Goal: Find specific page/section: Find specific page/section

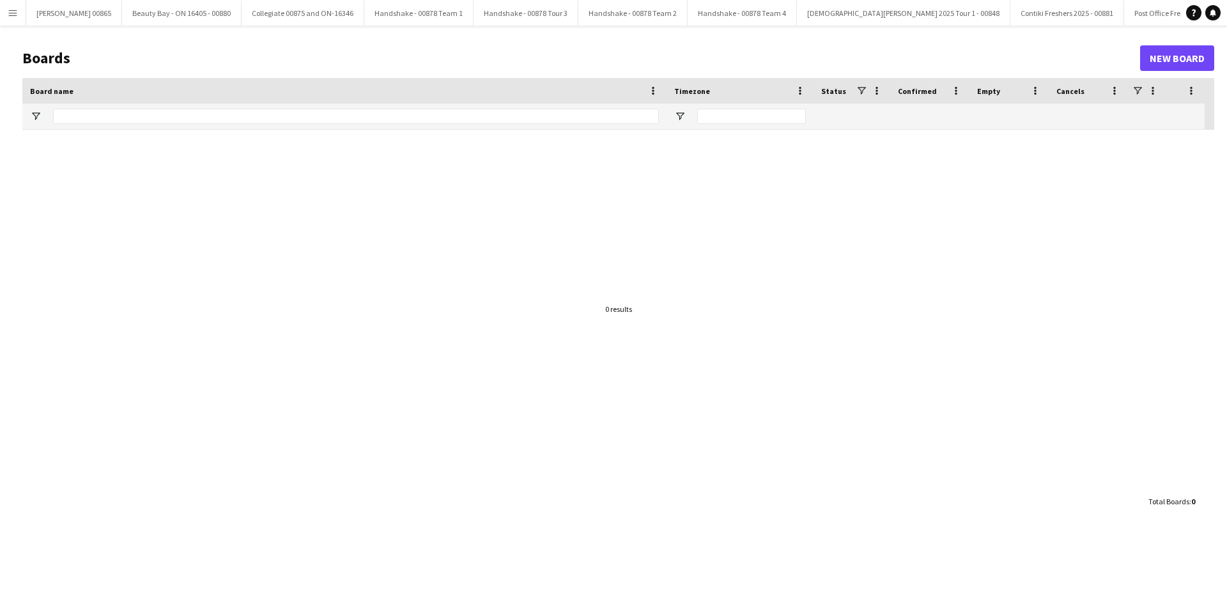
type input "***"
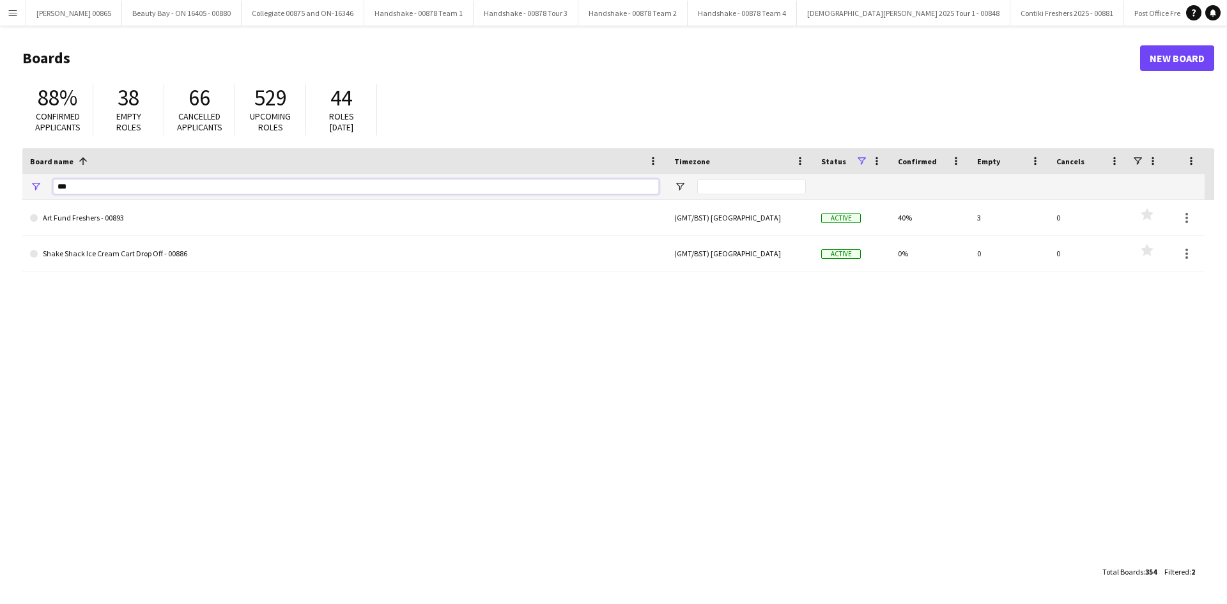
click at [101, 185] on input "***" at bounding box center [356, 186] width 606 height 15
click at [102, 185] on input "***" at bounding box center [356, 186] width 606 height 15
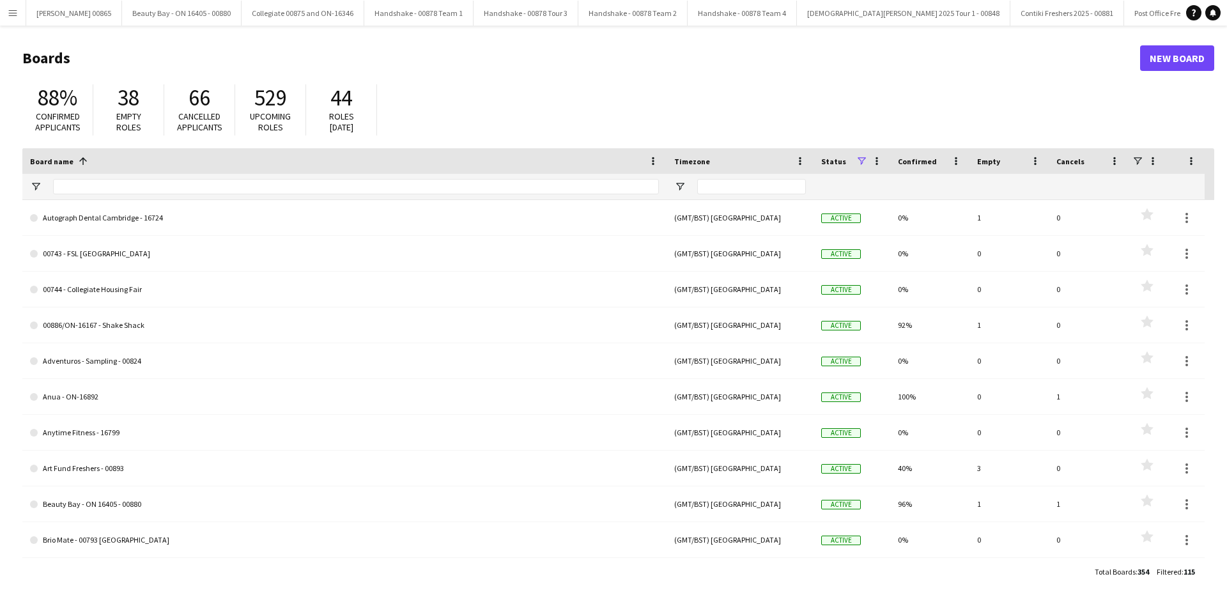
click at [1, 3] on button "Menu" at bounding box center [13, 13] width 26 height 26
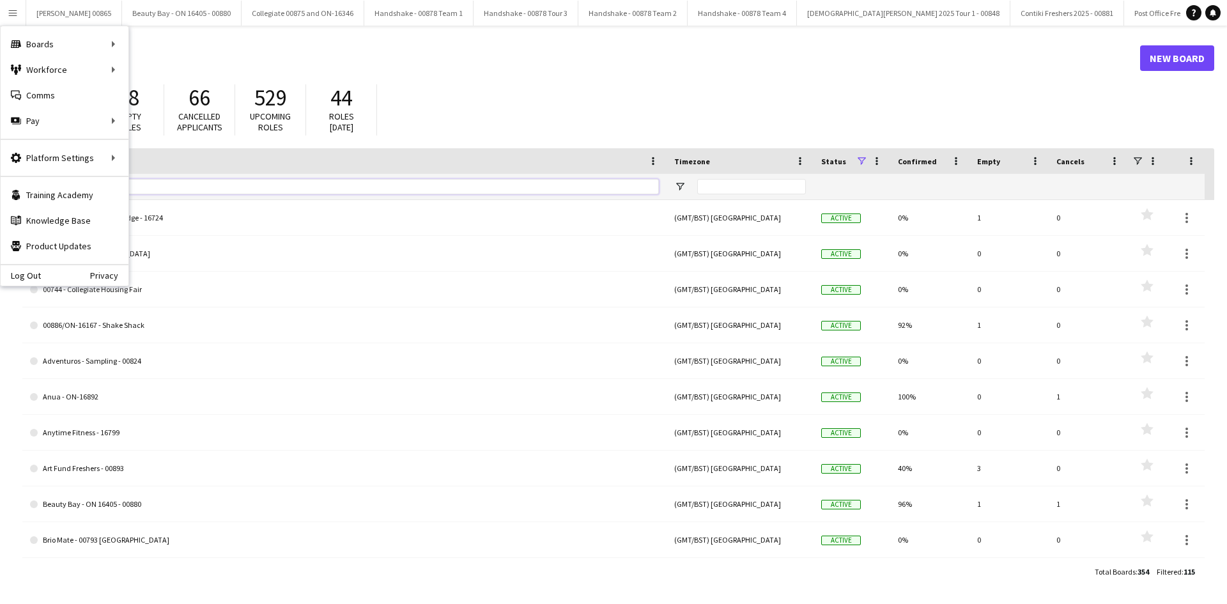
click at [326, 180] on input "Board name Filter Input" at bounding box center [356, 186] width 606 height 15
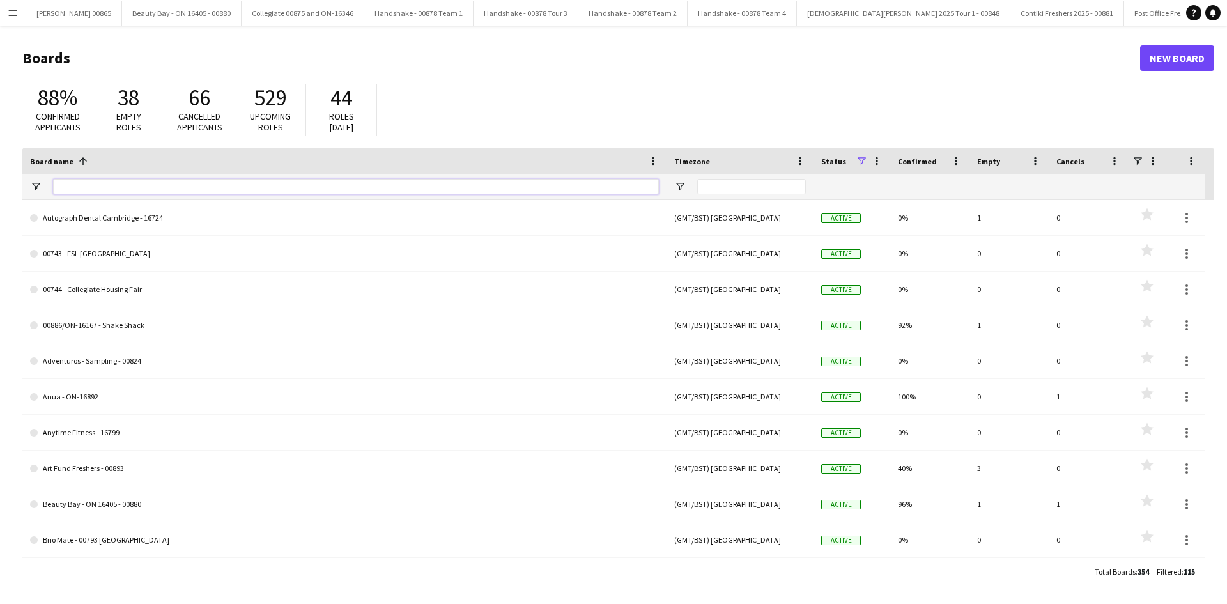
click at [348, 184] on input "Board name Filter Input" at bounding box center [356, 186] width 606 height 15
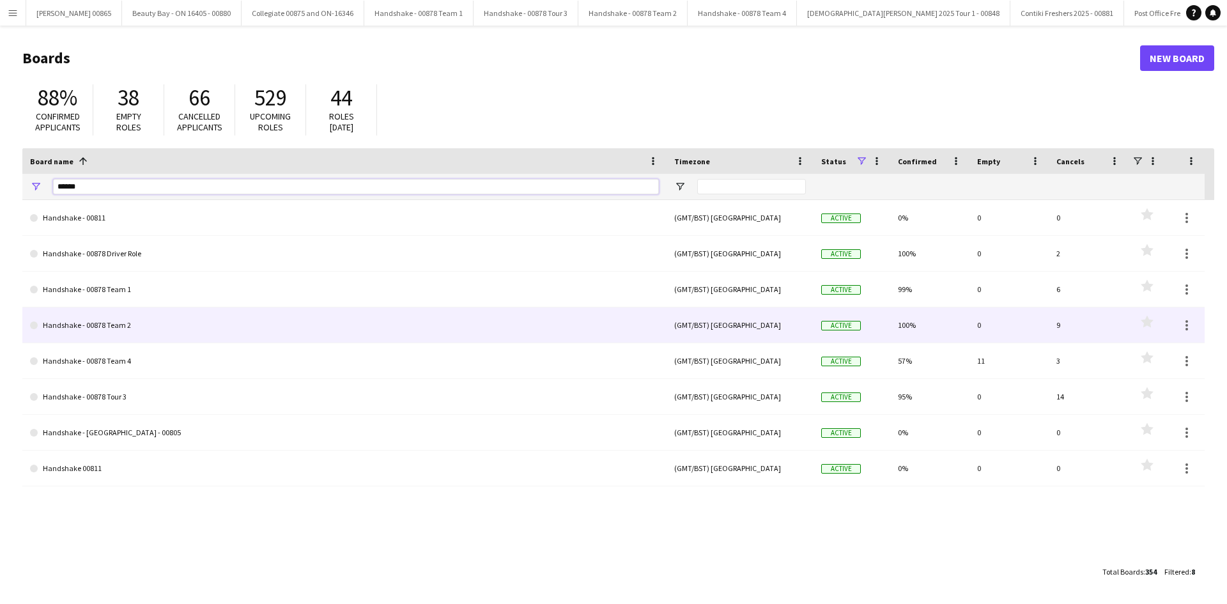
type input "******"
click at [116, 325] on link "Handshake - 00878 Team 2" at bounding box center [344, 325] width 629 height 36
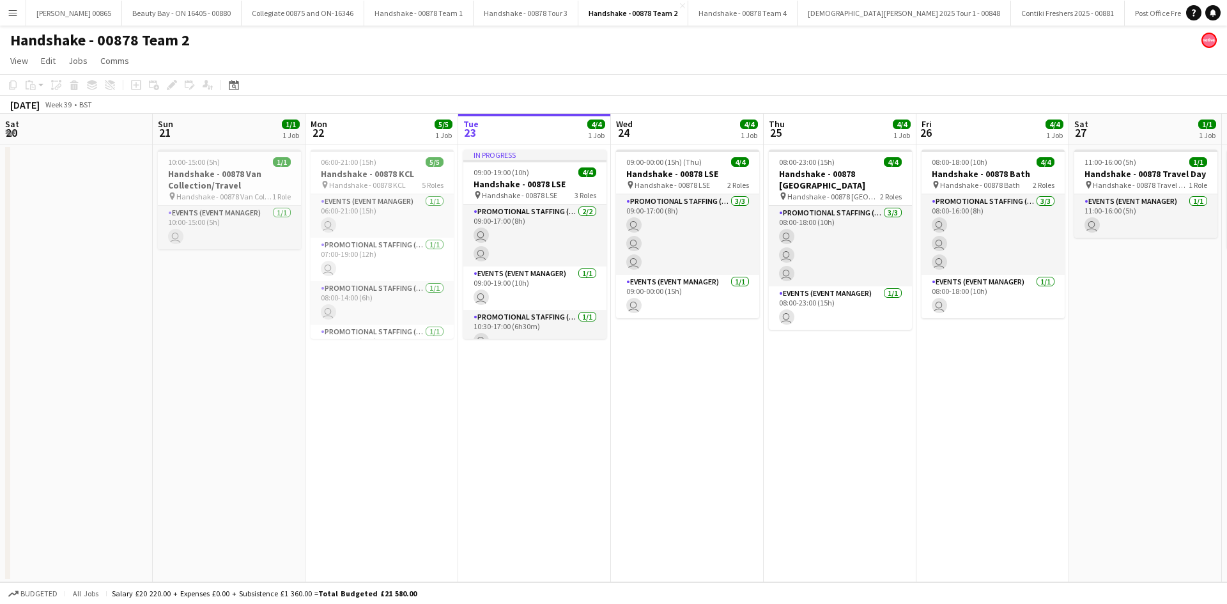
scroll to position [0, 305]
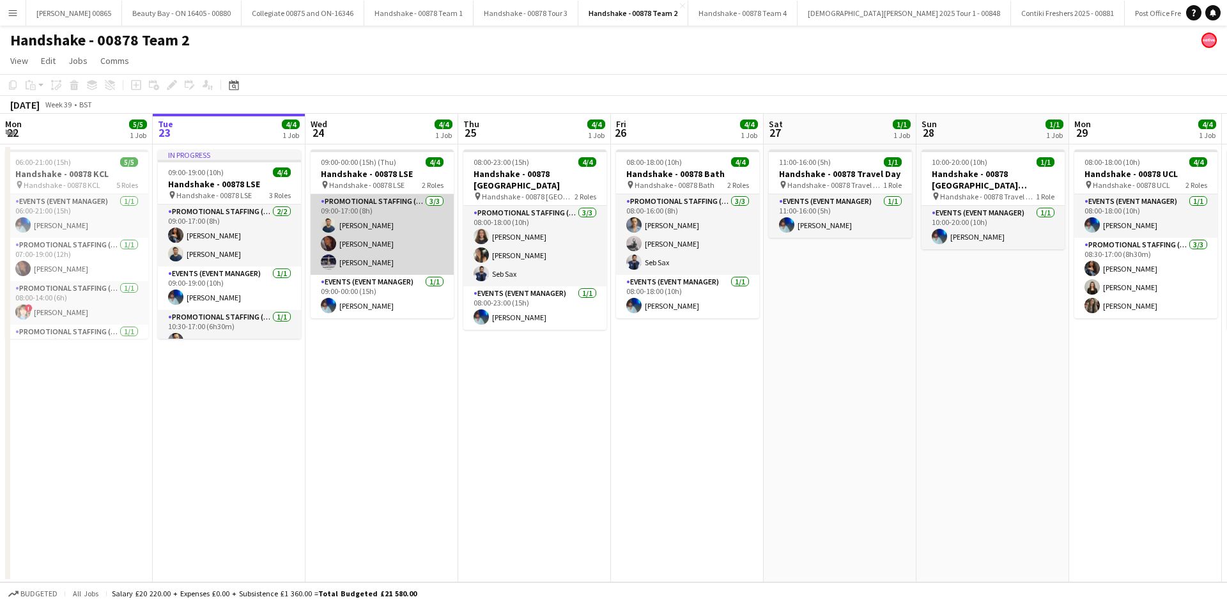
click at [378, 241] on app-card-role "Promotional Staffing (Brand Ambassadors) 3/3 09:00-17:00 (8h) Ghulam Murtaza Sa…" at bounding box center [382, 234] width 143 height 81
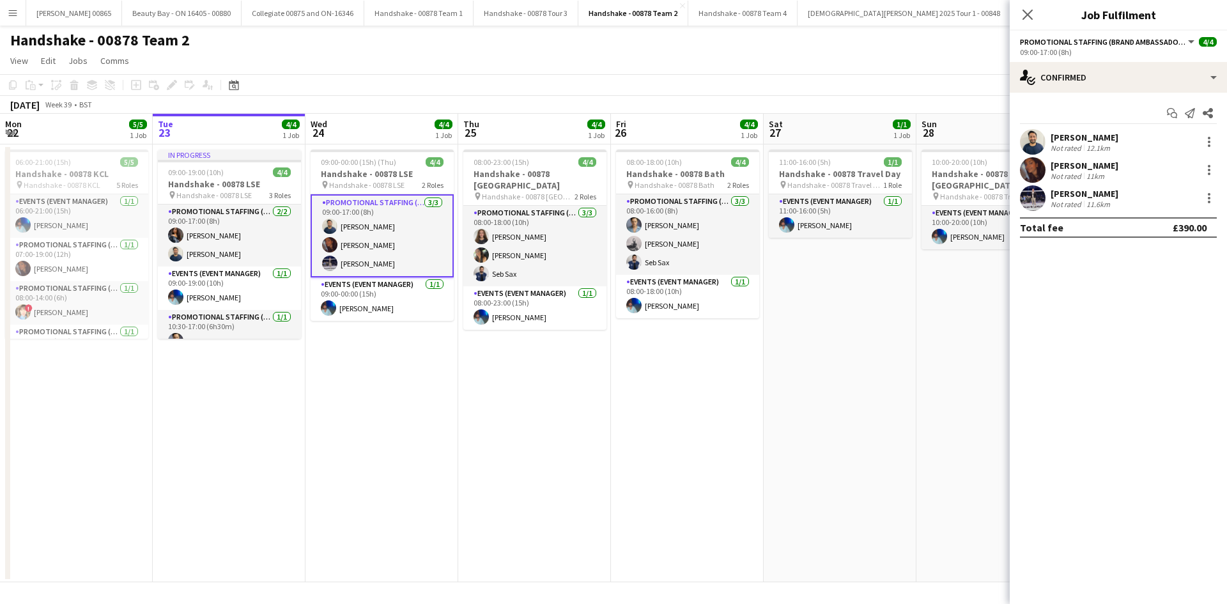
click at [1086, 132] on div "Ghulam Murtaza" at bounding box center [1085, 138] width 68 height 12
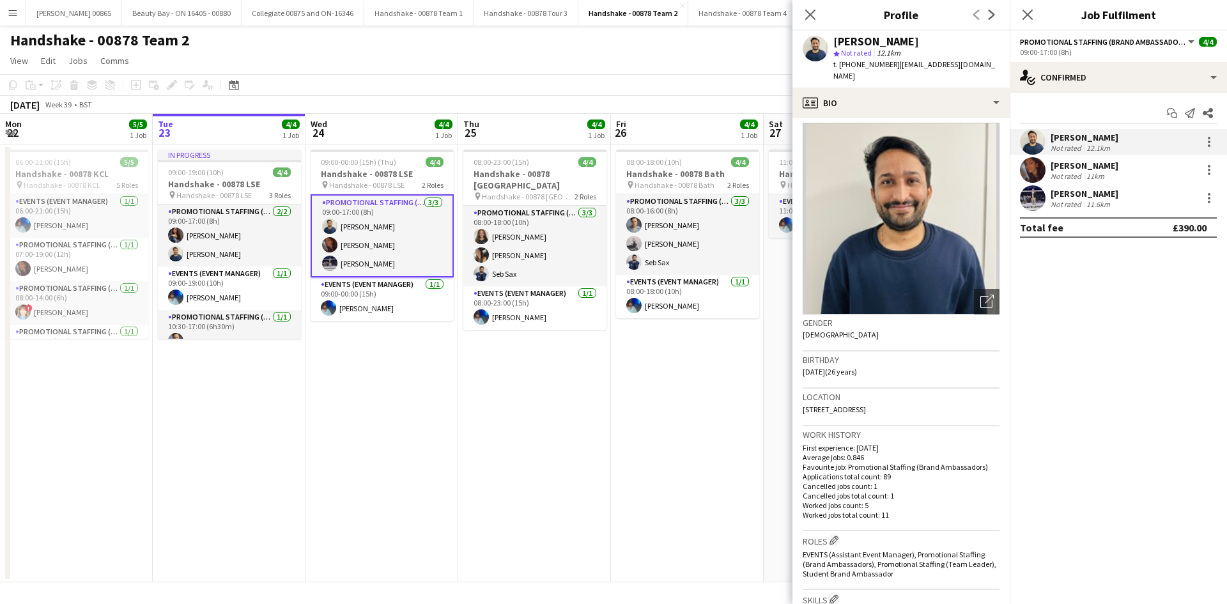
scroll to position [0, 0]
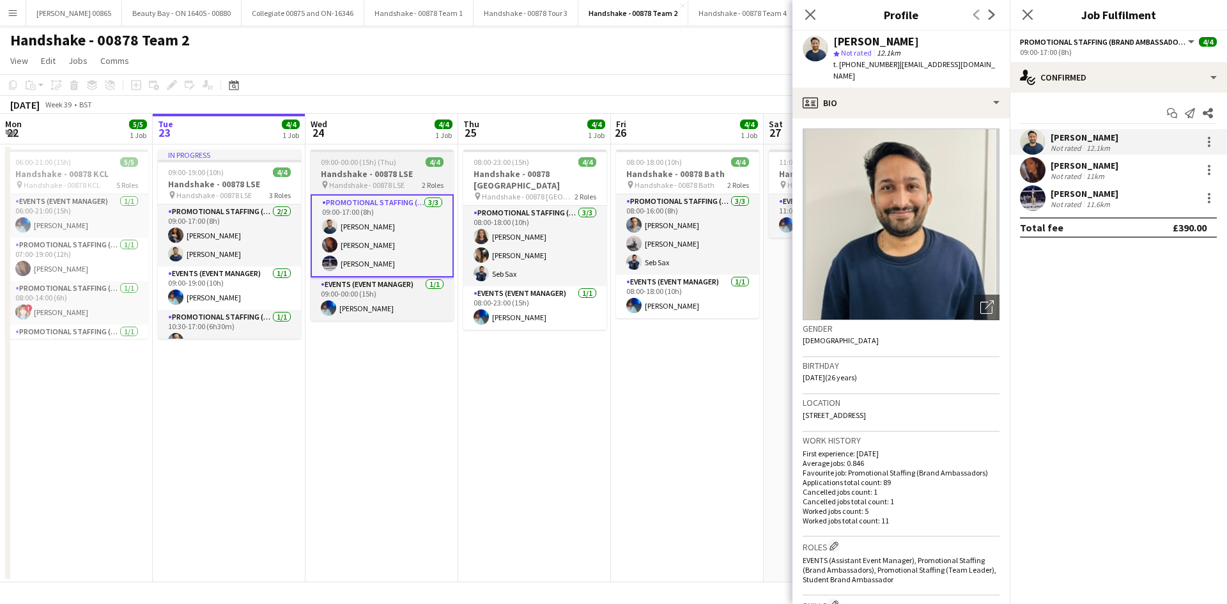
click at [387, 173] on h3 "Handshake - 00878 LSE" at bounding box center [382, 174] width 143 height 12
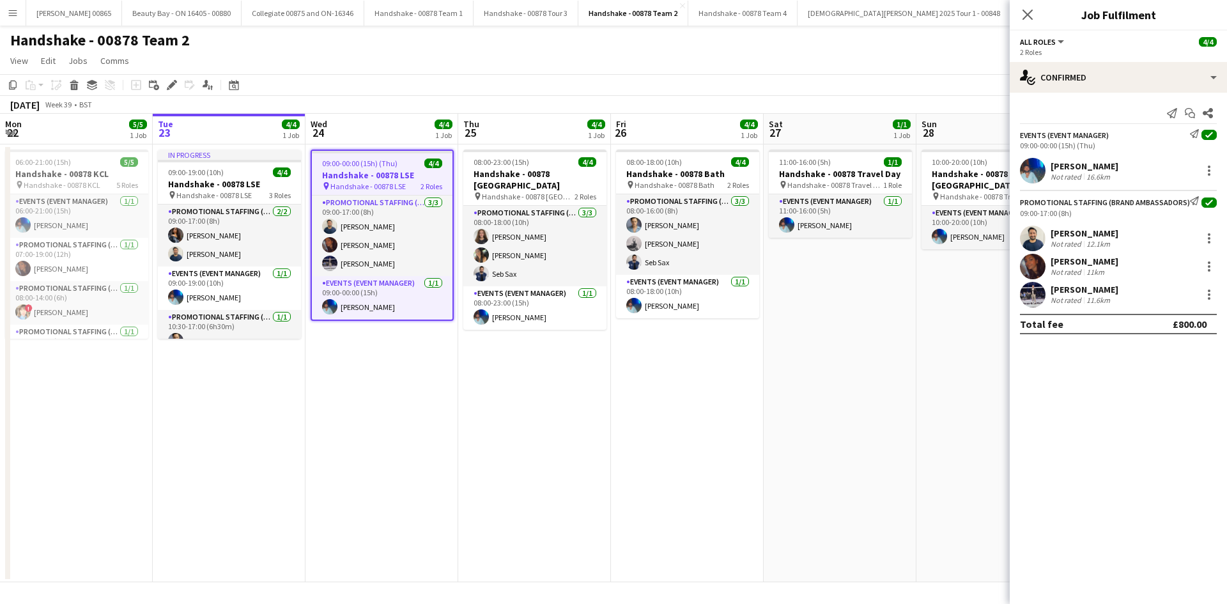
click at [387, 173] on h3 "Handshake - 00878 LSE" at bounding box center [382, 175] width 141 height 12
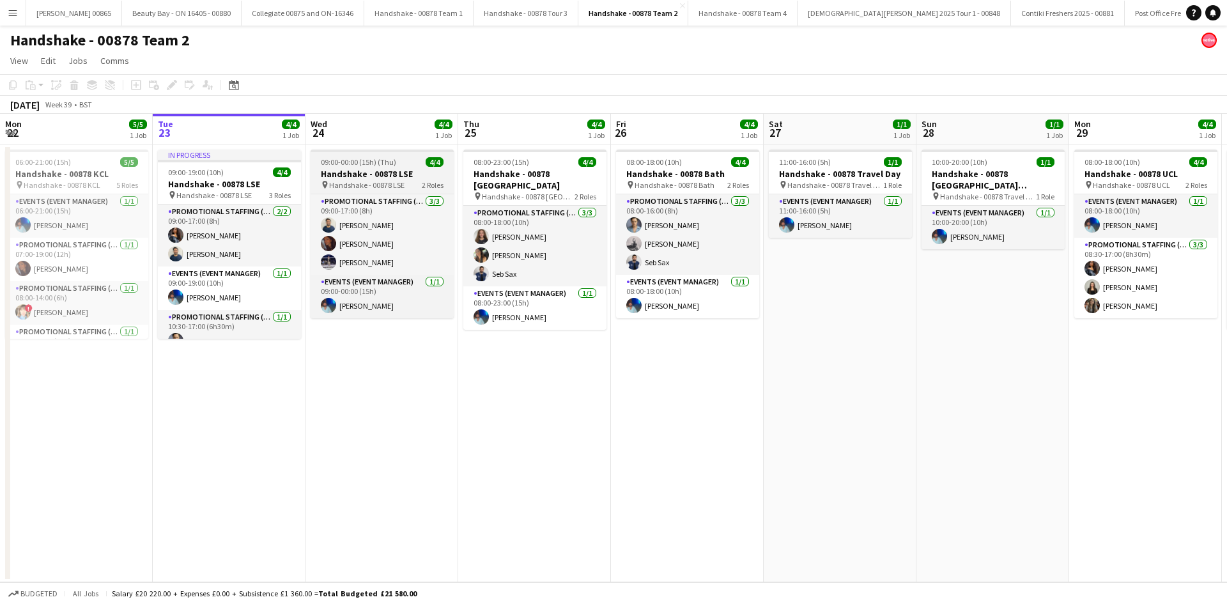
click at [374, 160] on span "09:00-00:00 (15h) (Thu)" at bounding box center [358, 162] width 75 height 10
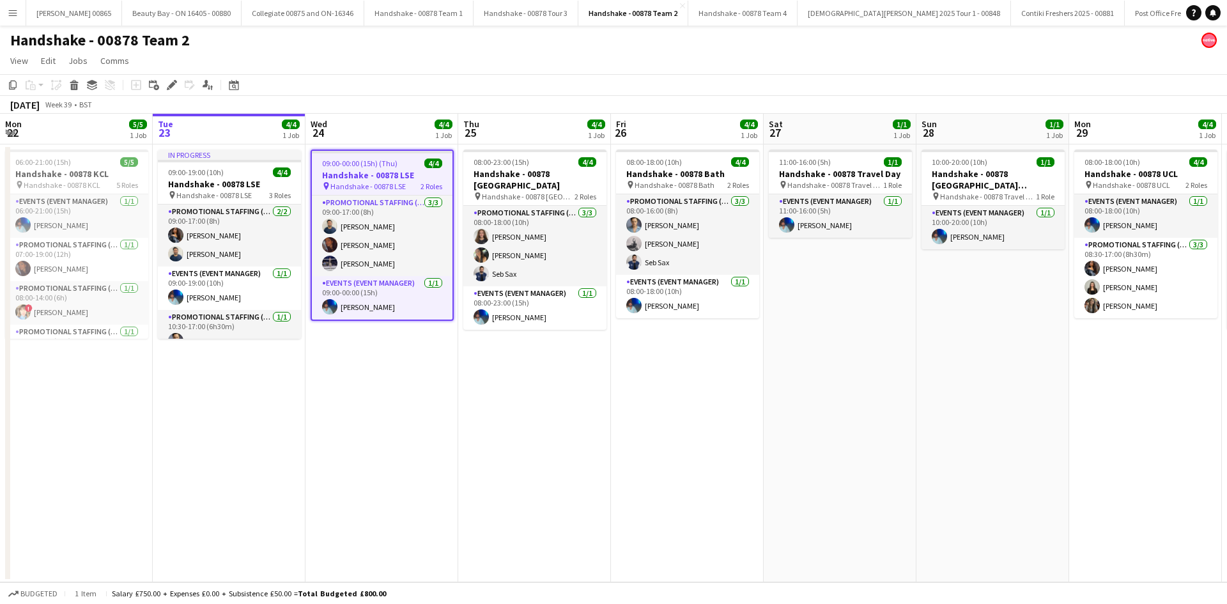
click at [343, 183] on span "Handshake - 00878 LSE" at bounding box center [367, 186] width 75 height 10
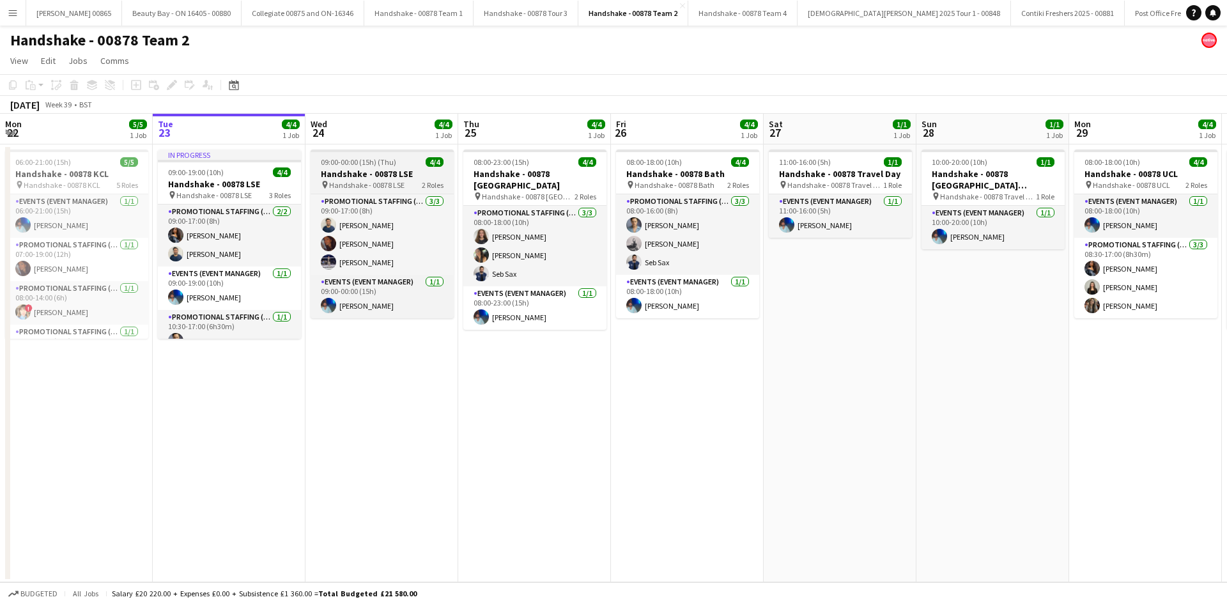
click at [350, 171] on h3 "Handshake - 00878 LSE" at bounding box center [382, 174] width 143 height 12
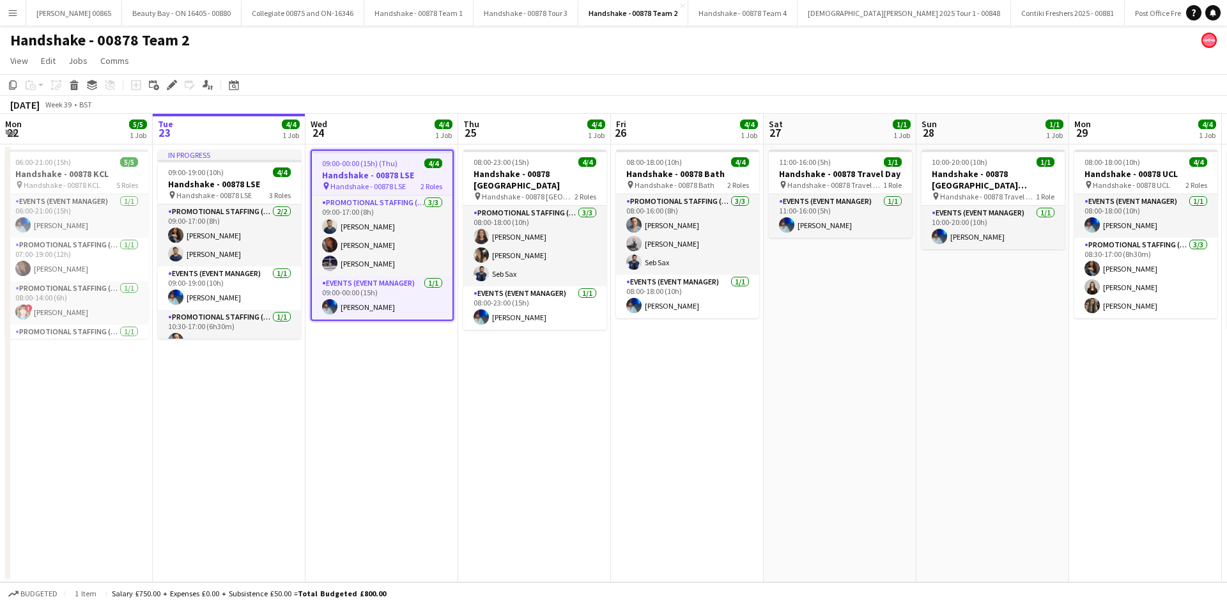
click at [426, 167] on span "4/4" at bounding box center [433, 163] width 18 height 10
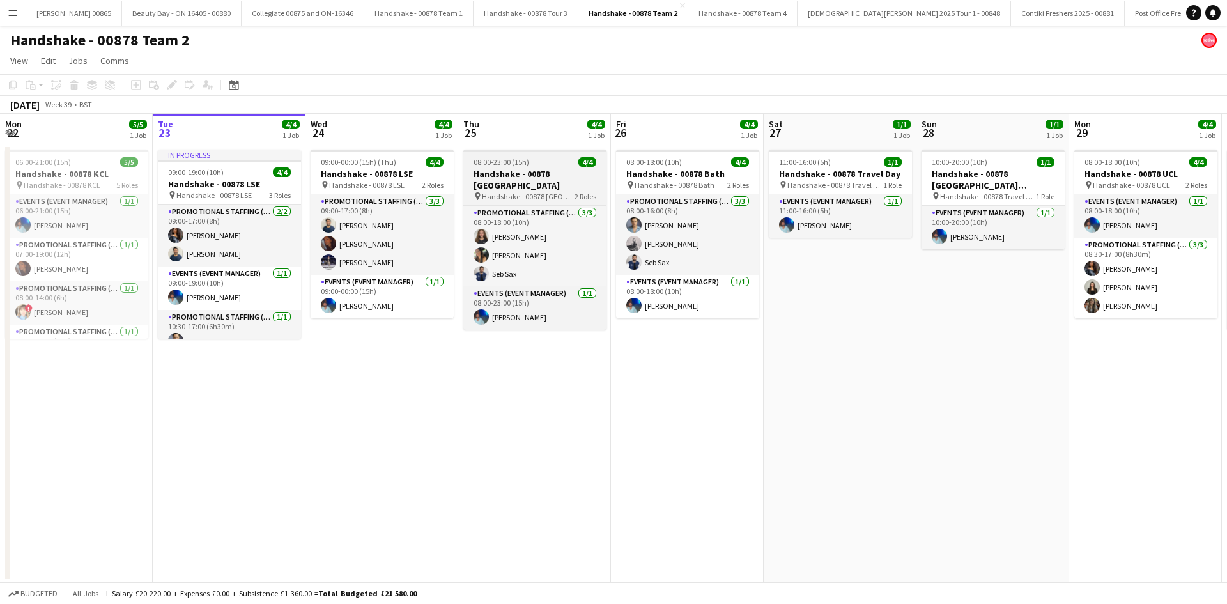
click at [475, 166] on span "08:00-23:00 (15h)" at bounding box center [502, 162] width 56 height 10
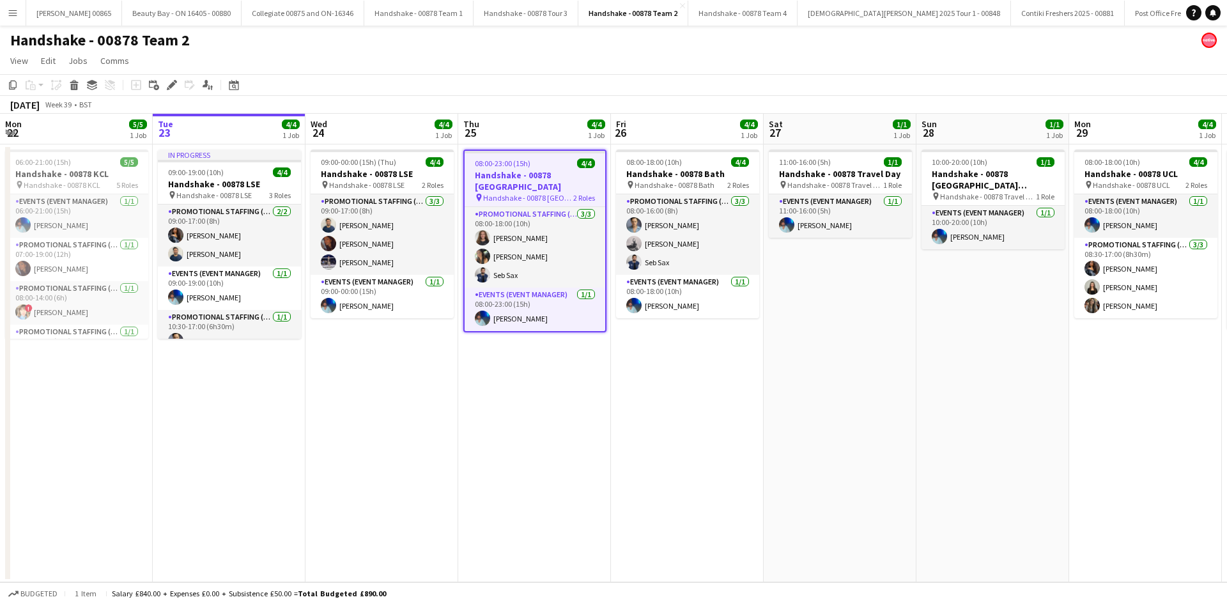
click at [550, 194] on span "Handshake - 00878 Southampton" at bounding box center [528, 198] width 90 height 10
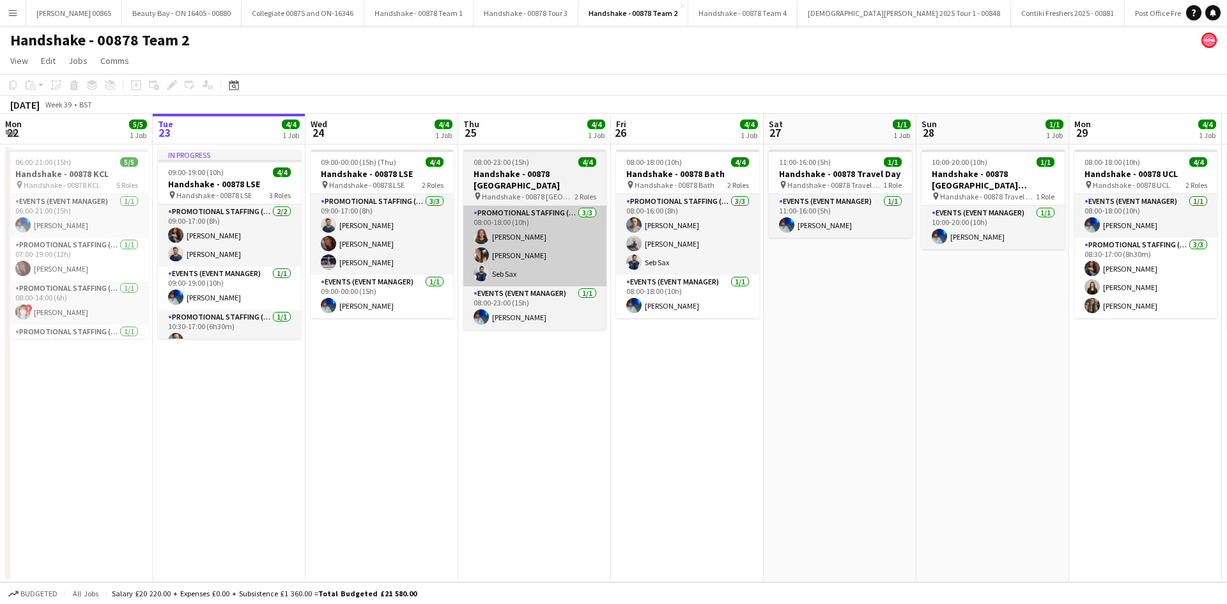
scroll to position [0, 306]
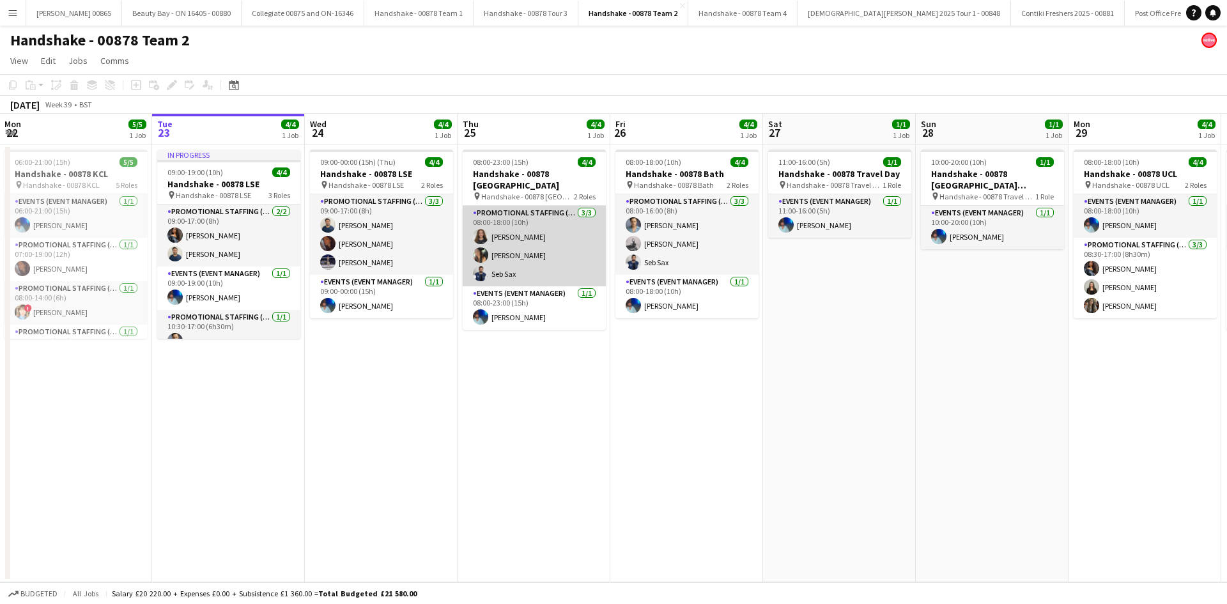
click at [542, 243] on app-card-role "Promotional Staffing (Brand Ambassadors) 3/3 08:00-18:00 (10h) Katie Mills Mari…" at bounding box center [534, 246] width 143 height 81
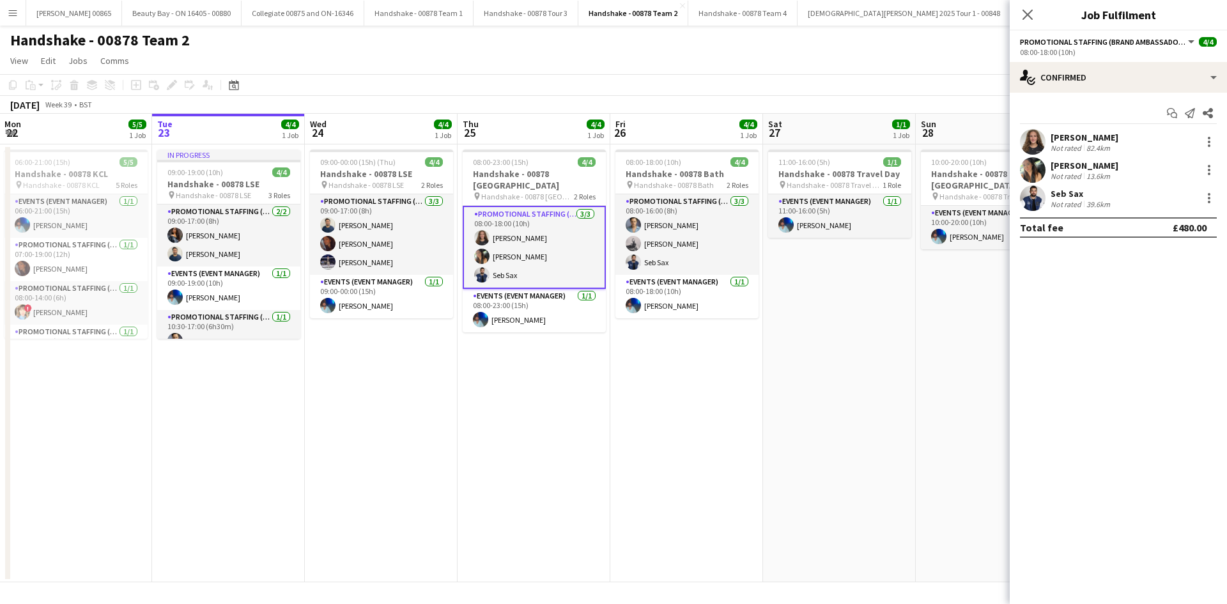
click at [1049, 137] on div "Katie Mills Not rated 82.4km" at bounding box center [1118, 142] width 217 height 26
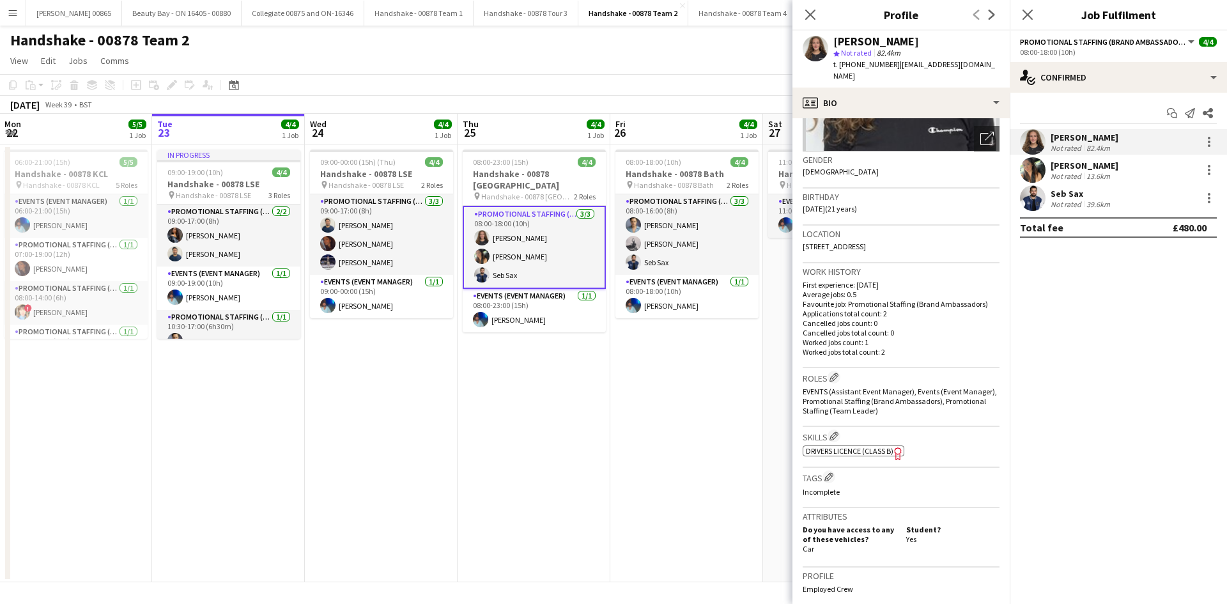
scroll to position [0, 0]
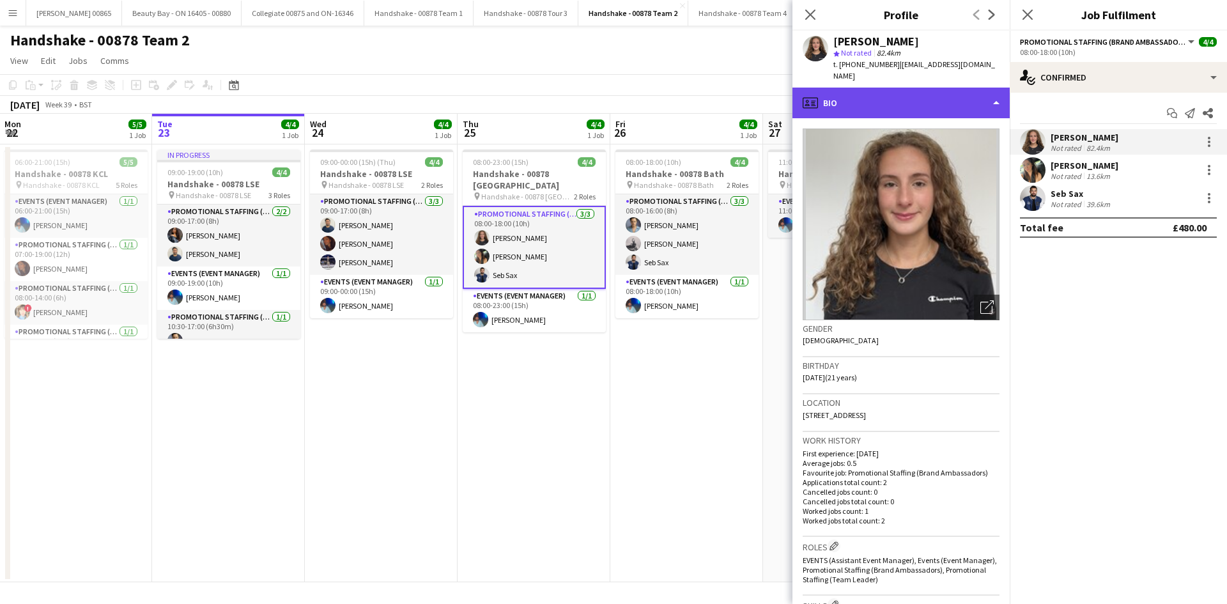
click at [884, 88] on div "profile Bio" at bounding box center [900, 103] width 217 height 31
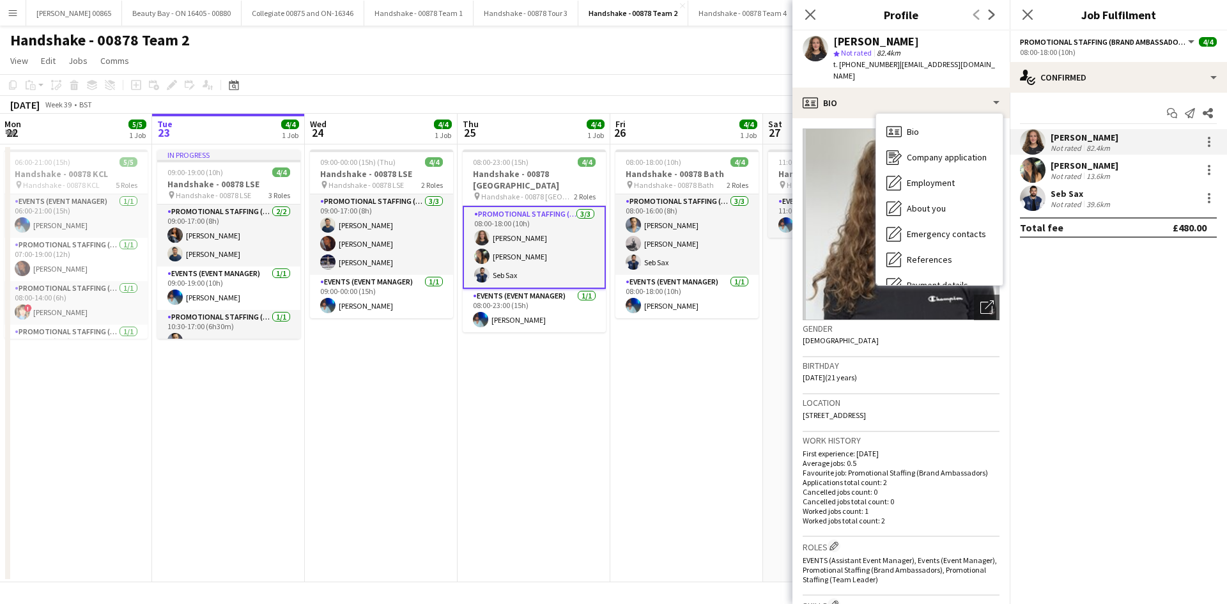
click at [959, 399] on div "Location 6 Glebe Close, Southwick, Brighton, BN42 4TF" at bounding box center [901, 412] width 197 height 37
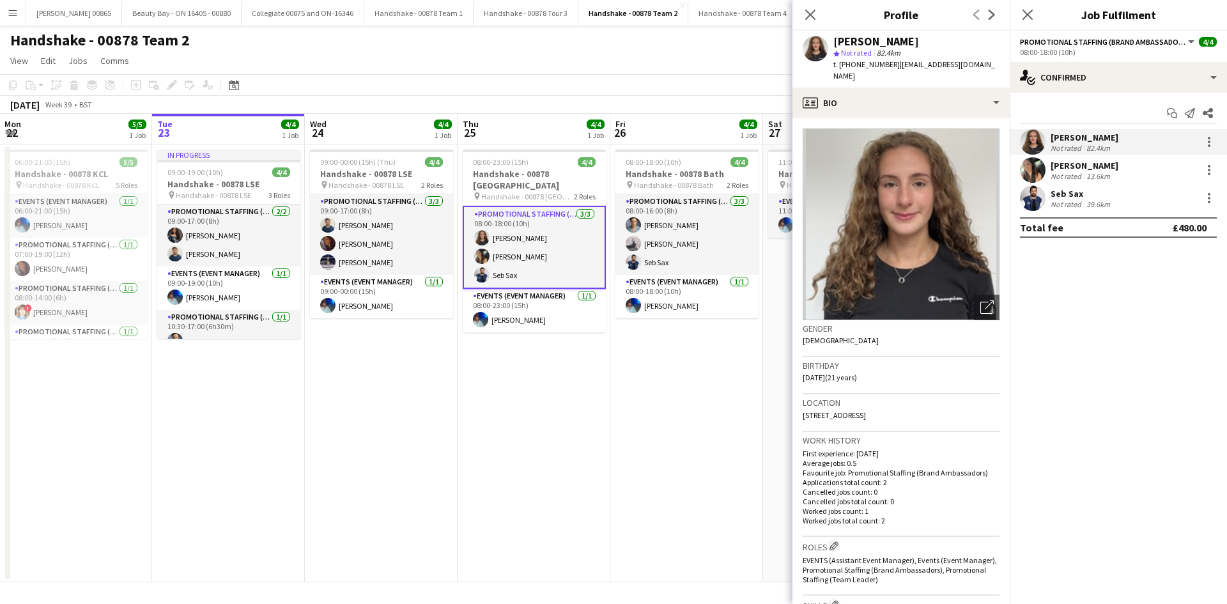
click at [953, 404] on div "Location 6 Glebe Close, Southwick, Brighton, BN42 4TF" at bounding box center [901, 412] width 197 height 37
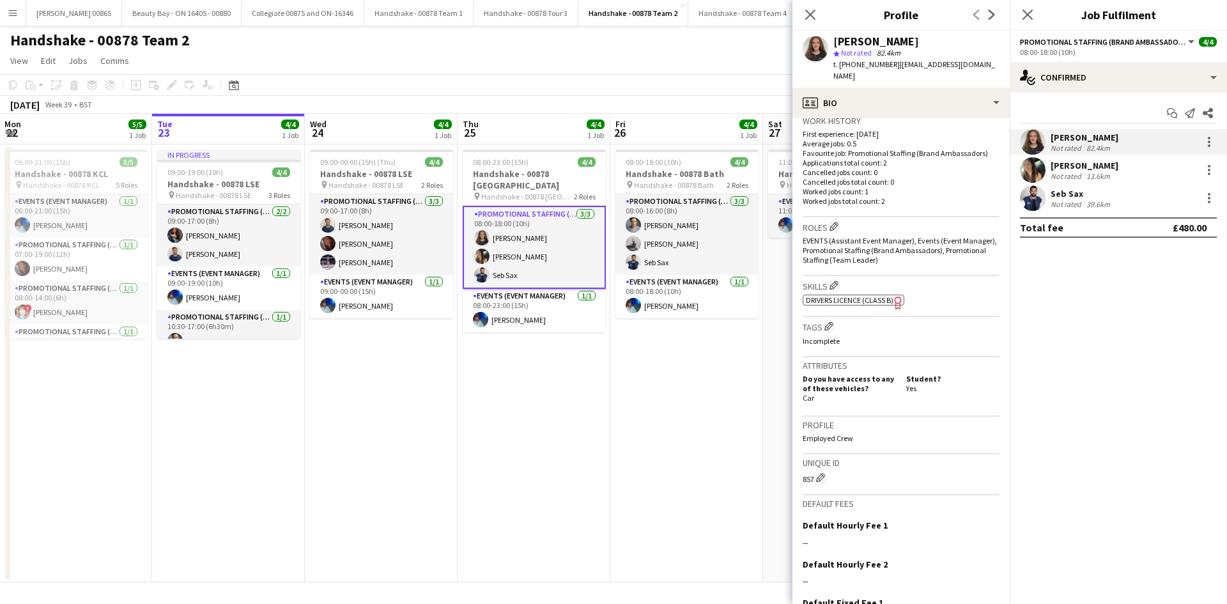
click at [690, 459] on app-date-cell "08:00-18:00 (10h) 4/4 Handshake - 00878 Bath pin Handshake - 00878 Bath 2 Roles…" at bounding box center [686, 363] width 153 height 438
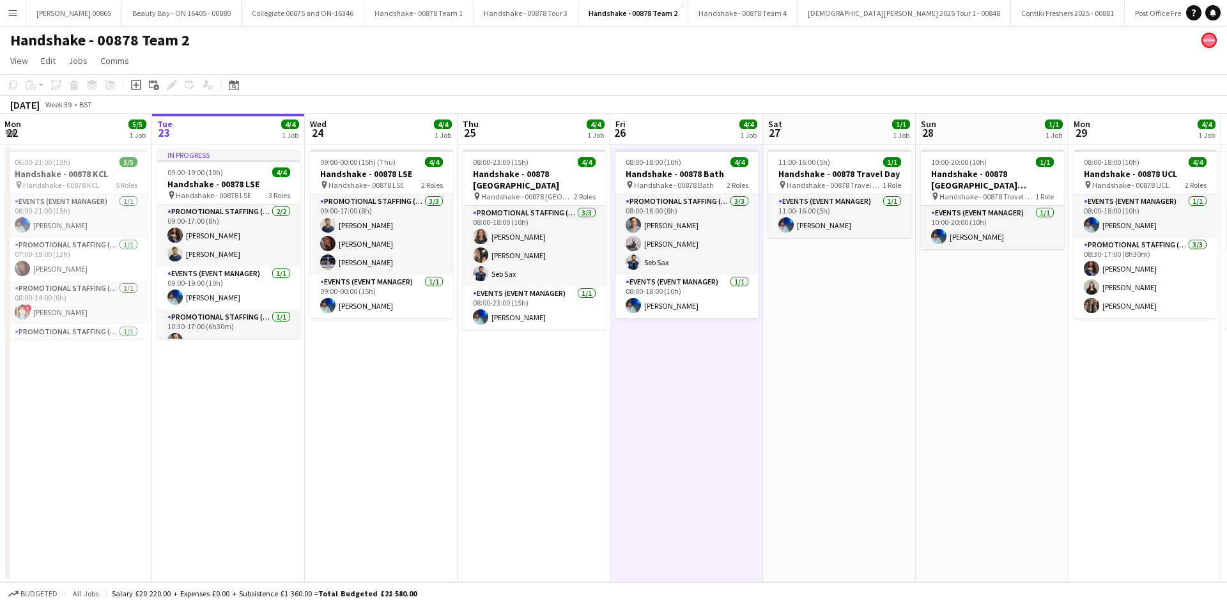
click at [7, 15] on button "Menu" at bounding box center [13, 13] width 26 height 26
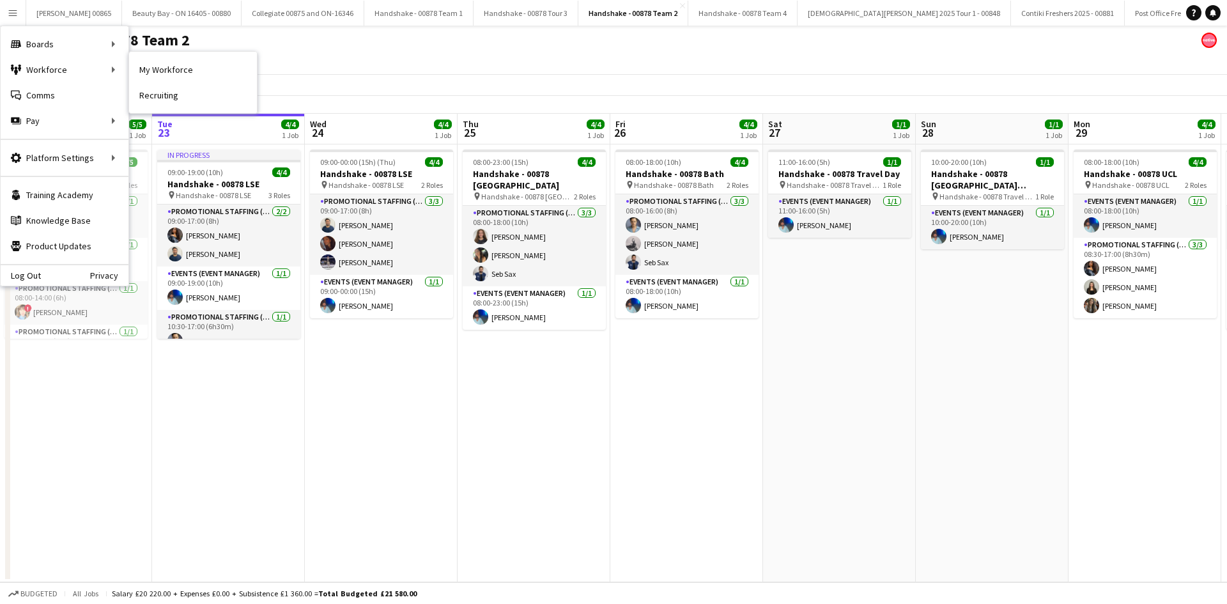
click at [157, 72] on link "My Workforce" at bounding box center [193, 70] width 128 height 26
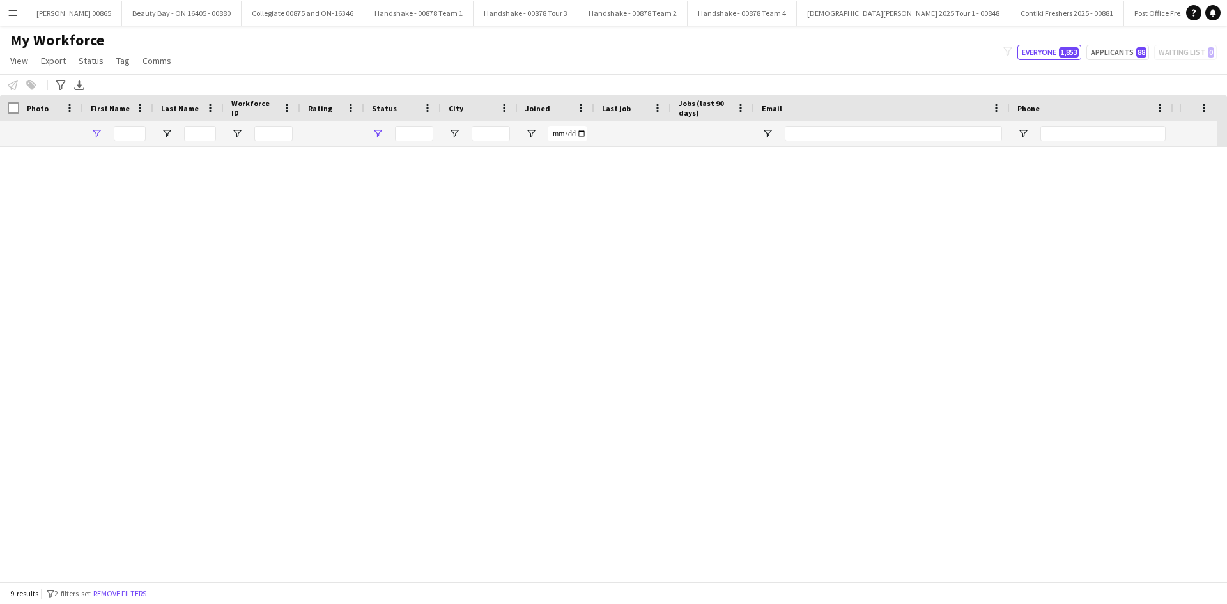
type input "*******"
type input "**********"
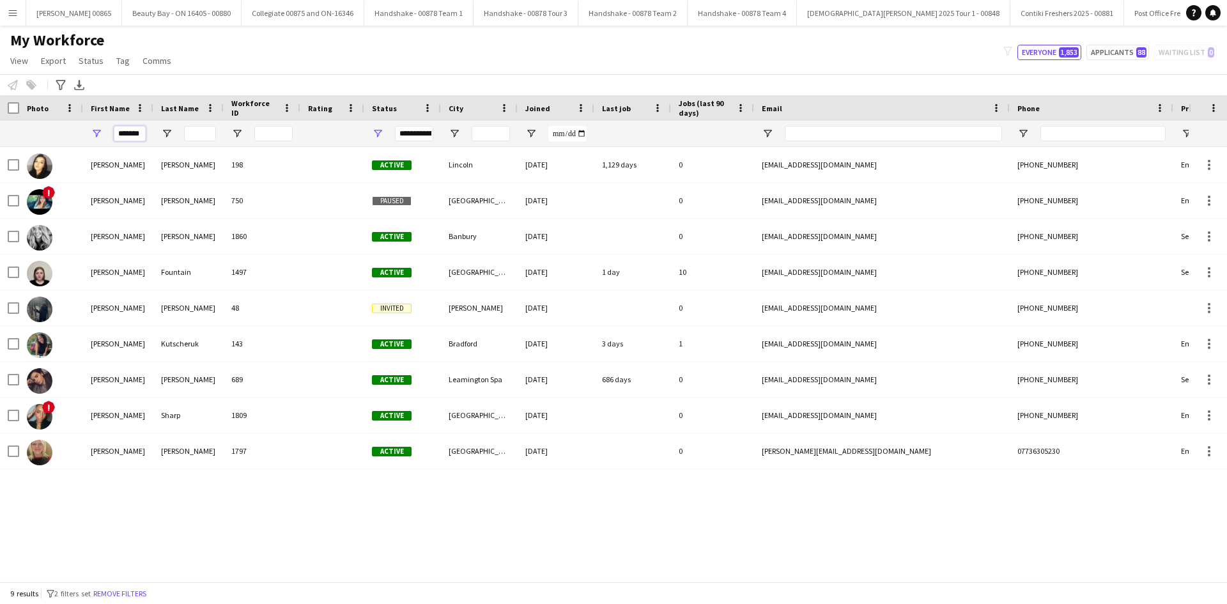
click at [134, 130] on input "*******" at bounding box center [130, 133] width 32 height 15
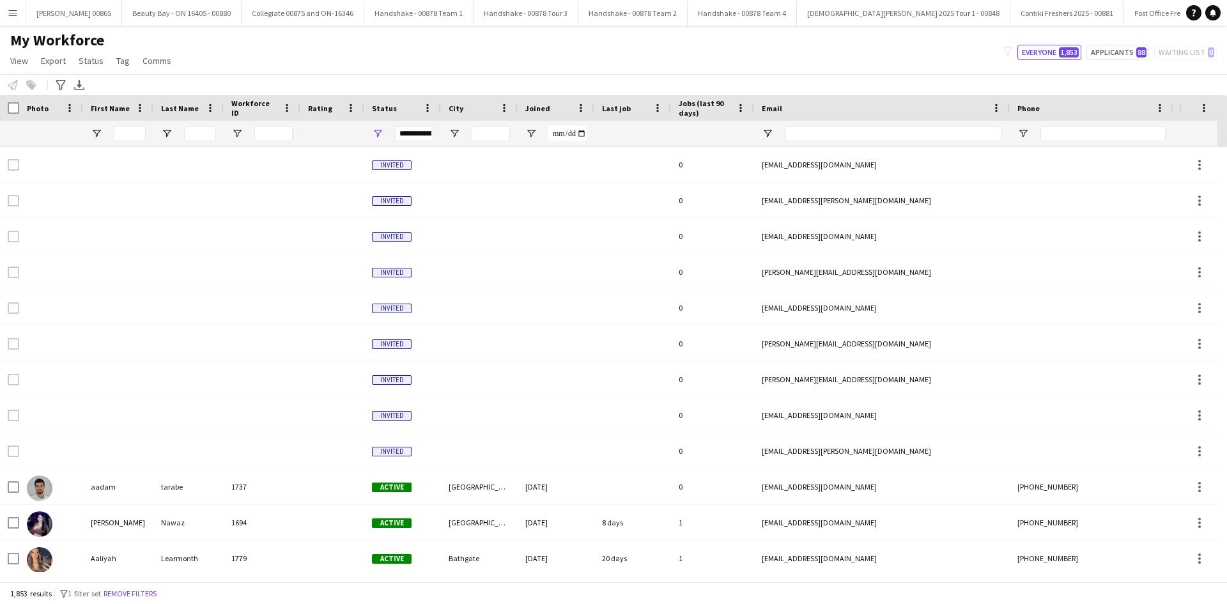
click at [13, 12] on app-icon "Menu" at bounding box center [13, 13] width 10 height 10
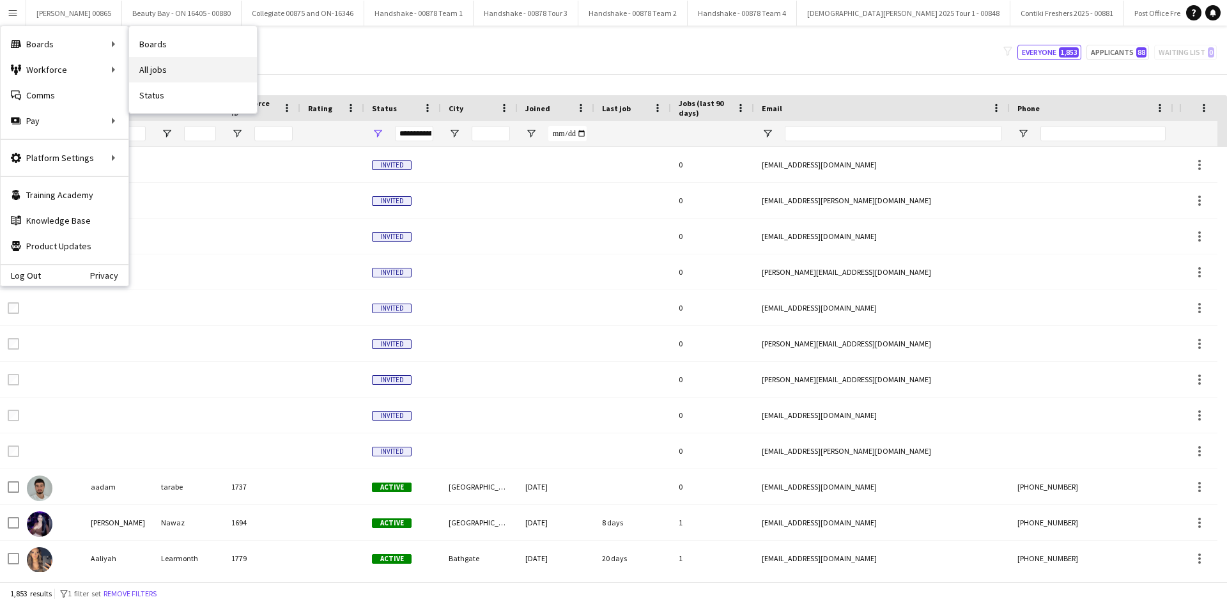
click at [173, 72] on link "All jobs" at bounding box center [193, 70] width 128 height 26
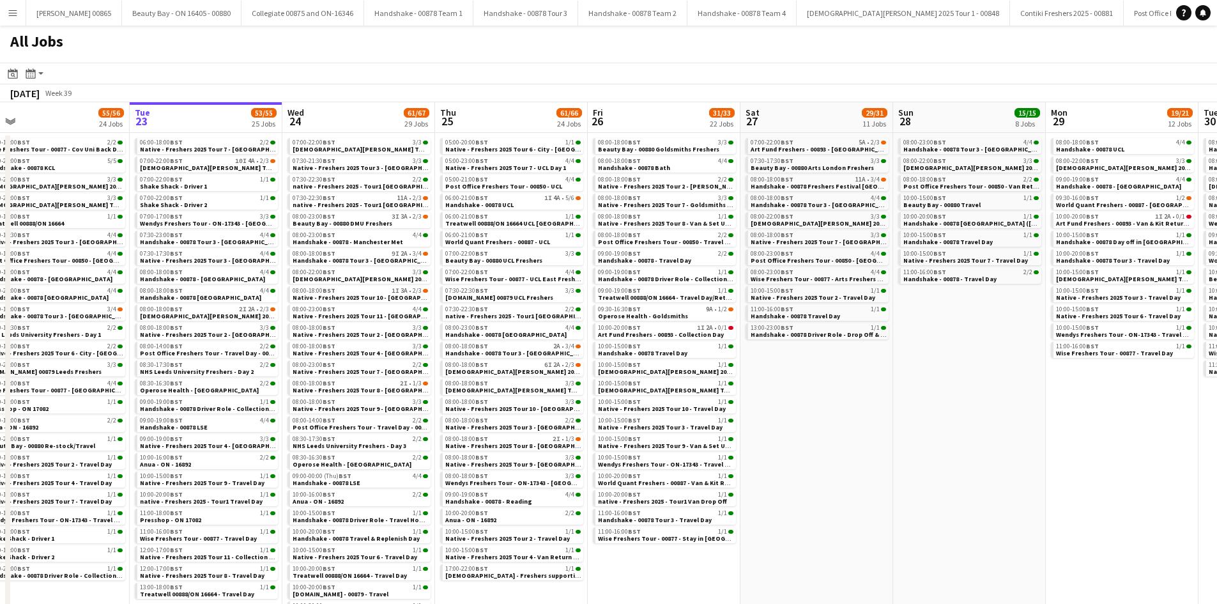
scroll to position [0, 330]
drag, startPoint x: 987, startPoint y: 330, endPoint x: 962, endPoint y: 331, distance: 24.3
click at [962, 331] on app-calendar-viewport "Sat 20 25/25 10 Jobs Sun 21 15/15 13 Jobs Mon 22 55/56 24 Jobs Tue 23 53/55 25 …" at bounding box center [608, 388] width 1217 height 573
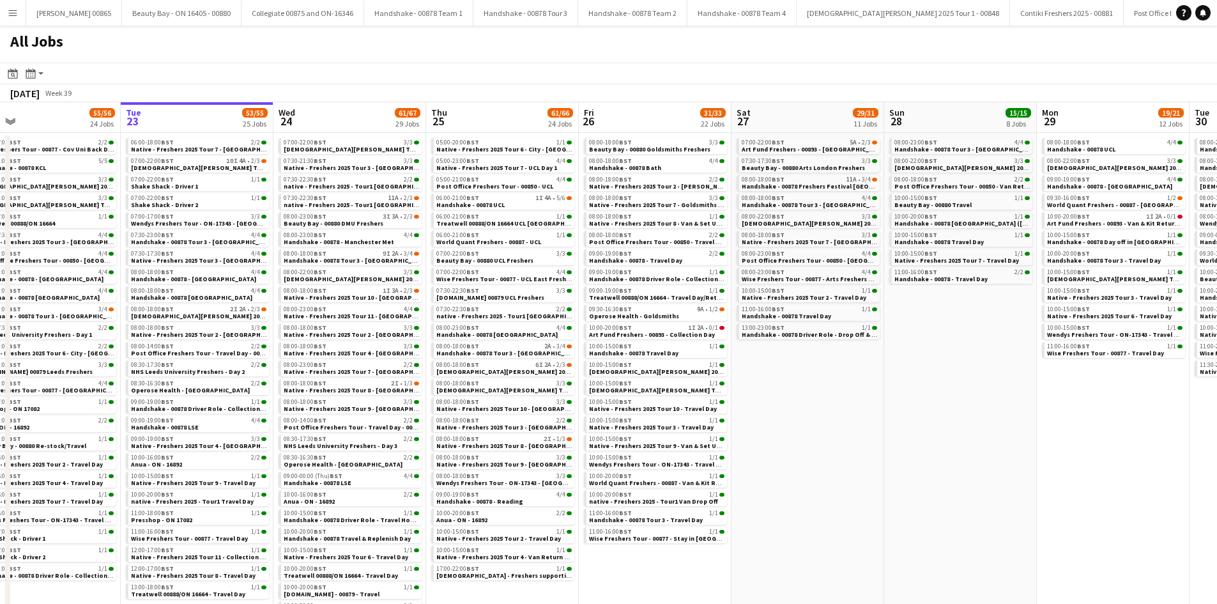
drag, startPoint x: 889, startPoint y: 502, endPoint x: 876, endPoint y: 467, distance: 38.0
click at [876, 467] on app-calendar-viewport "Sat 20 25/25 10 Jobs Sun 21 15/15 13 Jobs Mon 22 55/56 24 Jobs Tue 23 53/55 25 …" at bounding box center [608, 388] width 1217 height 573
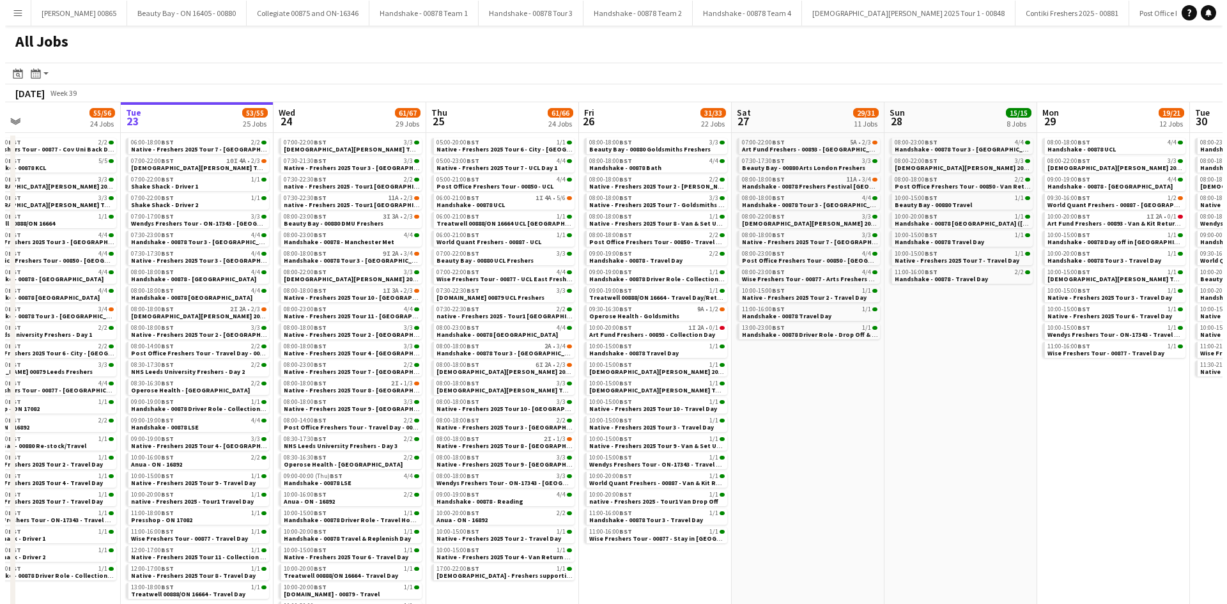
scroll to position [0, 355]
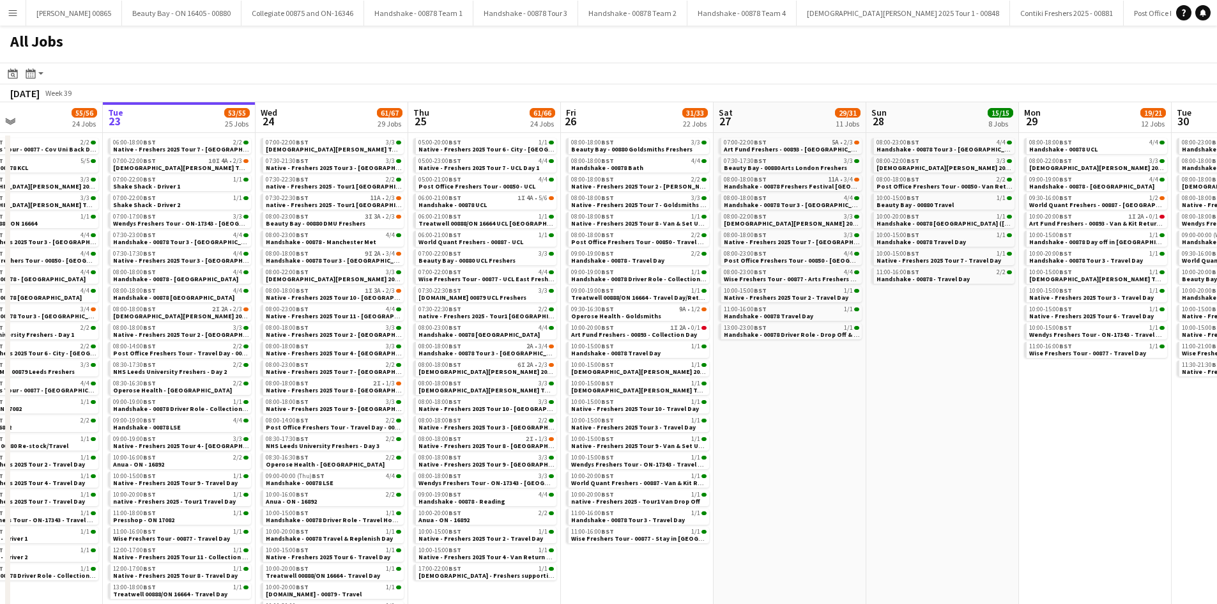
drag, startPoint x: 775, startPoint y: 457, endPoint x: 762, endPoint y: 458, distance: 12.8
click at [762, 458] on app-calendar-viewport "Sat 20 25/25 10 Jobs Sun 21 15/15 13 Jobs Mon 22 55/56 24 Jobs Tue 23 53/55 25 …" at bounding box center [608, 388] width 1217 height 573
click at [8, 8] on button "Menu" at bounding box center [13, 13] width 26 height 26
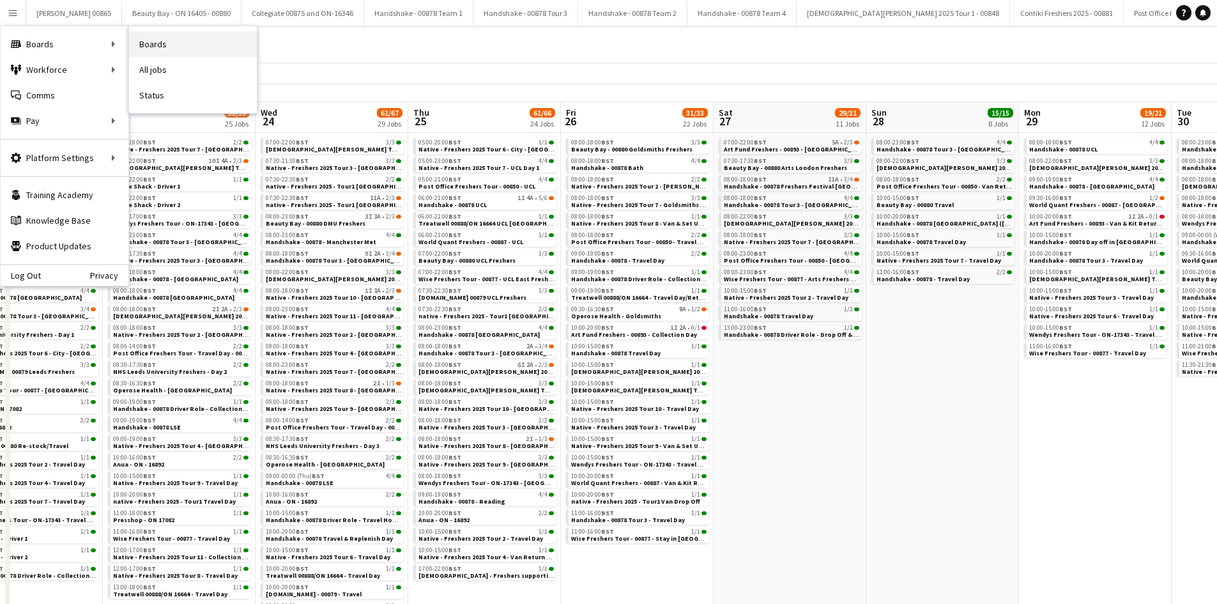
click at [167, 47] on link "Boards" at bounding box center [193, 44] width 128 height 26
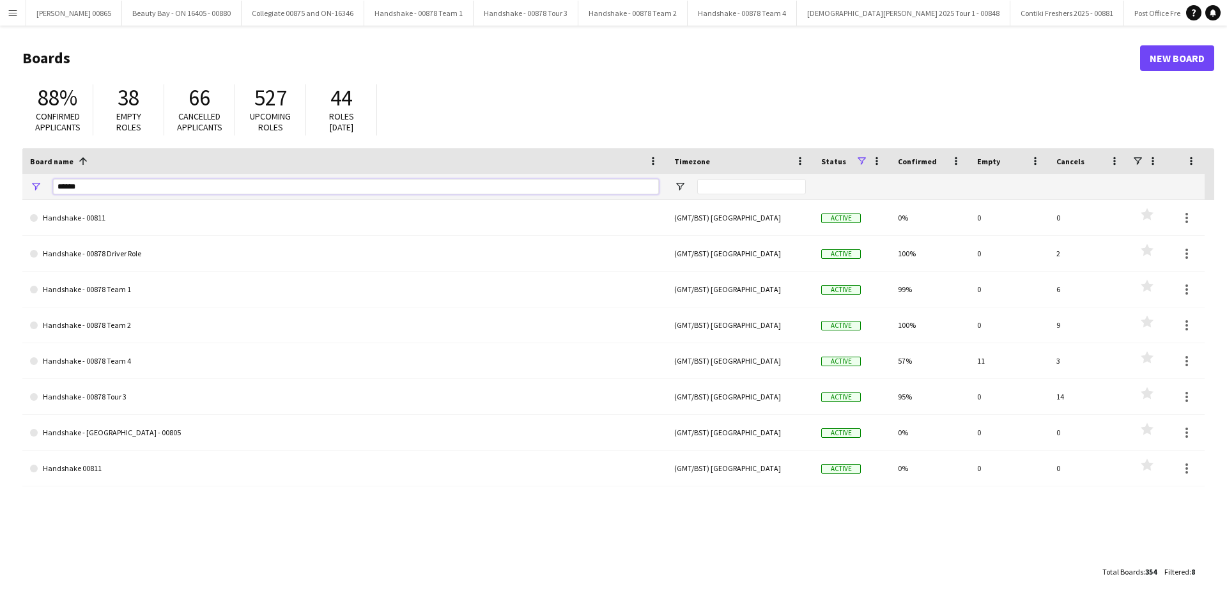
click at [174, 192] on input "******" at bounding box center [356, 186] width 606 height 15
type input "*"
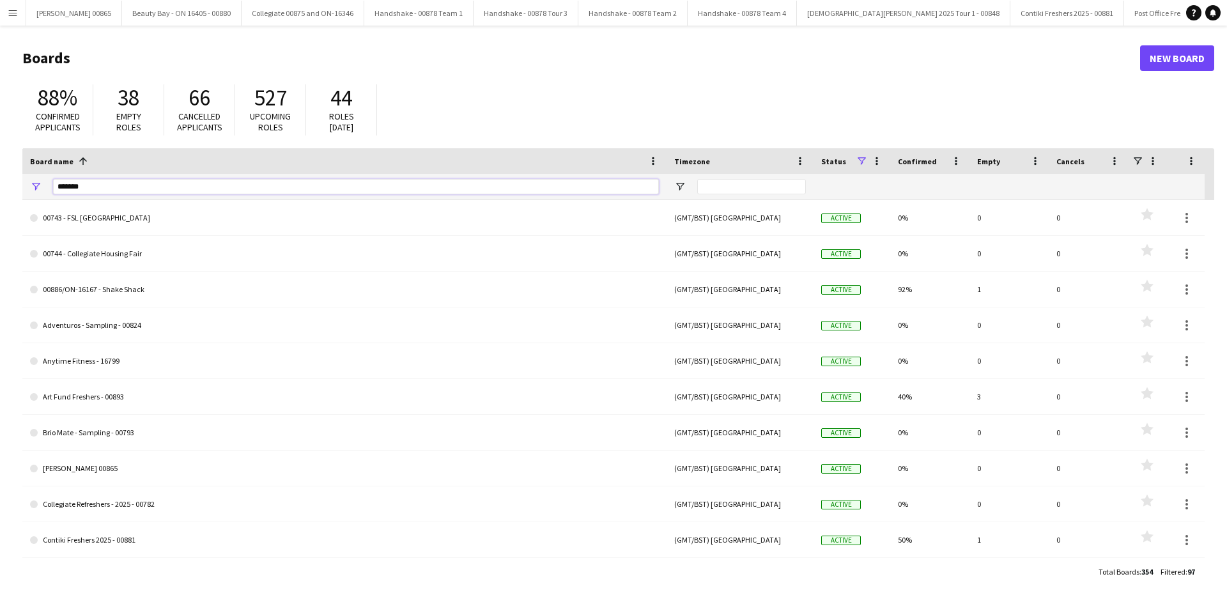
type input "********"
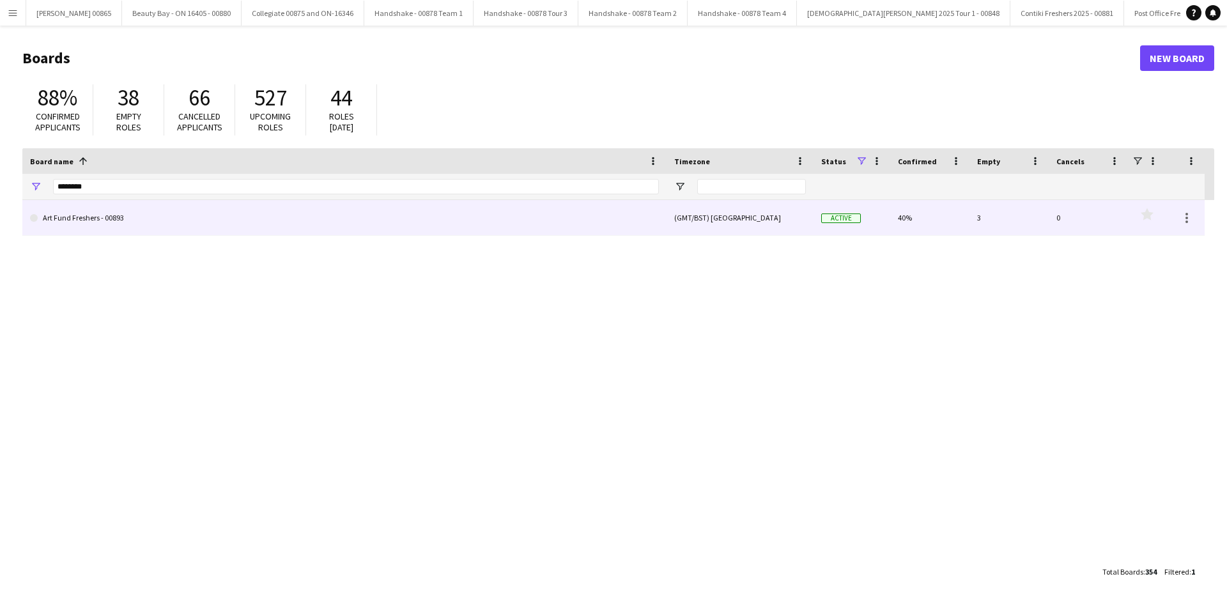
click at [115, 229] on link "Art Fund Freshers - 00893" at bounding box center [344, 218] width 629 height 36
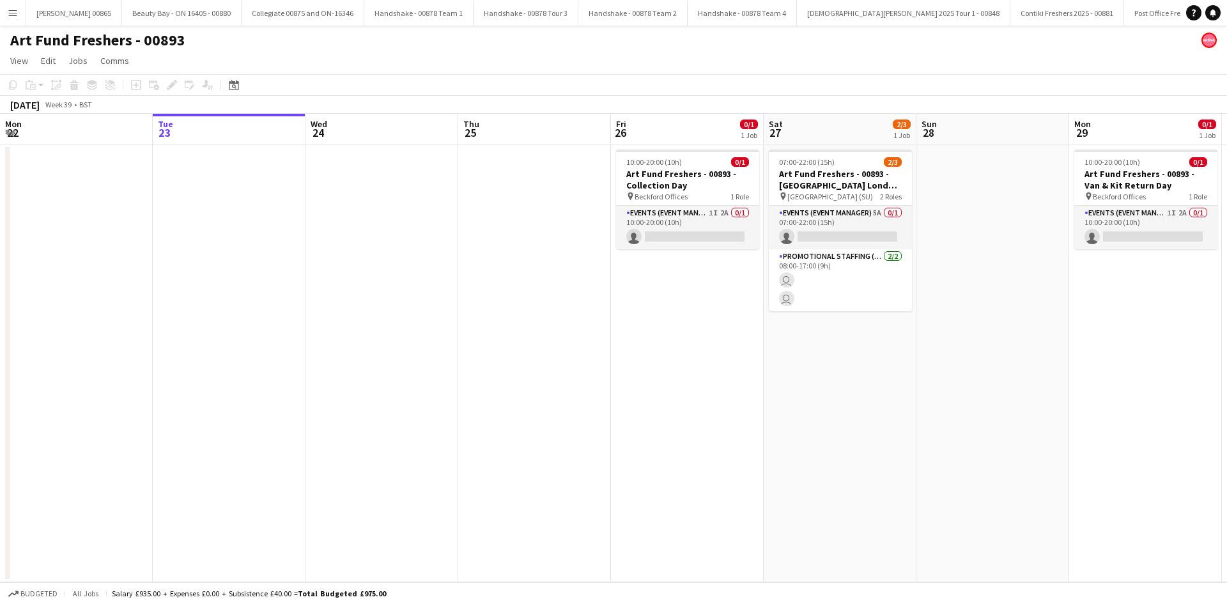
scroll to position [0, 2025]
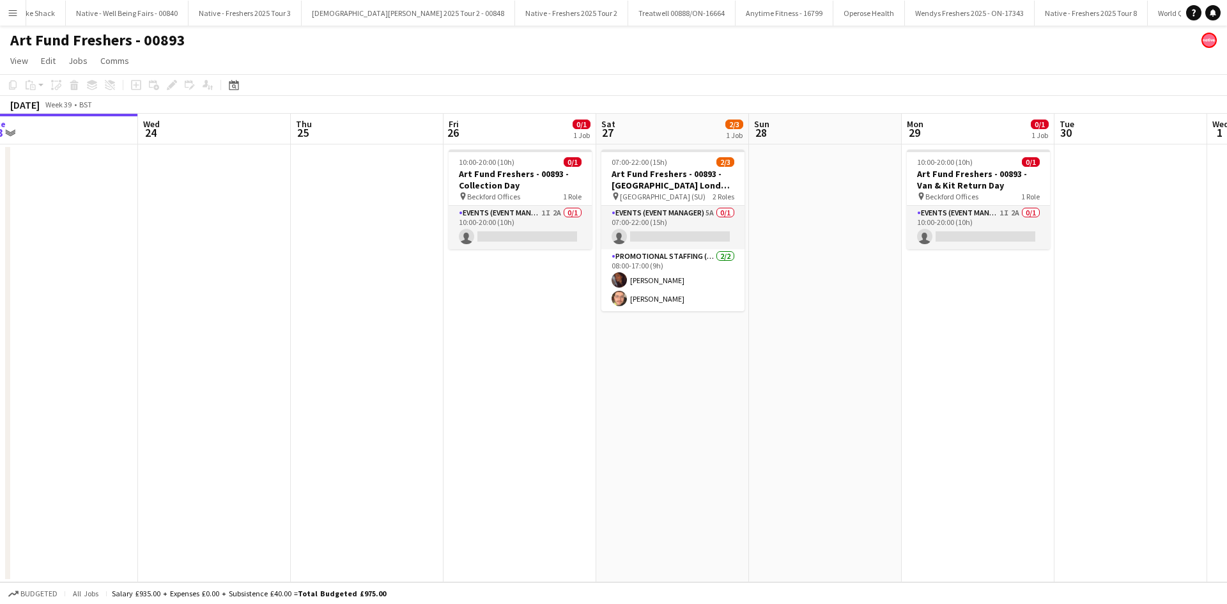
drag, startPoint x: 870, startPoint y: 412, endPoint x: 693, endPoint y: 416, distance: 177.1
click at [693, 416] on app-calendar-viewport "Sat 20 Sun 21 Mon 22 Tue 23 Wed 24 Thu 25 Fri 26 0/1 1 Job Sat 27 2/3 1 Job Sun…" at bounding box center [613, 348] width 1227 height 468
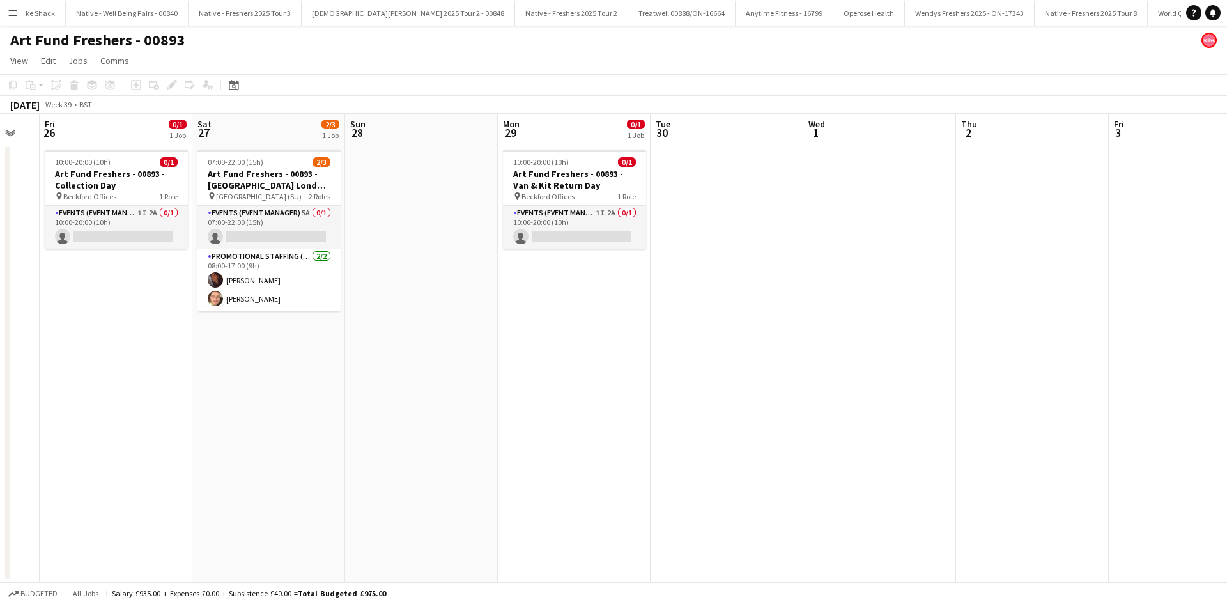
drag, startPoint x: 903, startPoint y: 339, endPoint x: 566, endPoint y: 317, distance: 338.1
click at [507, 317] on app-calendar-viewport "Tue 23 Wed 24 Thu 25 Fri 26 0/1 1 Job Sat 27 2/3 1 Job Sun 28 Mon 29 0/1 1 Job …" at bounding box center [613, 348] width 1227 height 468
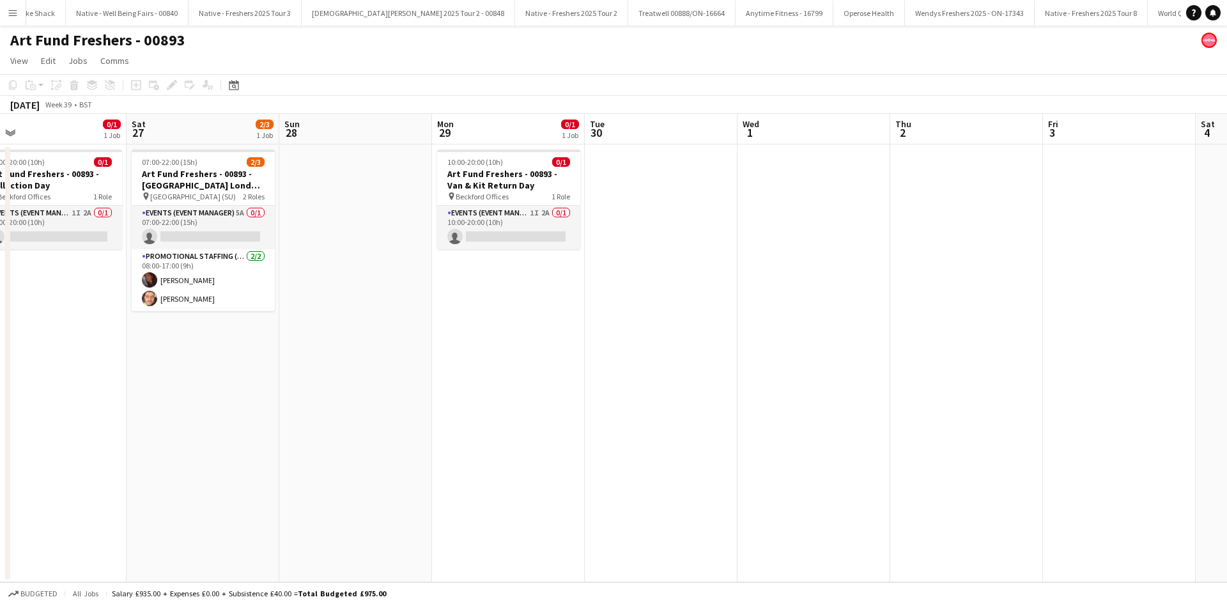
drag, startPoint x: 899, startPoint y: 302, endPoint x: 794, endPoint y: 302, distance: 104.8
click at [798, 302] on app-calendar-viewport "Tue 23 Wed 24 Thu 25 Fri 26 0/1 1 Job Sat 27 2/3 1 Job Sun 28 Mon 29 0/1 1 Job …" at bounding box center [613, 348] width 1227 height 468
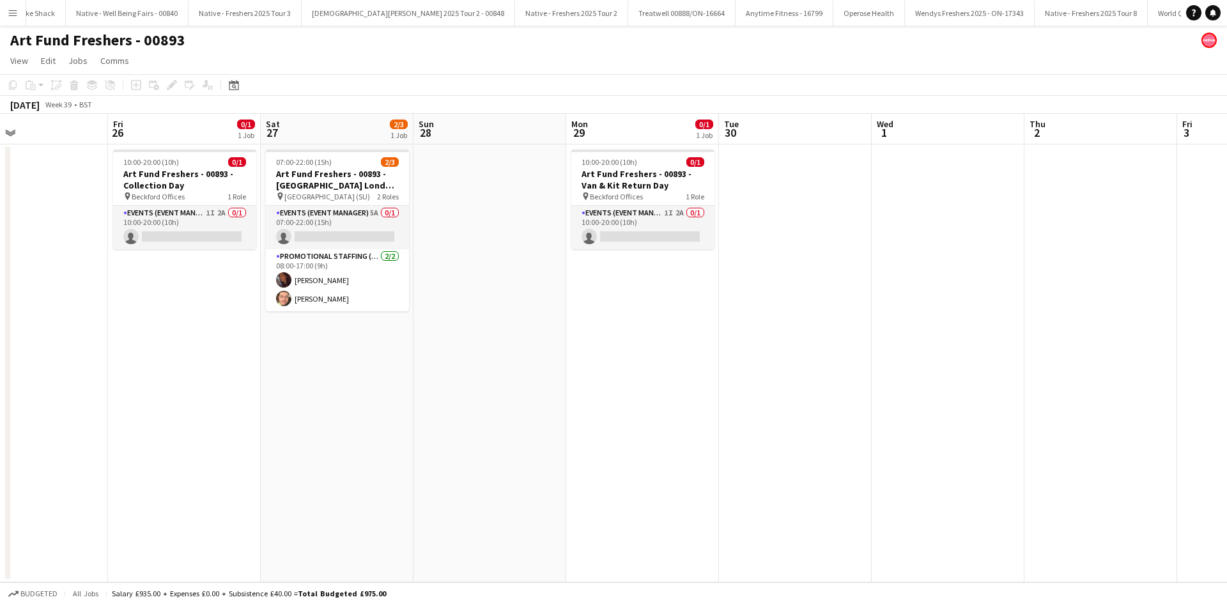
scroll to position [0, 330]
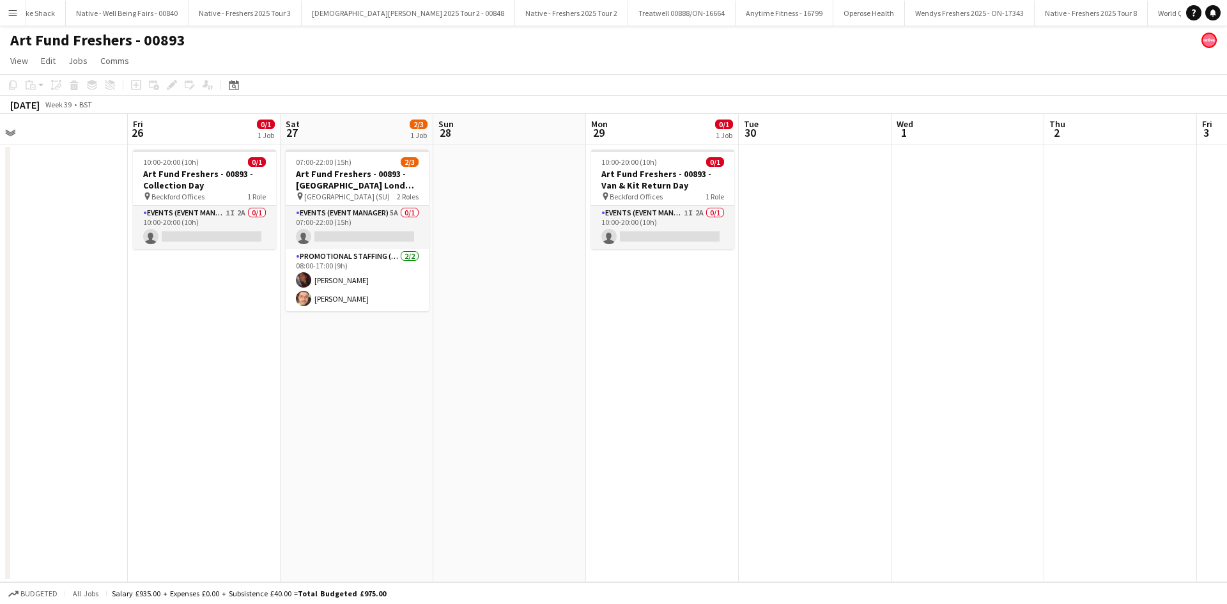
drag, startPoint x: 59, startPoint y: 461, endPoint x: 252, endPoint y: 426, distance: 196.7
click at [252, 426] on app-calendar-viewport "Tue 23 Wed 24 Thu 25 Fri 26 0/1 1 Job Sat 27 2/3 1 Job Sun 28 Mon 29 0/1 1 Job …" at bounding box center [613, 348] width 1227 height 468
click at [20, 10] on button "Menu" at bounding box center [13, 13] width 26 height 26
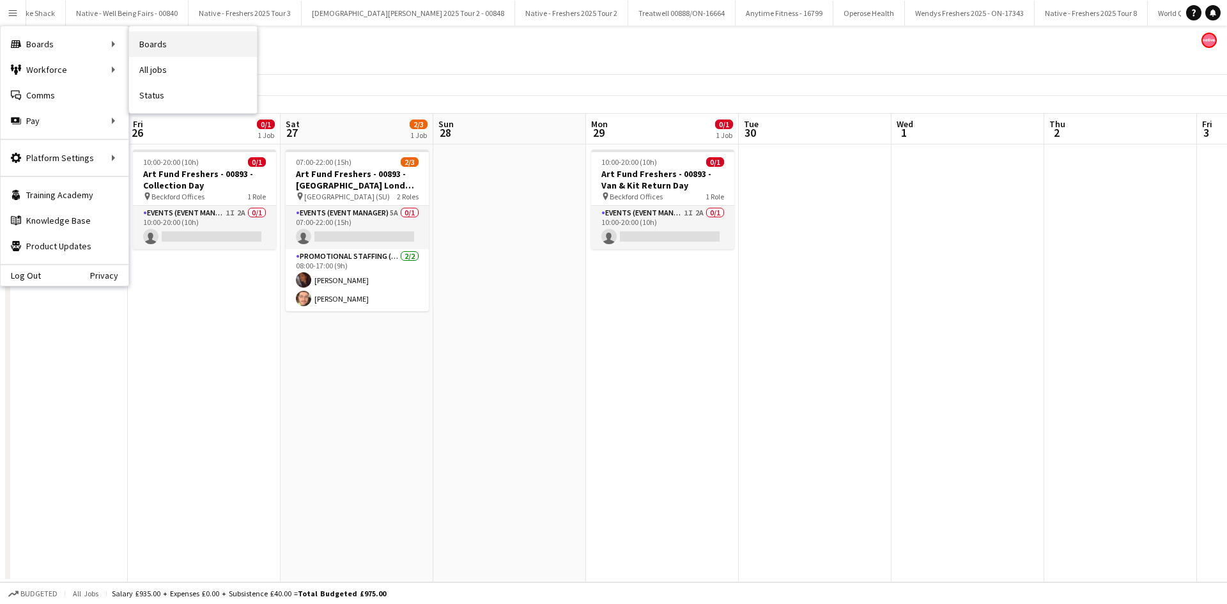
click at [144, 41] on link "Boards" at bounding box center [193, 44] width 128 height 26
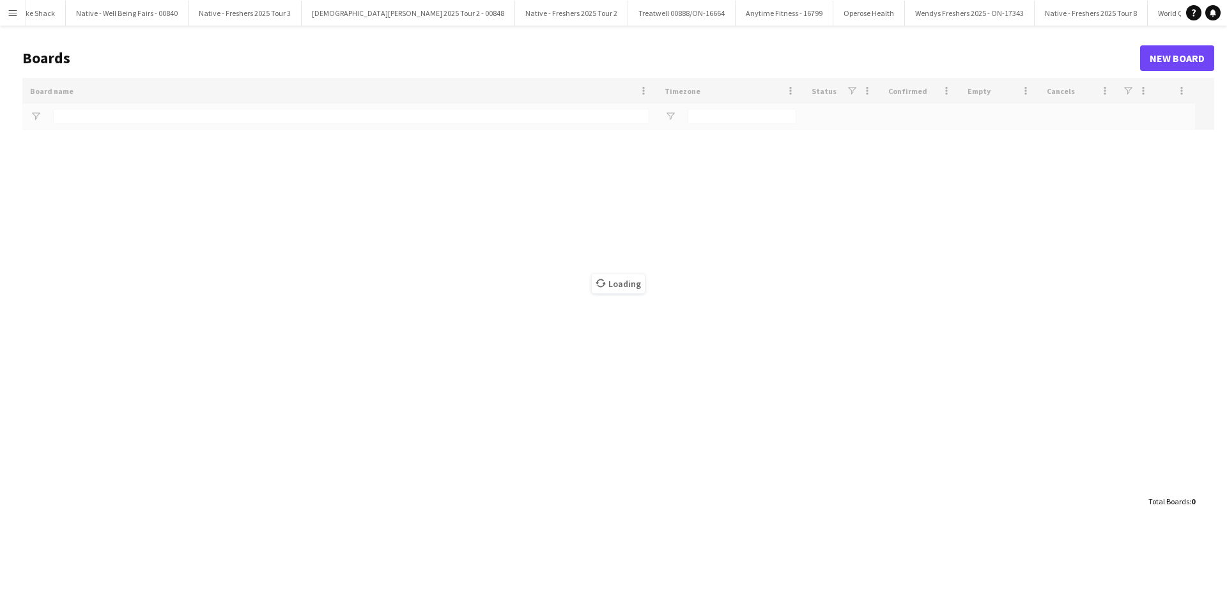
scroll to position [0, 2023]
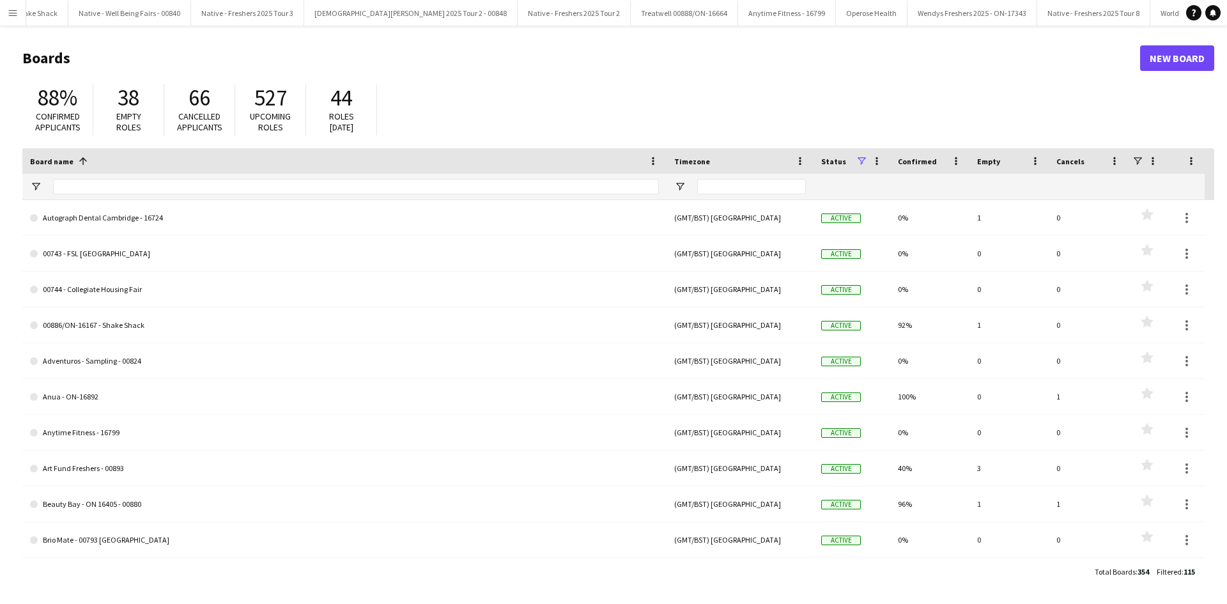
click at [278, 178] on div at bounding box center [356, 187] width 606 height 26
click at [286, 186] on input "Board name Filter Input" at bounding box center [356, 186] width 606 height 15
click at [180, 166] on div "Board name 1" at bounding box center [336, 160] width 613 height 19
click at [196, 190] on input "Board name Filter Input" at bounding box center [356, 186] width 606 height 15
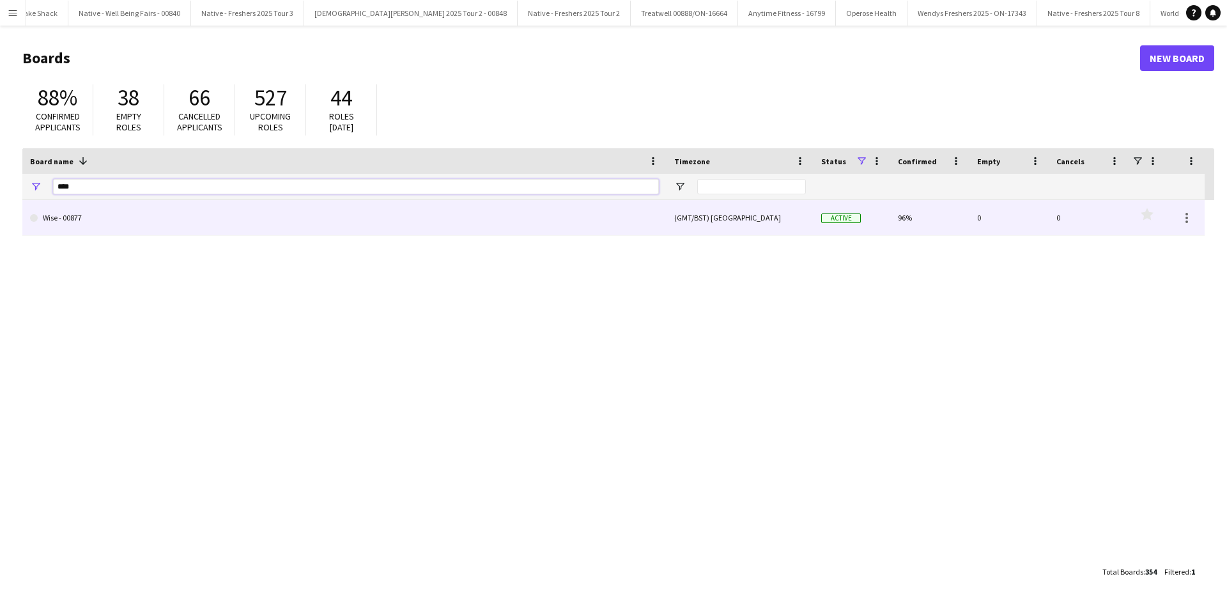
type input "****"
click at [111, 228] on link "Wise - 00877" at bounding box center [344, 218] width 629 height 36
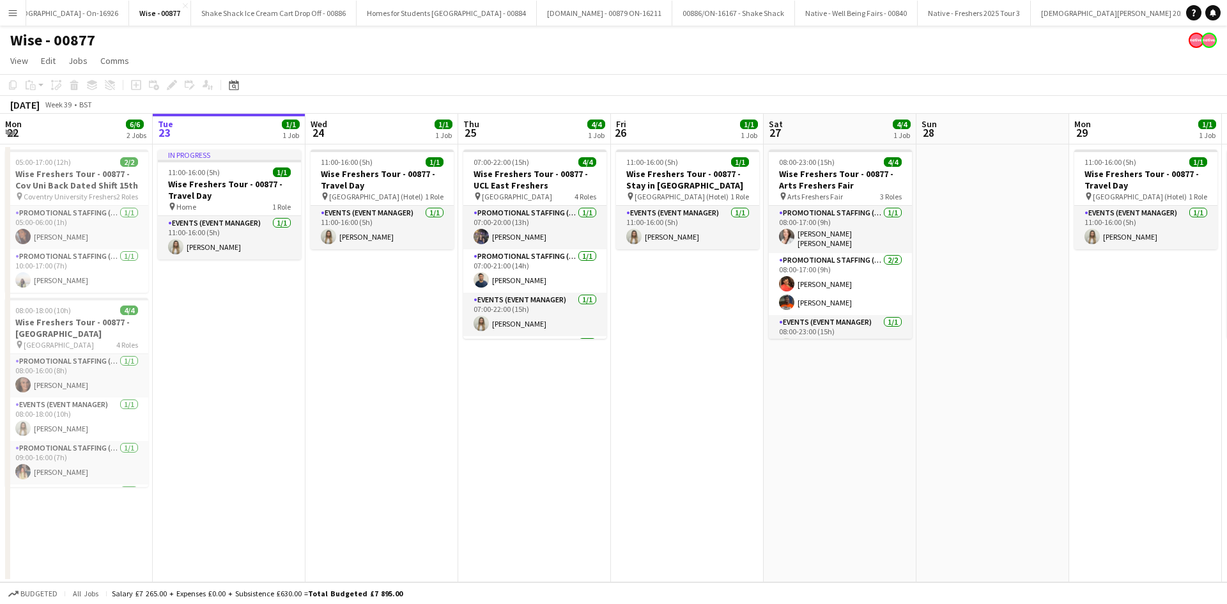
scroll to position [0, 1295]
drag, startPoint x: 534, startPoint y: 427, endPoint x: 1063, endPoint y: 486, distance: 532.5
click at [1105, 487] on app-calendar-viewport "Sat 20 3/3 1 Job Sun 21 1/1 1 Job Mon 22 6/6 2 Jobs Tue 23 1/1 1 Job Wed 24 1/1…" at bounding box center [613, 348] width 1227 height 468
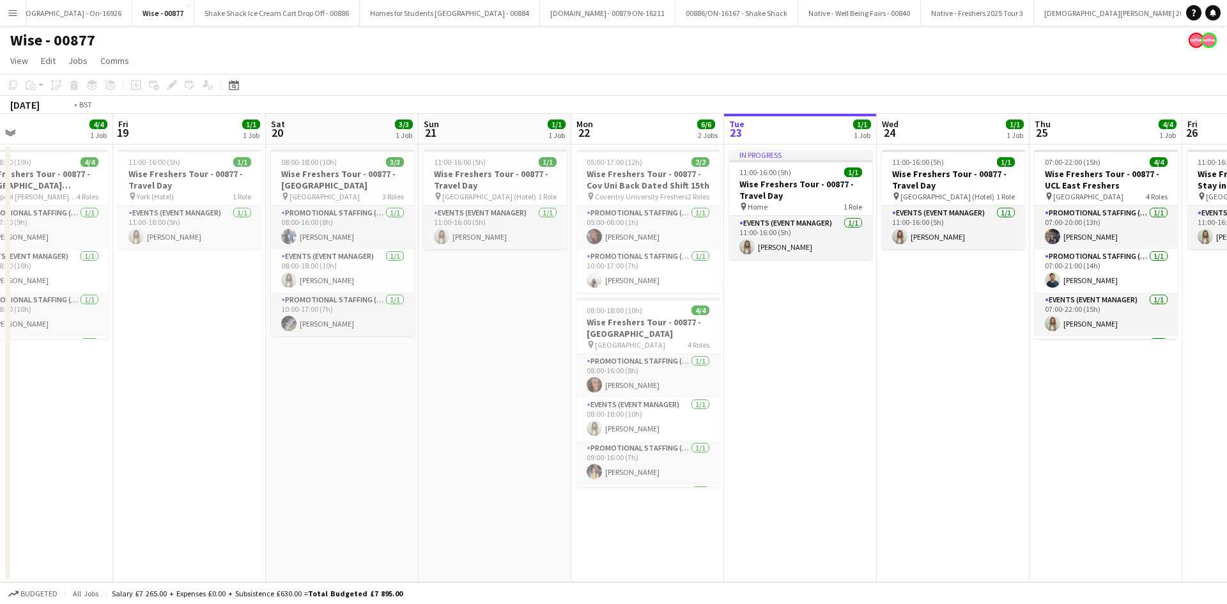
drag, startPoint x: 428, startPoint y: 408, endPoint x: 1067, endPoint y: 444, distance: 639.5
click at [1095, 444] on app-calendar-viewport "Tue 16 1/1 1 Job Wed 17 3/3 1 Job Thu 18 4/4 1 Job Fri 19 1/1 1 Job Sat 20 3/3 …" at bounding box center [613, 348] width 1227 height 468
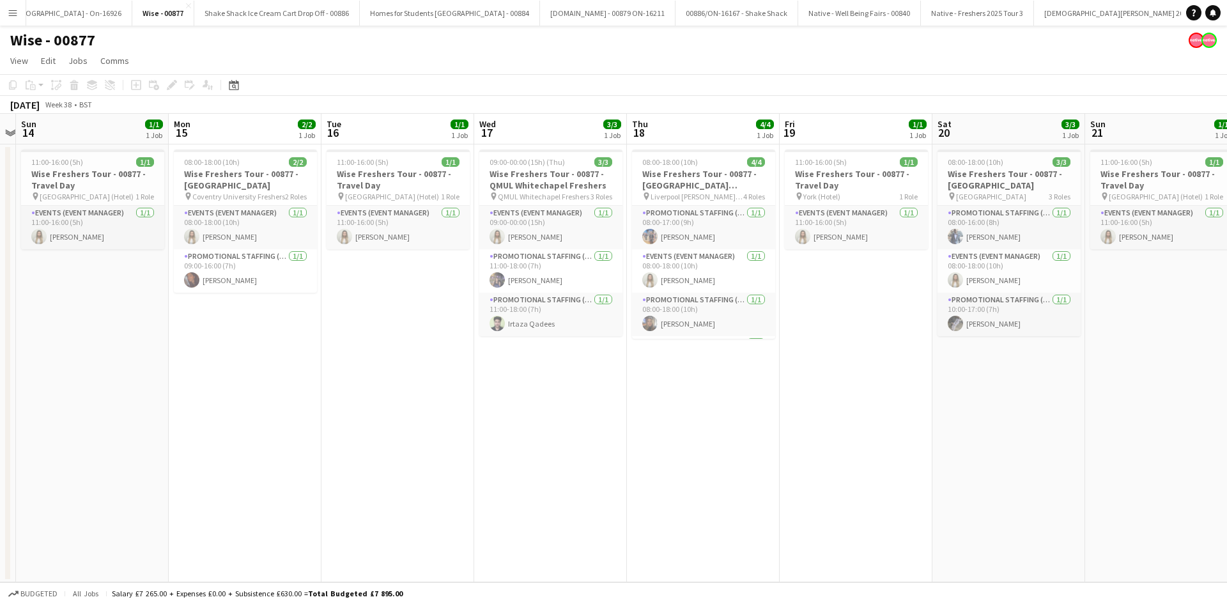
scroll to position [0, 397]
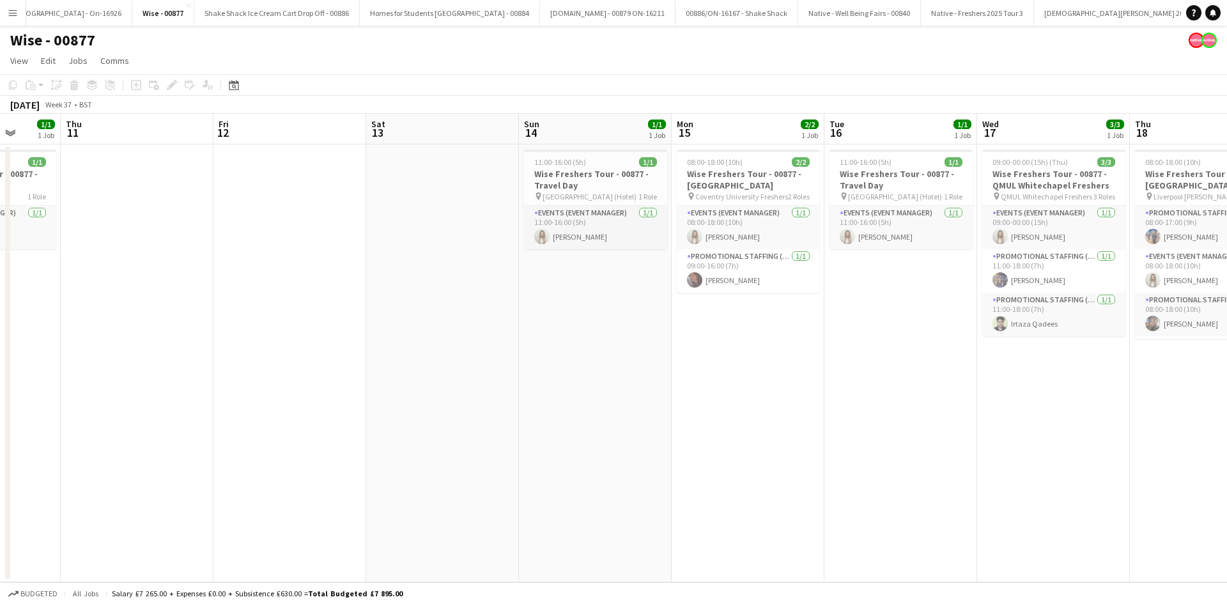
drag, startPoint x: 380, startPoint y: 439, endPoint x: 883, endPoint y: 474, distance: 504.2
click at [883, 474] on app-calendar-viewport "Mon 8 1/1 1 Job Tue 9 3/3 1 Job Wed 10 1/1 1 Job Thu 11 Fri 12 Sat 13 Sun 14 1/…" at bounding box center [613, 348] width 1227 height 468
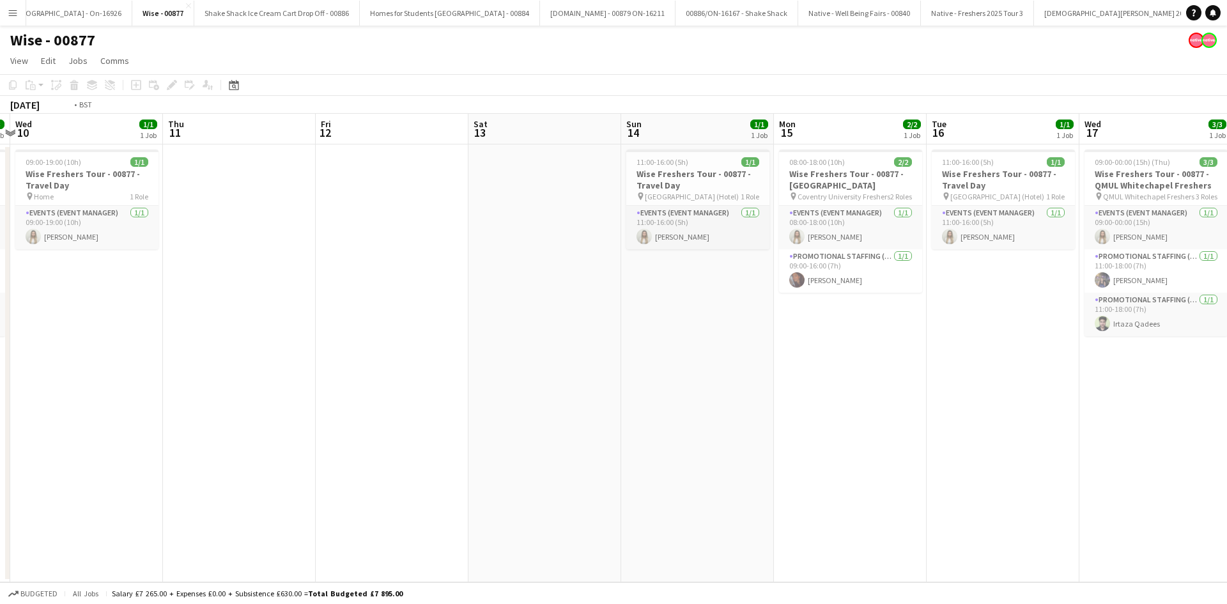
drag, startPoint x: 461, startPoint y: 401, endPoint x: 762, endPoint y: 428, distance: 301.6
click at [965, 428] on app-calendar-viewport "Mon 8 1/1 1 Job Tue 9 3/3 1 Job Wed 10 1/1 1 Job Thu 11 Fri 12 Sat 13 Sun 14 1/…" at bounding box center [613, 348] width 1227 height 468
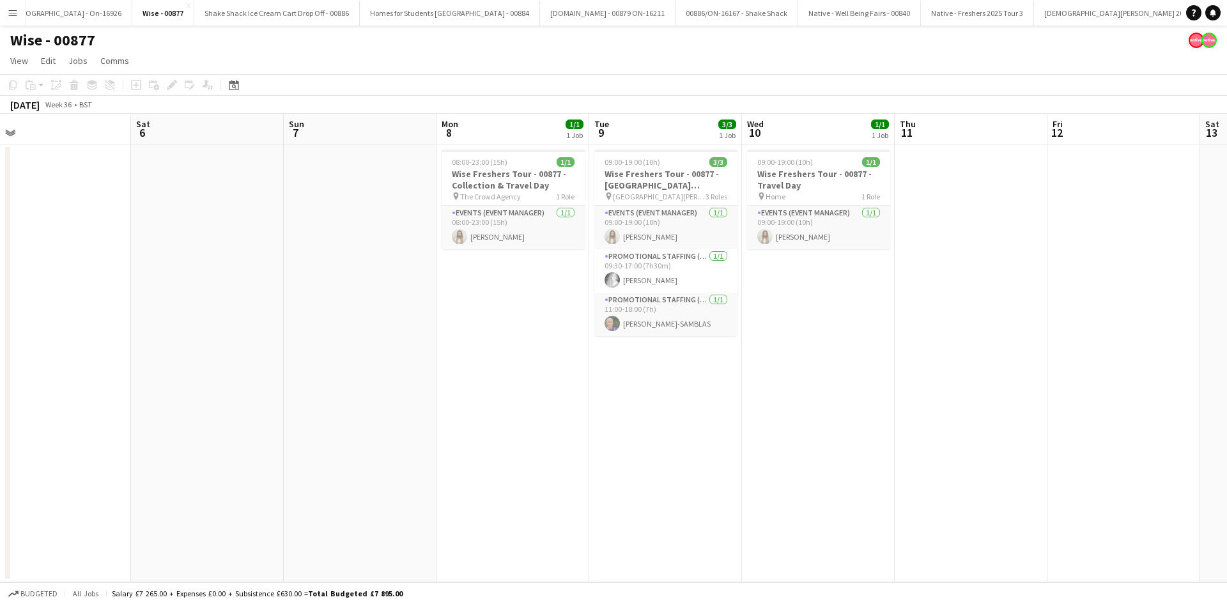
scroll to position [0, 424]
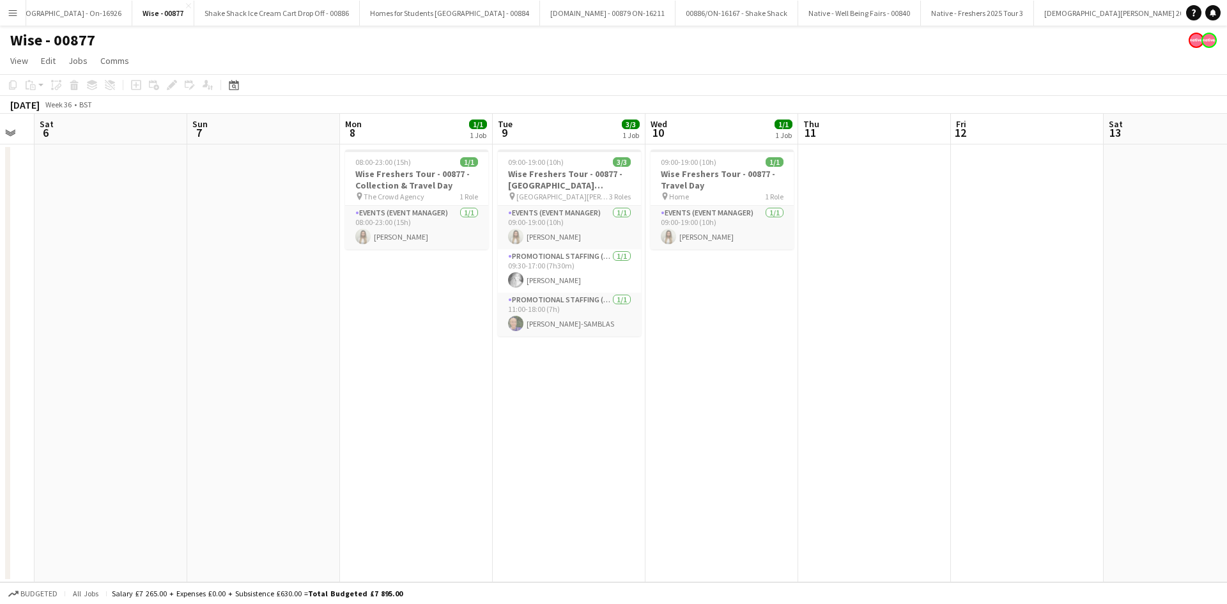
drag, startPoint x: 616, startPoint y: 410, endPoint x: 799, endPoint y: 422, distance: 183.9
click at [799, 422] on app-calendar-viewport "Wed 3 Thu 4 Fri 5 Sat 6 Sun 7 Mon 8 1/1 1 Job Tue 9 3/3 1 Job Wed 10 1/1 1 Job …" at bounding box center [613, 348] width 1227 height 468
drag, startPoint x: 897, startPoint y: 353, endPoint x: 467, endPoint y: 327, distance: 430.8
click at [467, 327] on app-calendar-viewport "Wed 3 Thu 4 Fri 5 Sat 6 Sun 7 Mon 8 1/1 1 Job Tue 9 3/3 1 Job Wed 10 1/1 1 Job …" at bounding box center [613, 348] width 1227 height 468
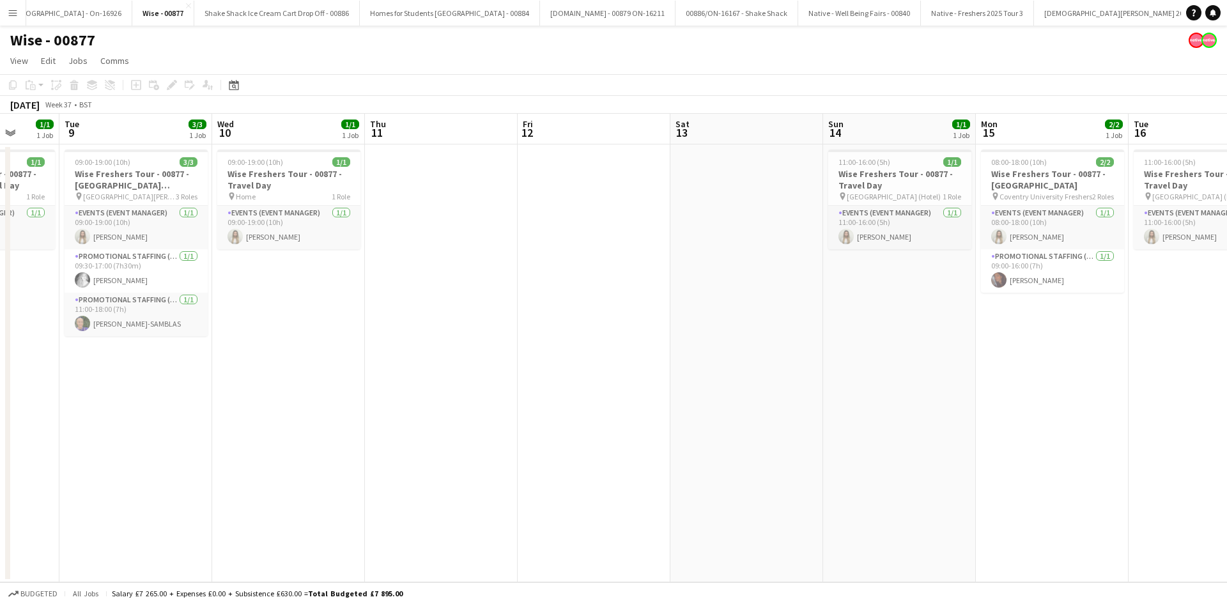
drag, startPoint x: 899, startPoint y: 307, endPoint x: 577, endPoint y: 307, distance: 322.1
click at [577, 307] on app-calendar-viewport "Sat 6 Sun 7 Mon 8 1/1 1 Job Tue 9 3/3 1 Job Wed 10 1/1 1 Job Thu 11 Fri 12 Sat …" at bounding box center [613, 348] width 1227 height 468
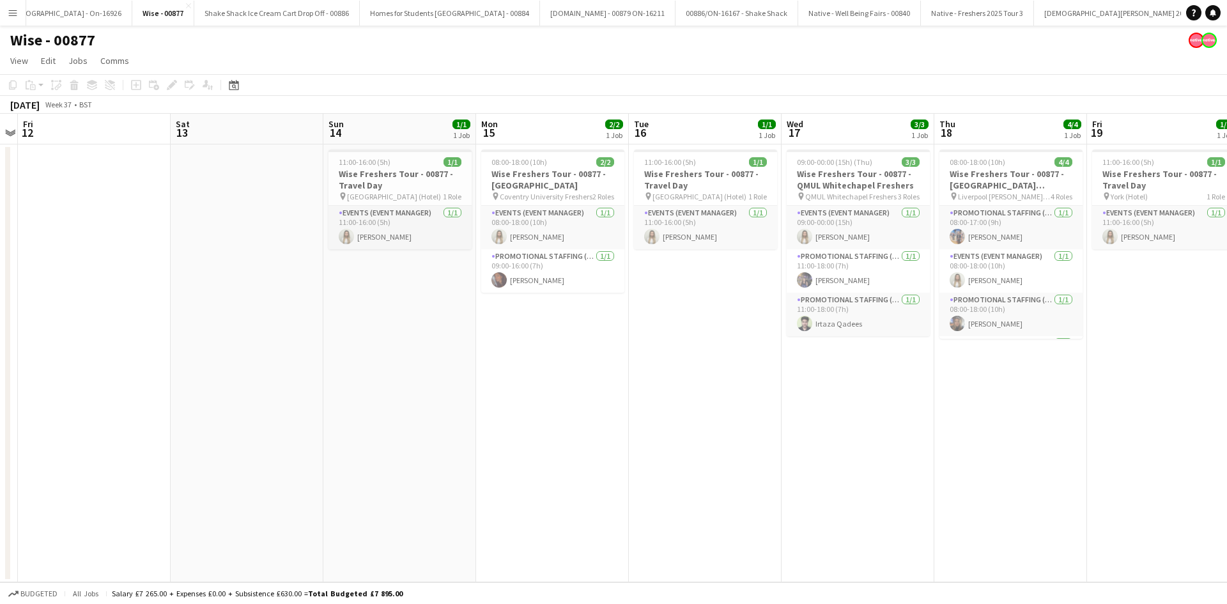
scroll to position [0, 469]
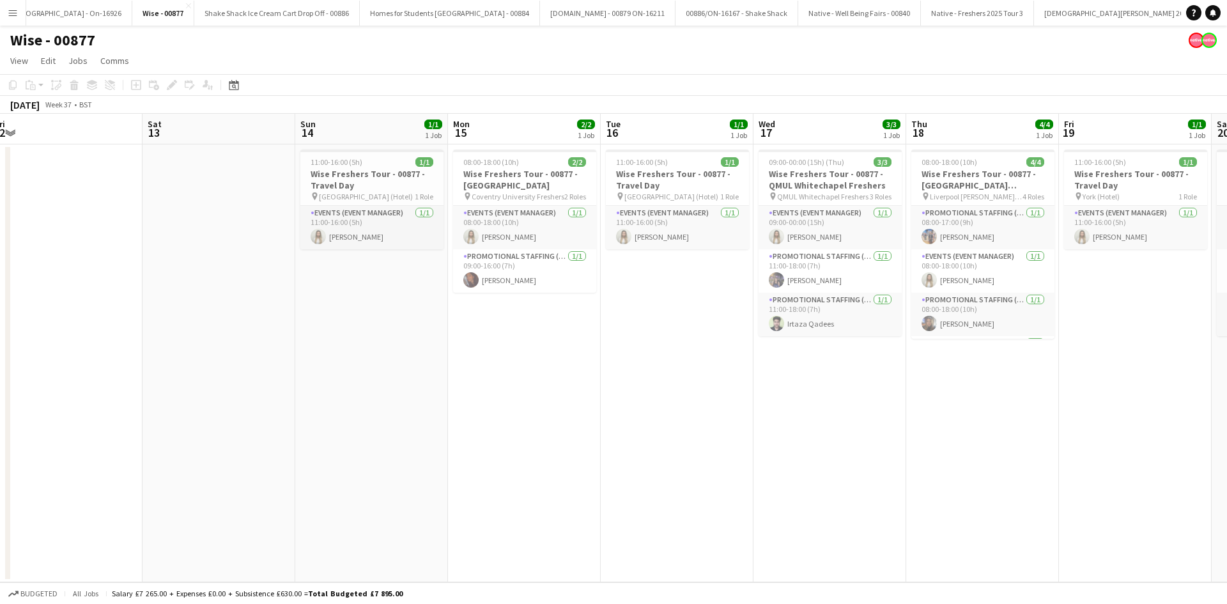
drag, startPoint x: 654, startPoint y: 346, endPoint x: 564, endPoint y: 352, distance: 90.9
click at [564, 352] on app-calendar-viewport "Tue 9 3/3 1 Job Wed 10 1/1 1 Job Thu 11 Fri 12 Sat 13 Sun 14 1/1 1 Job Mon 15 2…" at bounding box center [613, 348] width 1227 height 468
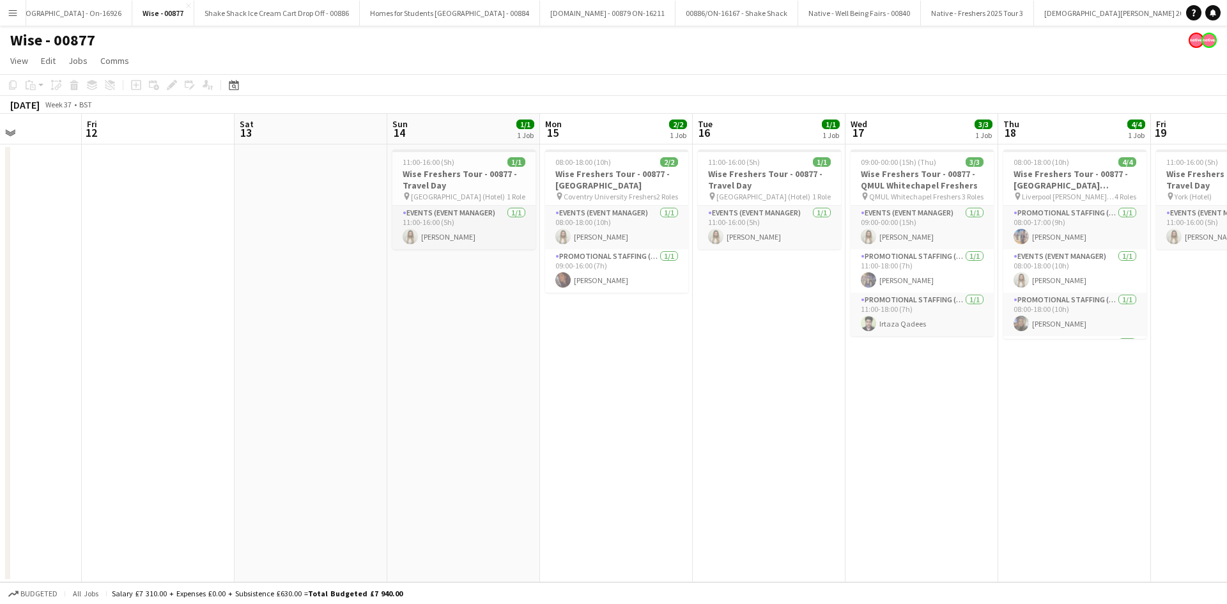
drag, startPoint x: 690, startPoint y: 469, endPoint x: 633, endPoint y: 468, distance: 56.9
click at [633, 468] on app-calendar-viewport "Tue 9 3/3 1 Job Wed 10 1/1 1 Job Thu 11 Fri 12 Sat 13 Sun 14 1/1 1 Job Mon 15 2…" at bounding box center [613, 348] width 1227 height 468
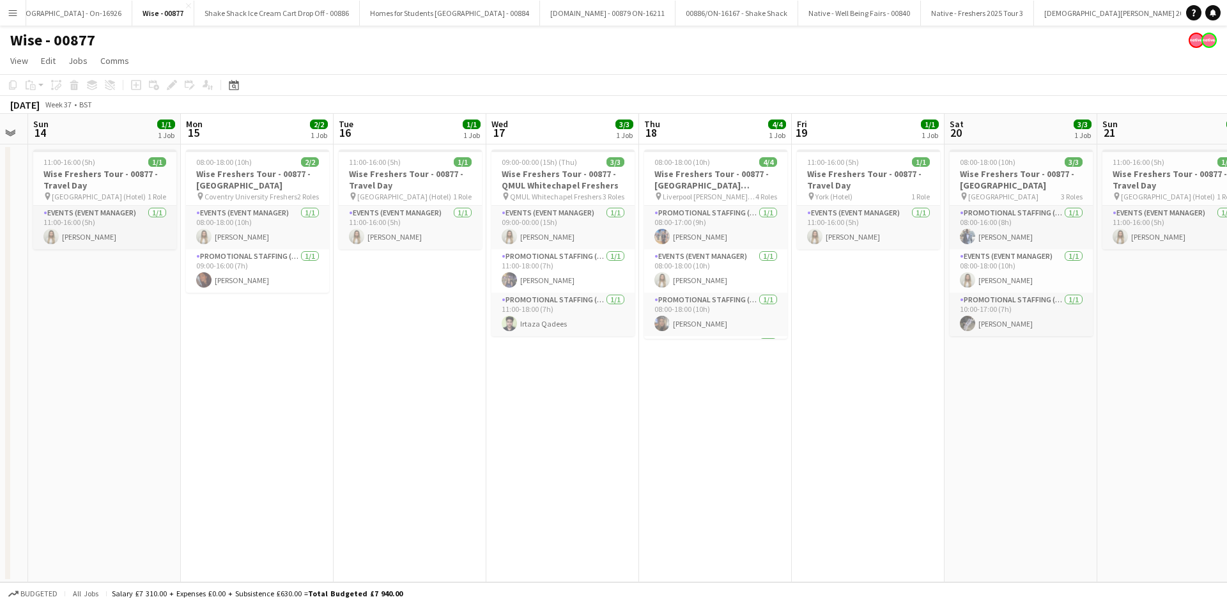
scroll to position [0, 431]
drag, startPoint x: 663, startPoint y: 392, endPoint x: 560, endPoint y: 392, distance: 102.2
click at [560, 392] on app-calendar-viewport "Thu 11 Fri 12 Sat 13 Sun 14 1/1 1 Job Mon 15 2/2 1 Job Tue 16 1/1 1 Job Wed 17 …" at bounding box center [613, 348] width 1227 height 468
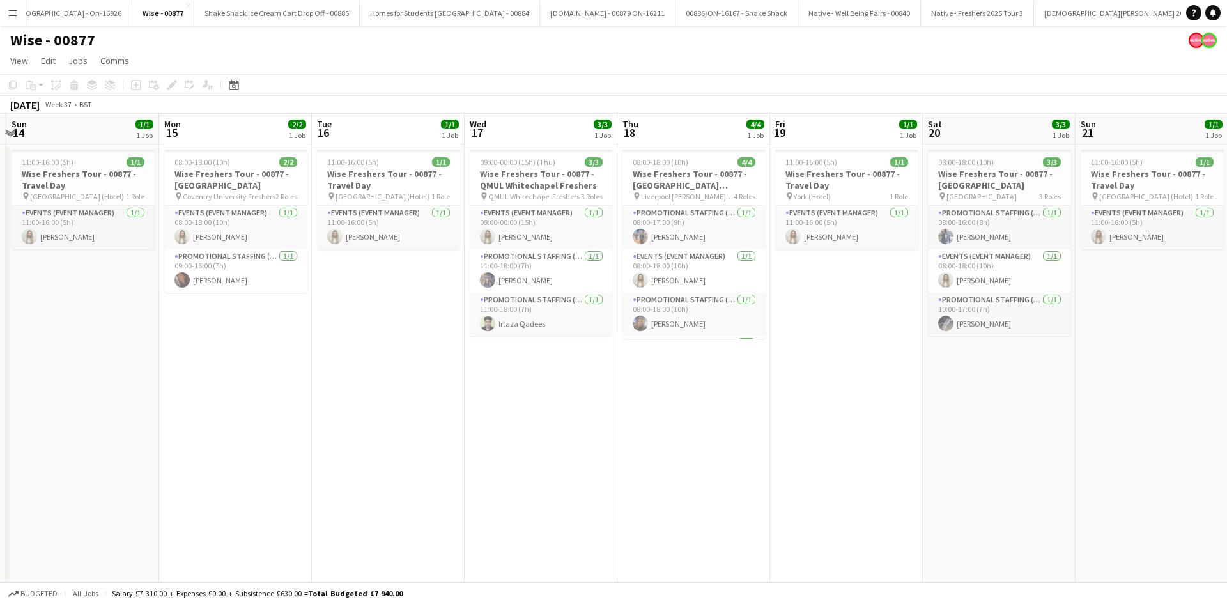
scroll to position [0, 454]
drag, startPoint x: 560, startPoint y: 376, endPoint x: 537, endPoint y: 375, distance: 23.0
click at [537, 375] on app-calendar-viewport "Thu 11 Fri 12 Sat 13 Sun 14 1/1 1 Job Mon 15 2/2 1 Job Tue 16 1/1 1 Job Wed 17 …" at bounding box center [613, 348] width 1227 height 468
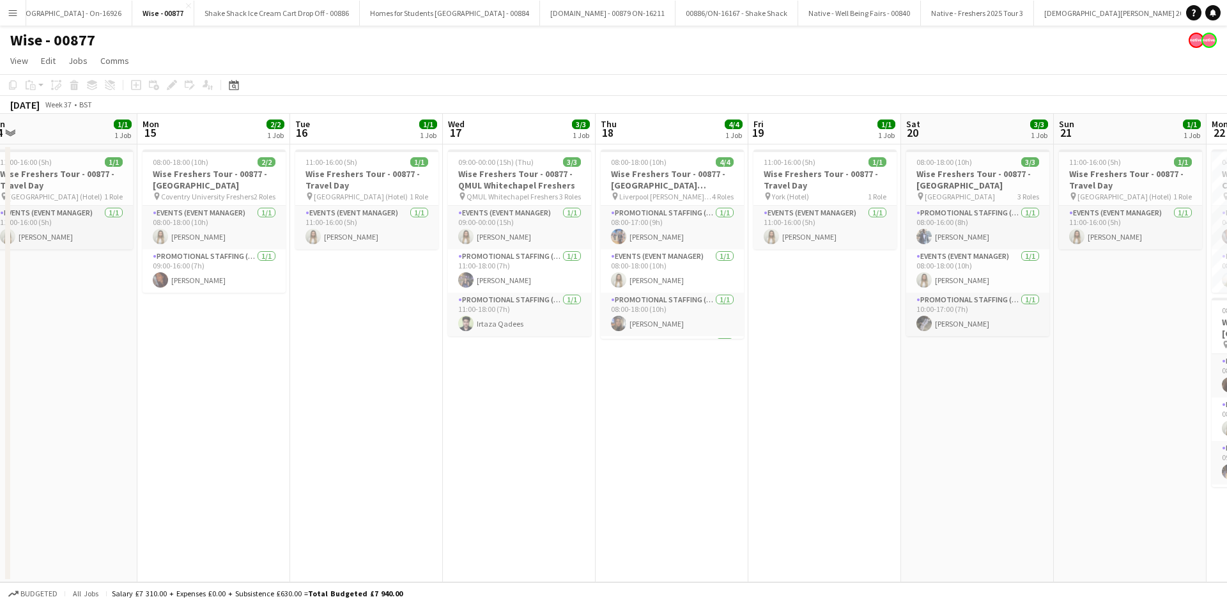
scroll to position [0, 492]
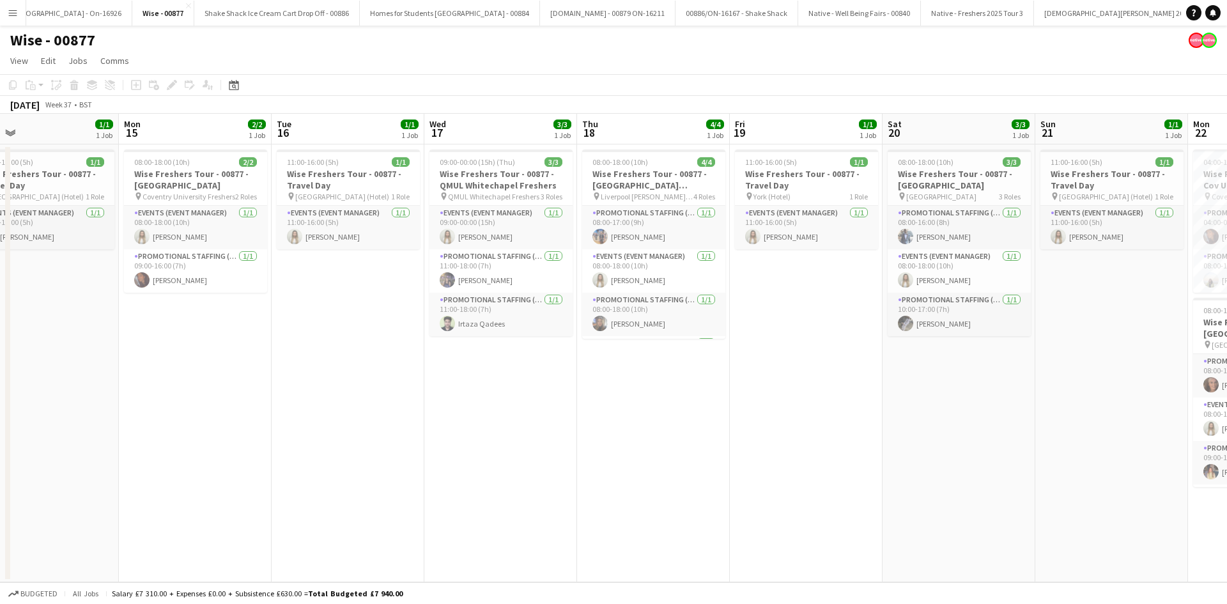
drag, startPoint x: 532, startPoint y: 374, endPoint x: 494, endPoint y: 374, distance: 37.7
click at [494, 374] on app-calendar-viewport "Thu 11 Fri 12 Sat 13 Sun 14 1/1 1 Job Mon 15 2/2 1 Job Tue 16 1/1 1 Job Wed 17 …" at bounding box center [613, 348] width 1227 height 468
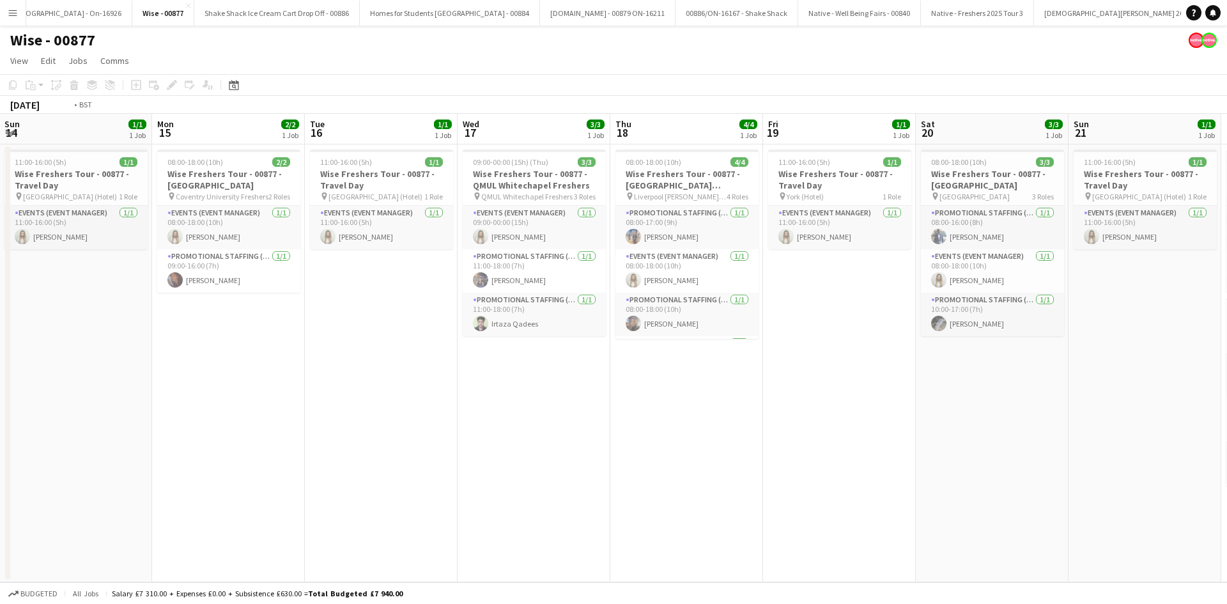
drag, startPoint x: 543, startPoint y: 384, endPoint x: 428, endPoint y: 376, distance: 115.9
click at [429, 378] on app-calendar-viewport "Thu 11 Fri 12 Sat 13 Sun 14 1/1 1 Job Mon 15 2/2 1 Job Tue 16 1/1 1 Job Wed 17 …" at bounding box center [613, 348] width 1227 height 468
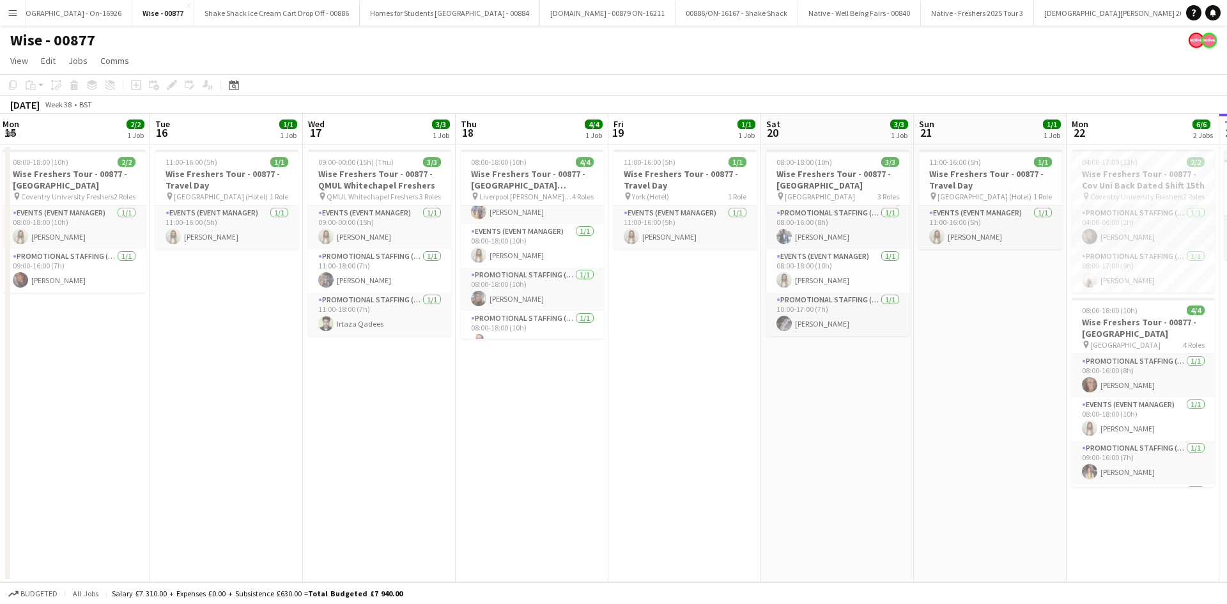
scroll to position [41, 0]
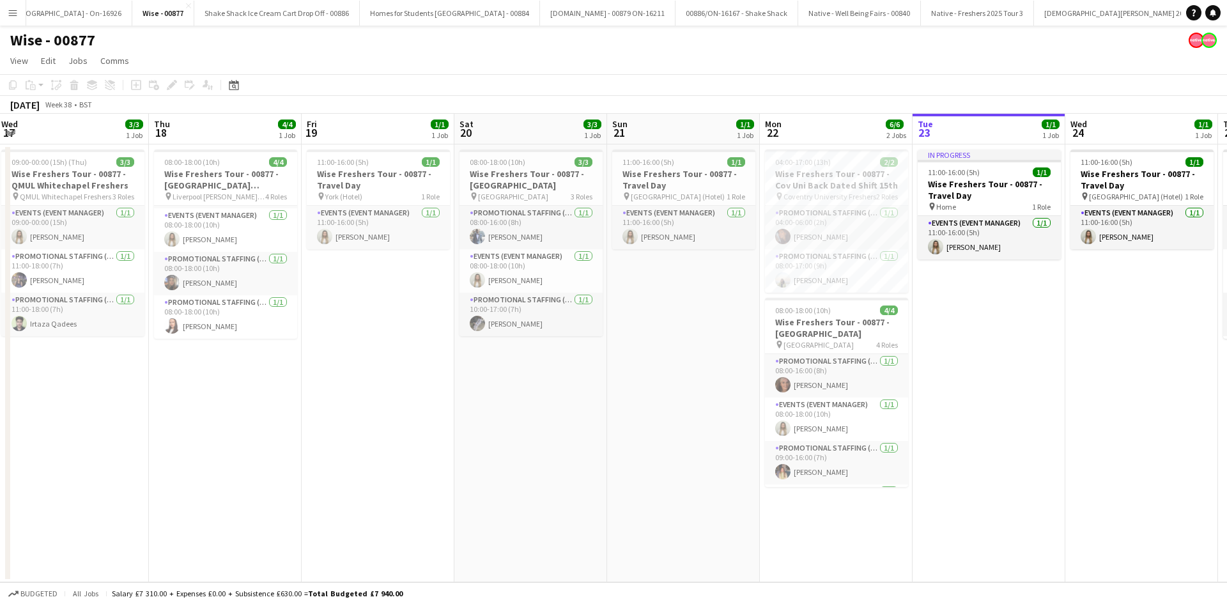
drag, startPoint x: 546, startPoint y: 362, endPoint x: 468, endPoint y: 362, distance: 78.0
click at [468, 362] on app-calendar-viewport "Sun 14 1/1 1 Job Mon 15 2/2 1 Job Tue 16 1/1 1 Job Wed 17 3/3 1 Job Thu 18 4/4 …" at bounding box center [613, 348] width 1227 height 468
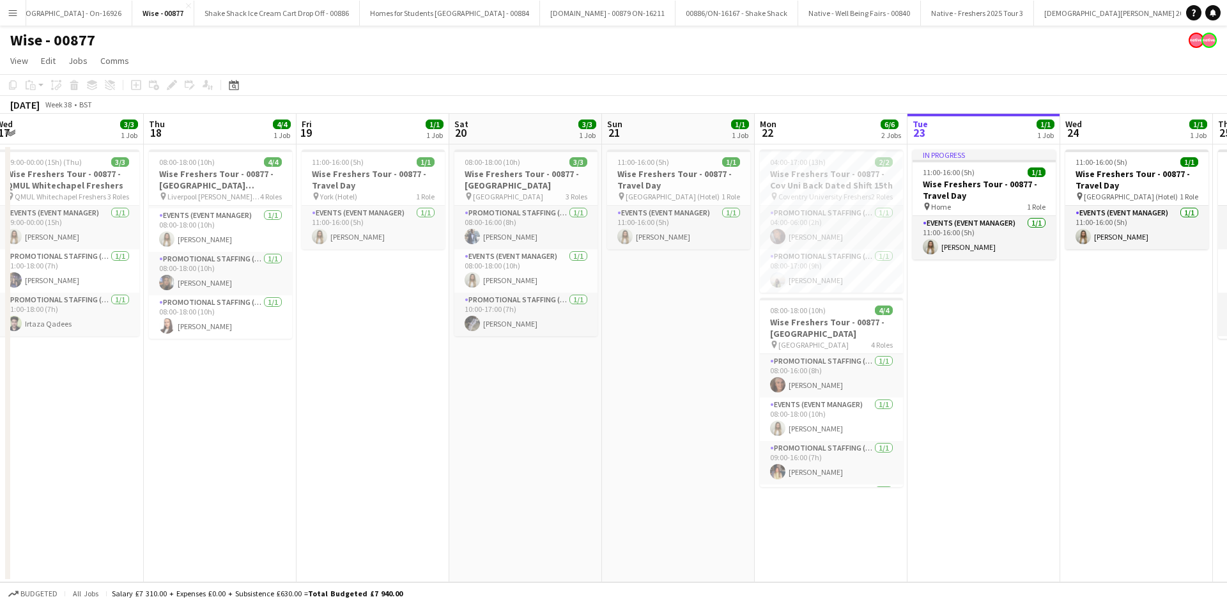
scroll to position [0, 433]
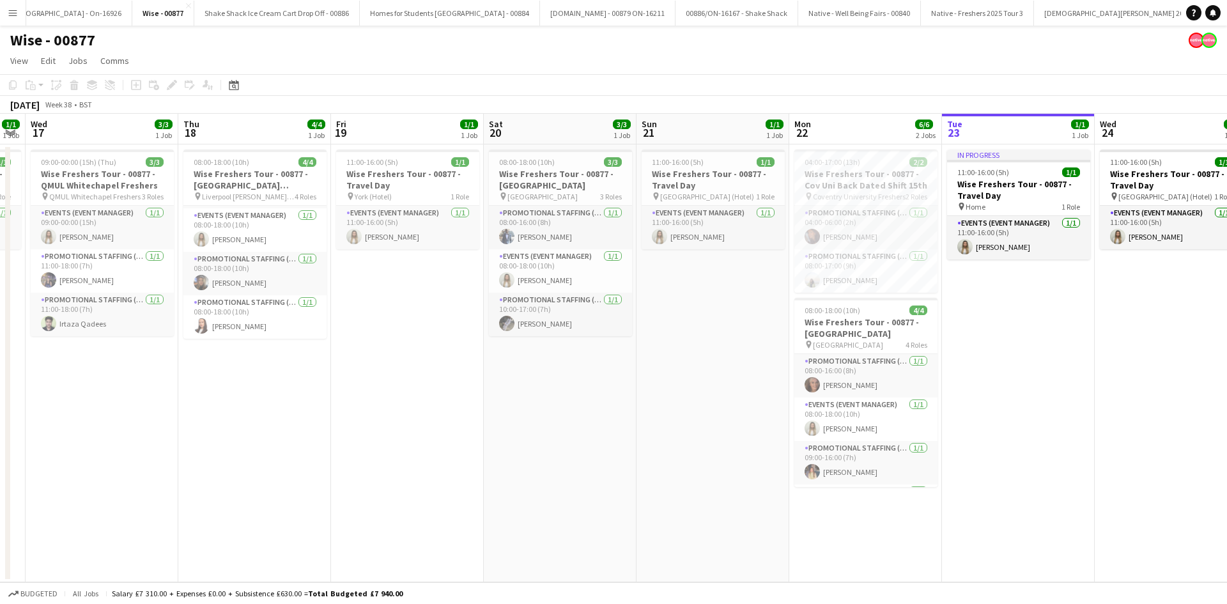
drag, startPoint x: 546, startPoint y: 387, endPoint x: 428, endPoint y: 389, distance: 118.2
click at [428, 389] on app-calendar-viewport "Sun 14 1/1 1 Job Mon 15 2/2 1 Job Tue 16 1/1 1 Job Wed 17 3/3 1 Job Thu 18 4/4 …" at bounding box center [613, 348] width 1227 height 468
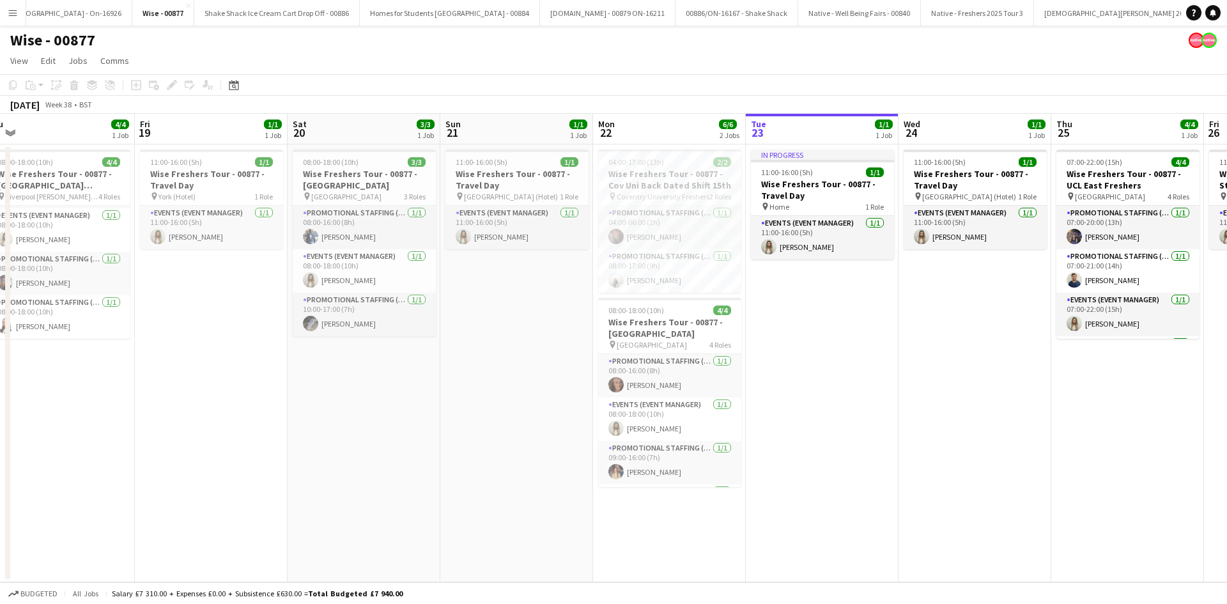
scroll to position [0, 479]
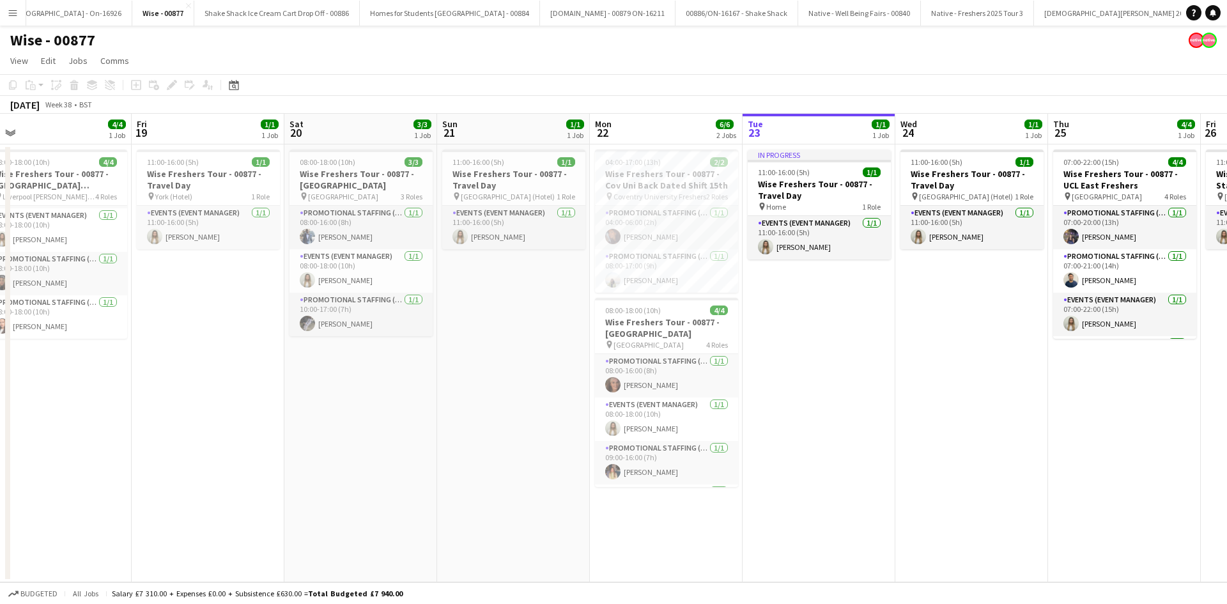
drag, startPoint x: 502, startPoint y: 382, endPoint x: 455, endPoint y: 380, distance: 46.7
click at [455, 380] on app-calendar-viewport "Mon 15 2/2 1 Job Tue 16 1/1 1 Job Wed 17 3/3 1 Job Thu 18 4/4 1 Job Fri 19 1/1 …" at bounding box center [613, 348] width 1227 height 468
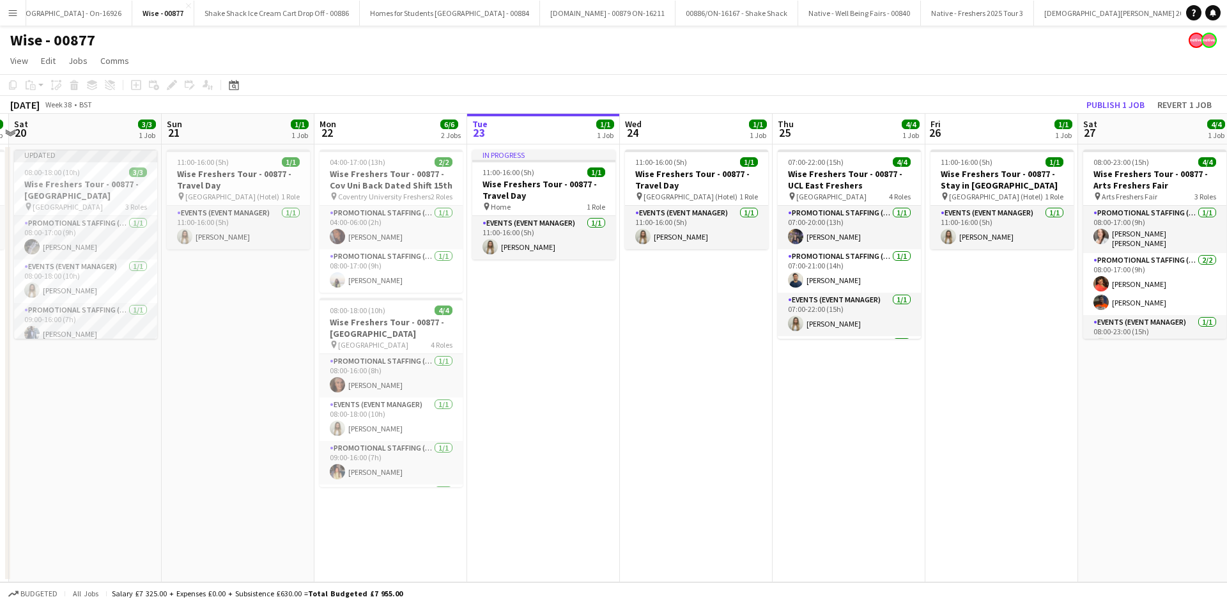
drag, startPoint x: 605, startPoint y: 386, endPoint x: 561, endPoint y: 387, distance: 43.5
click at [562, 387] on app-calendar-viewport "Wed 17 3/3 1 Job Thu 18 4/4 1 Job Fri 19 1/1 1 Job Sat 20 3/3 1 Job Sun 21 1/1 …" at bounding box center [613, 348] width 1227 height 468
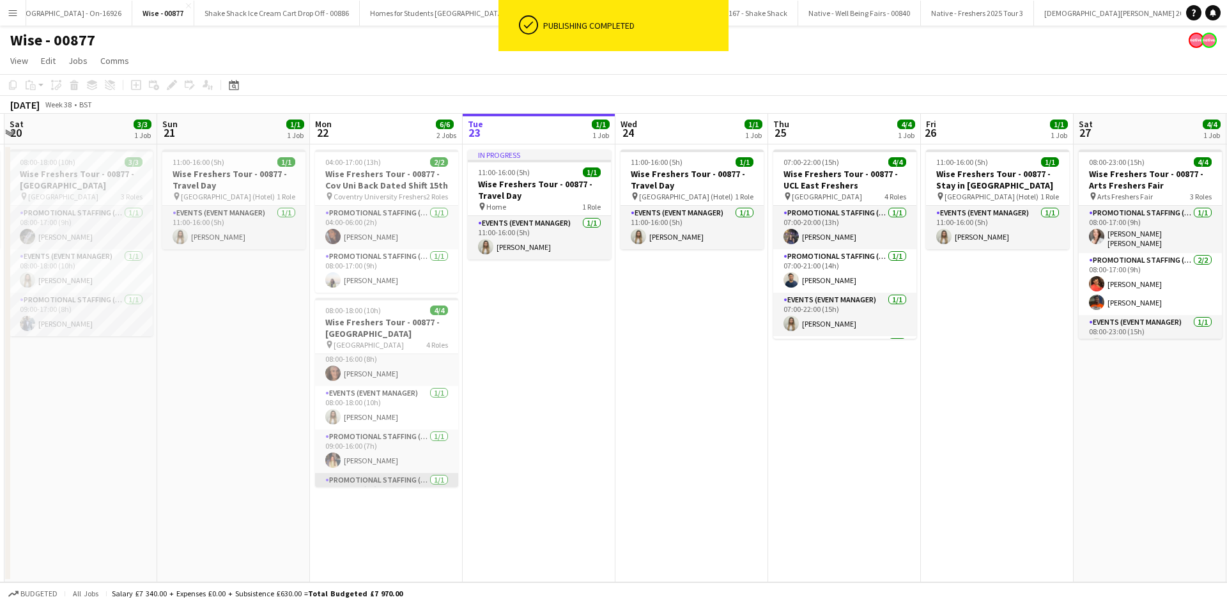
scroll to position [0, 0]
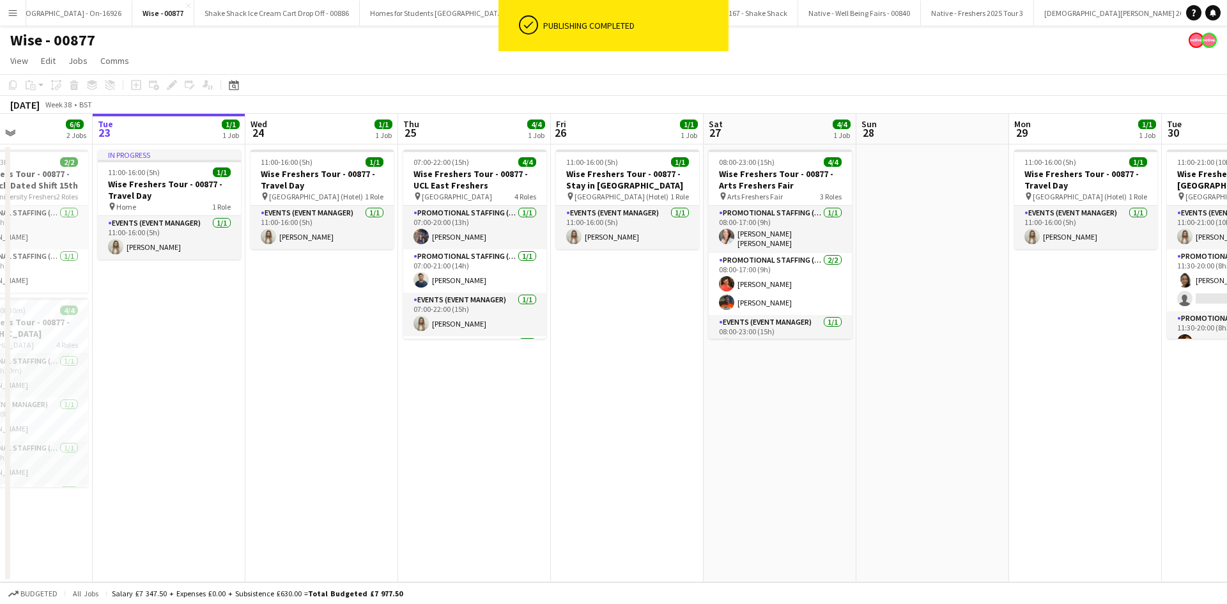
drag, startPoint x: 925, startPoint y: 408, endPoint x: 660, endPoint y: 376, distance: 267.1
click at [660, 376] on app-calendar-viewport "Fri 19 1/1 1 Job Sat 20 3/3 1 Job Sun 21 1/1 1 Job Mon 22 6/6 2 Jobs Tue 23 1/1…" at bounding box center [613, 348] width 1227 height 468
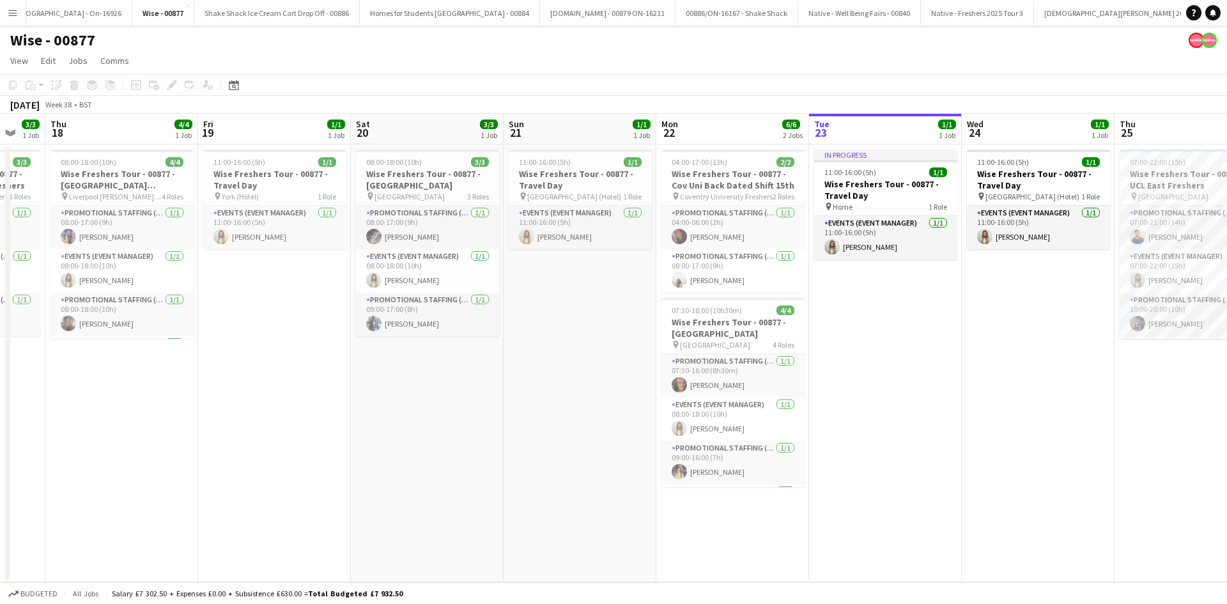
drag, startPoint x: 532, startPoint y: 328, endPoint x: 1145, endPoint y: 345, distance: 612.5
click at [1145, 345] on app-calendar-viewport "Tue 16 1/1 1 Job Wed 17 3/3 1 Job Thu 18 4/4 1 Job Fri 19 1/1 1 Job Sat 20 3/3 …" at bounding box center [613, 348] width 1227 height 468
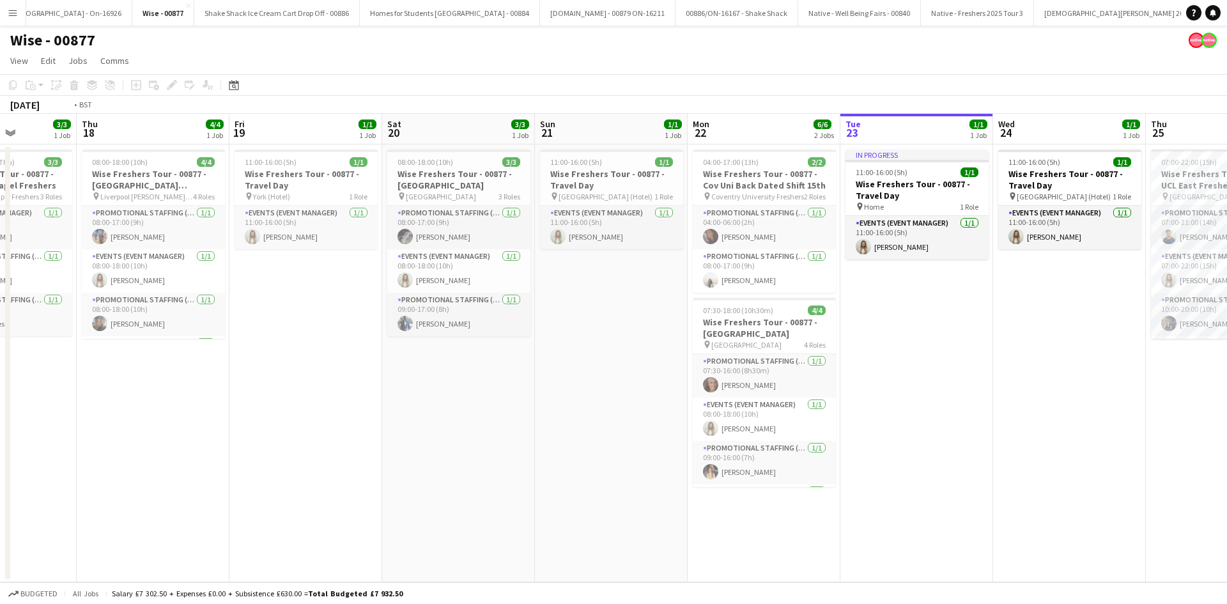
drag, startPoint x: 436, startPoint y: 431, endPoint x: 1006, endPoint y: 429, distance: 570.0
click at [1006, 429] on app-calendar-viewport "Tue 16 1/1 1 Job Wed 17 3/3 1 Job Thu 18 4/4 1 Job Fri 19 1/1 1 Job Sat 20 3/3 …" at bounding box center [613, 348] width 1227 height 468
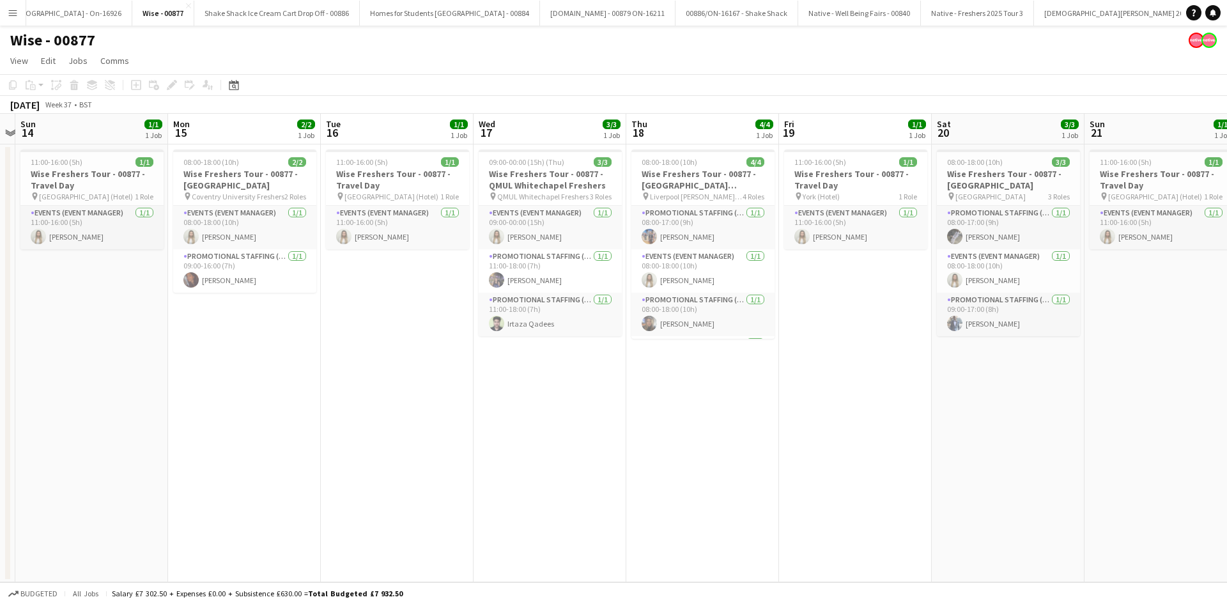
click at [15, 19] on button "Menu" at bounding box center [13, 13] width 26 height 26
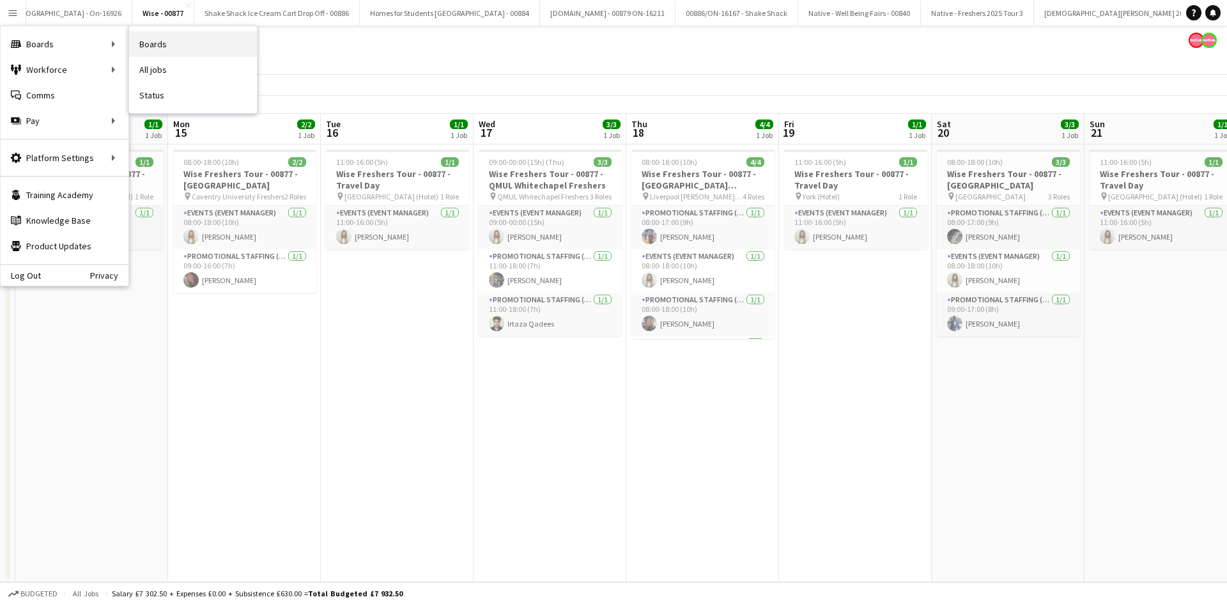
click at [215, 42] on link "Boards" at bounding box center [193, 44] width 128 height 26
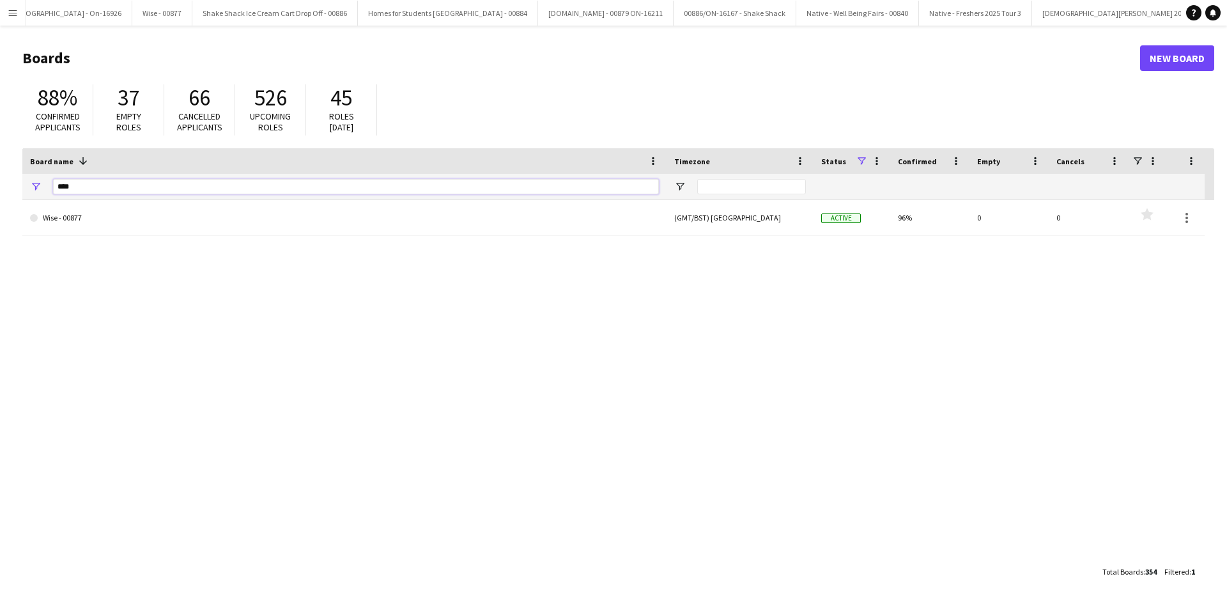
click at [157, 185] on input "****" at bounding box center [356, 186] width 606 height 15
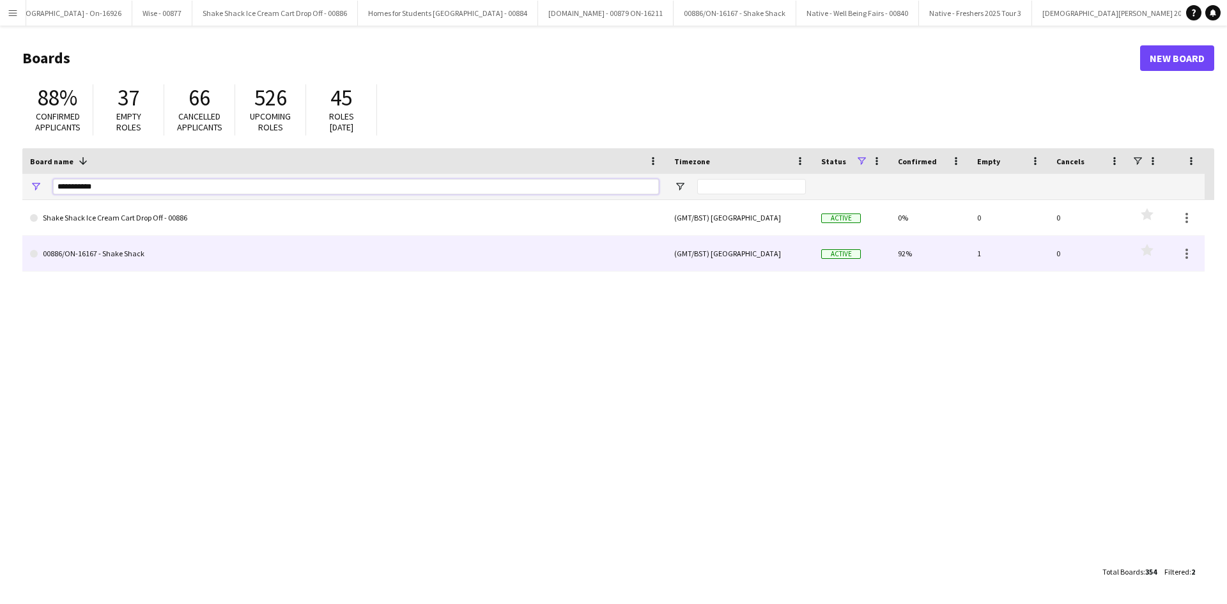
type input "**********"
click at [121, 248] on link "00886/ON-16167 - Shake Shack" at bounding box center [344, 254] width 629 height 36
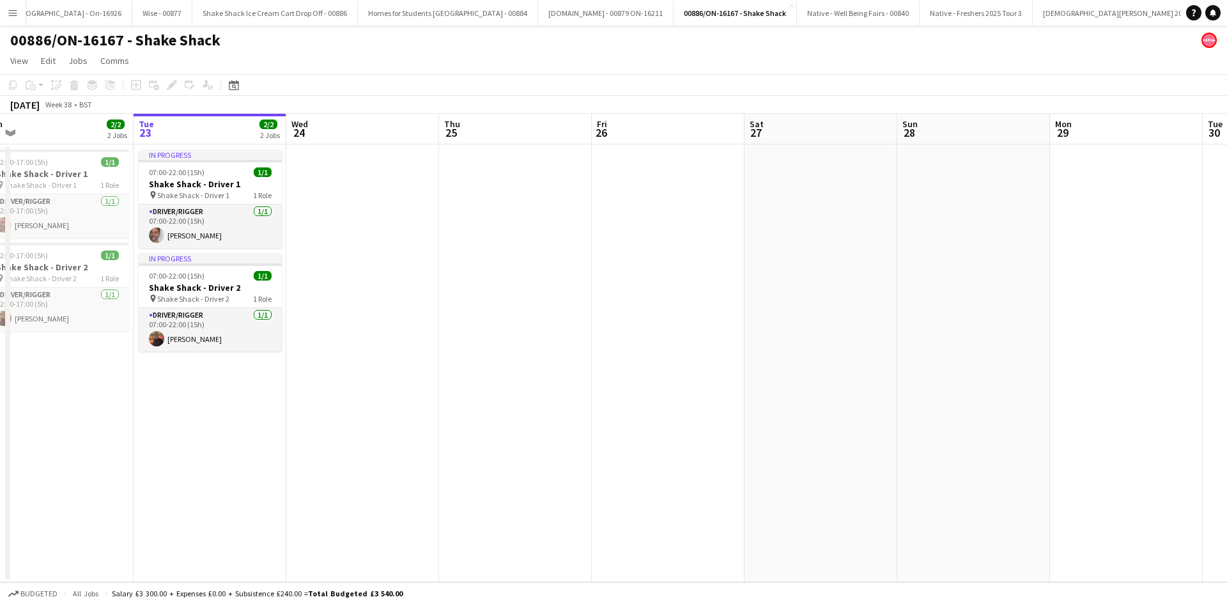
scroll to position [0, 395]
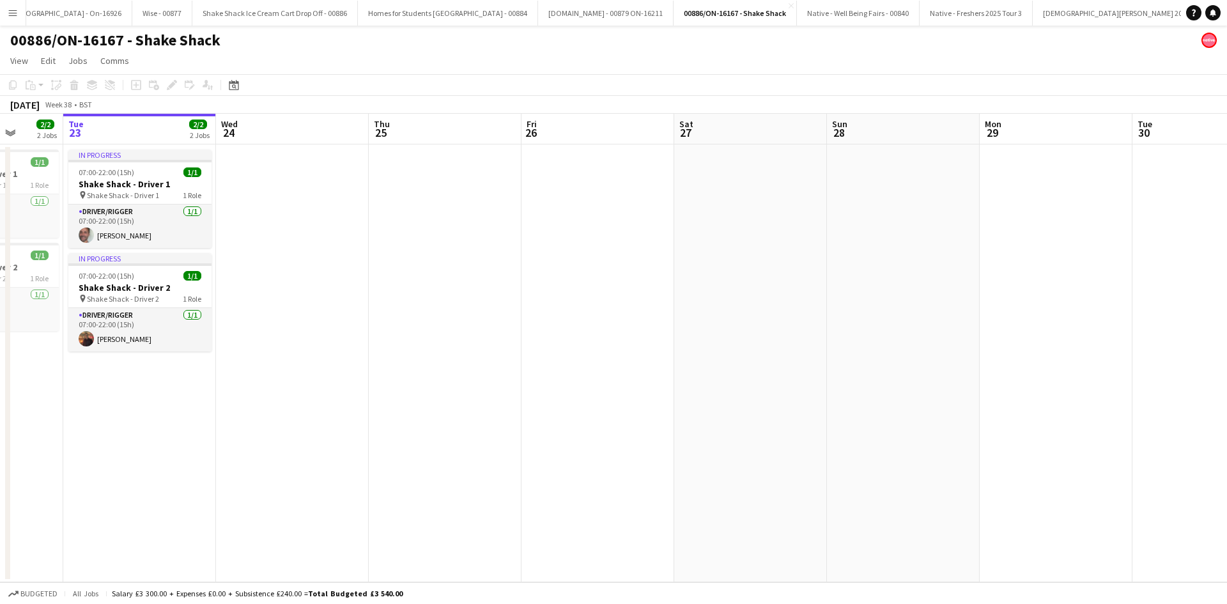
drag, startPoint x: 455, startPoint y: 322, endPoint x: 824, endPoint y: 321, distance: 368.7
click at [824, 321] on app-calendar-viewport "Sat 20 Sun 21 Mon 22 2/2 2 Jobs Tue 23 2/2 2 Jobs Wed 24 Thu 25 Fri 26 Sat 27 S…" at bounding box center [613, 348] width 1227 height 468
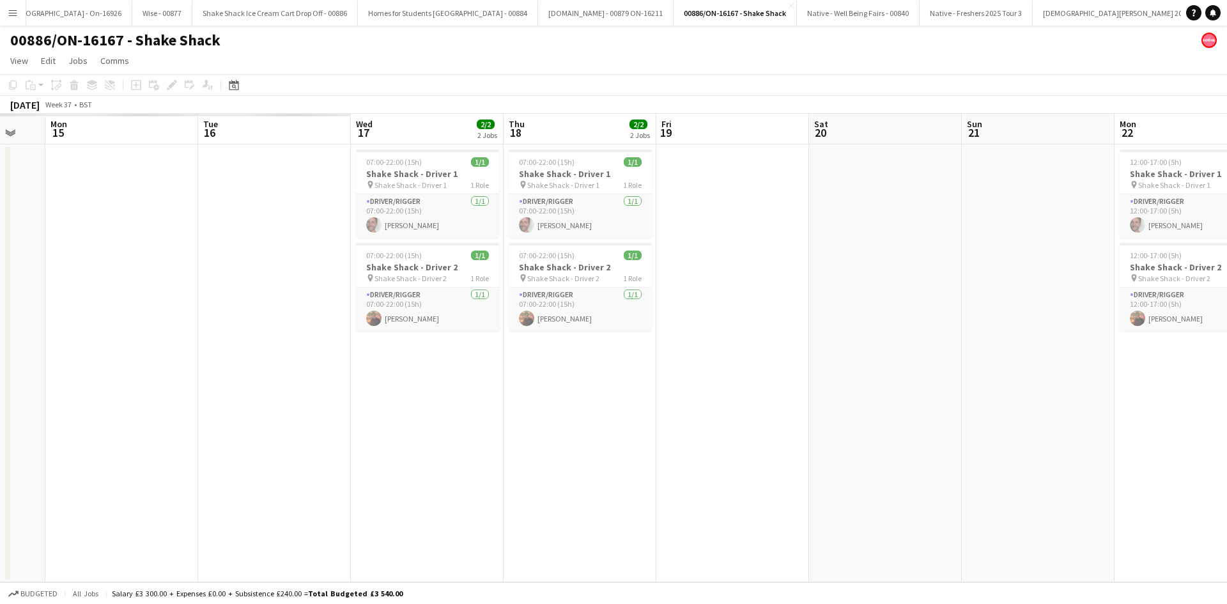
drag, startPoint x: 415, startPoint y: 371, endPoint x: 1161, endPoint y: 433, distance: 748.4
click at [1161, 433] on app-calendar-viewport "Sat 13 Sun 14 Mon 15 Tue 16 Wed 17 2/2 2 Jobs Thu 18 2/2 2 Jobs Fri 19 Sat 20 S…" at bounding box center [613, 348] width 1227 height 468
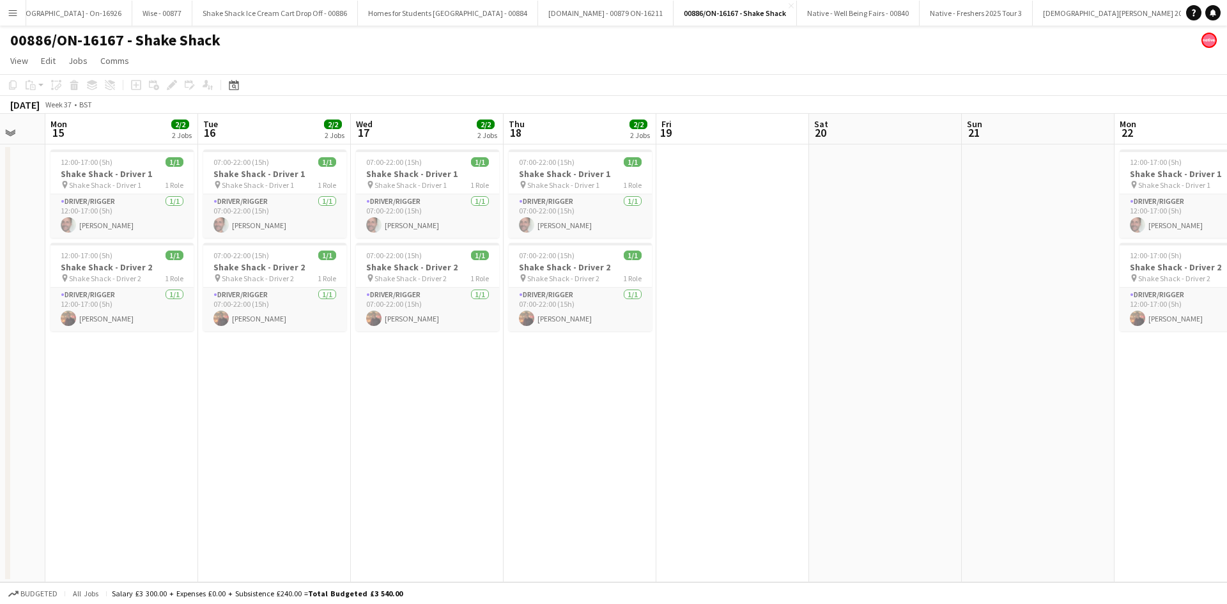
scroll to position [0, 344]
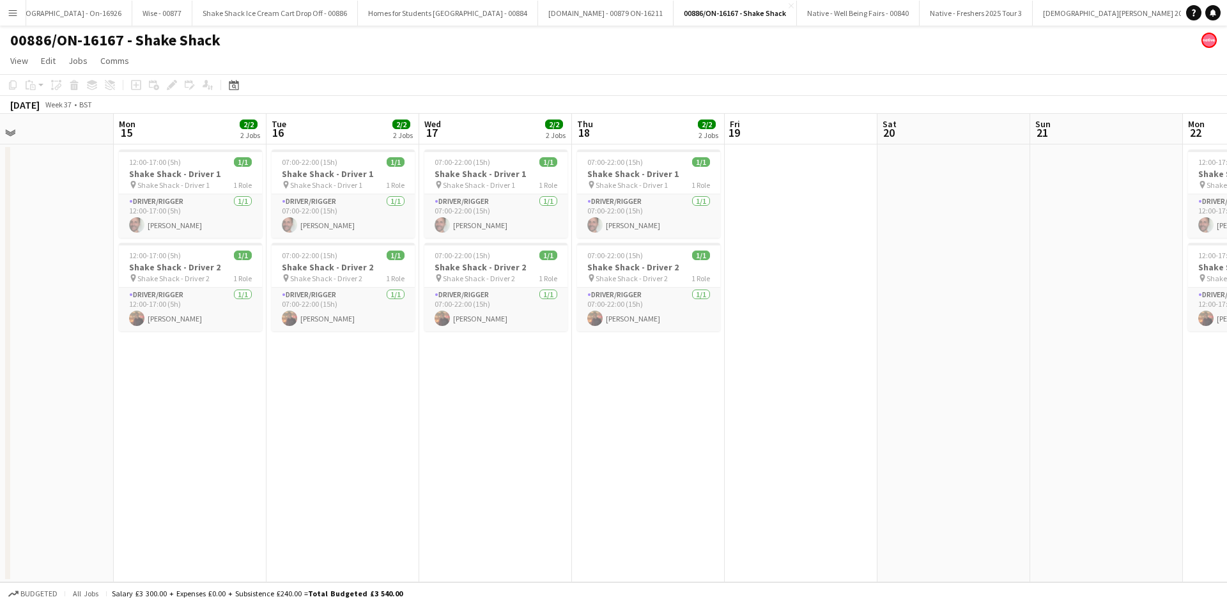
drag, startPoint x: 582, startPoint y: 394, endPoint x: 650, endPoint y: 392, distance: 68.4
click at [650, 392] on app-calendar-viewport "Fri 12 Sat 13 Sun 14 Mon 15 2/2 2 Jobs Tue 16 2/2 2 Jobs Wed 17 2/2 2 Jobs Thu …" at bounding box center [613, 348] width 1227 height 468
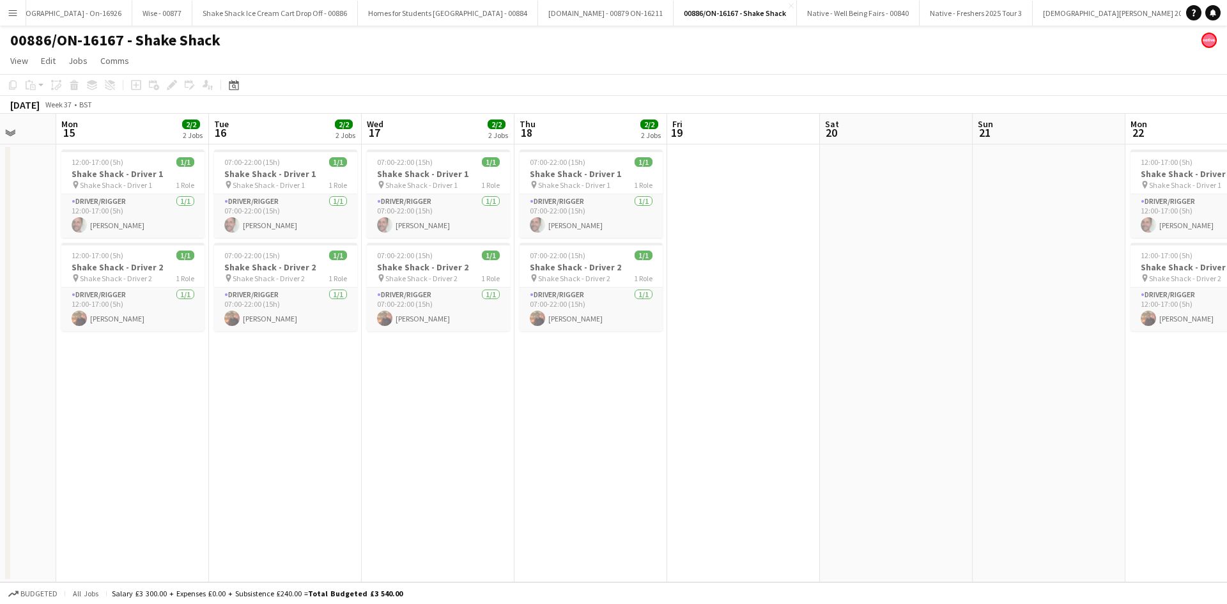
scroll to position [0, 413]
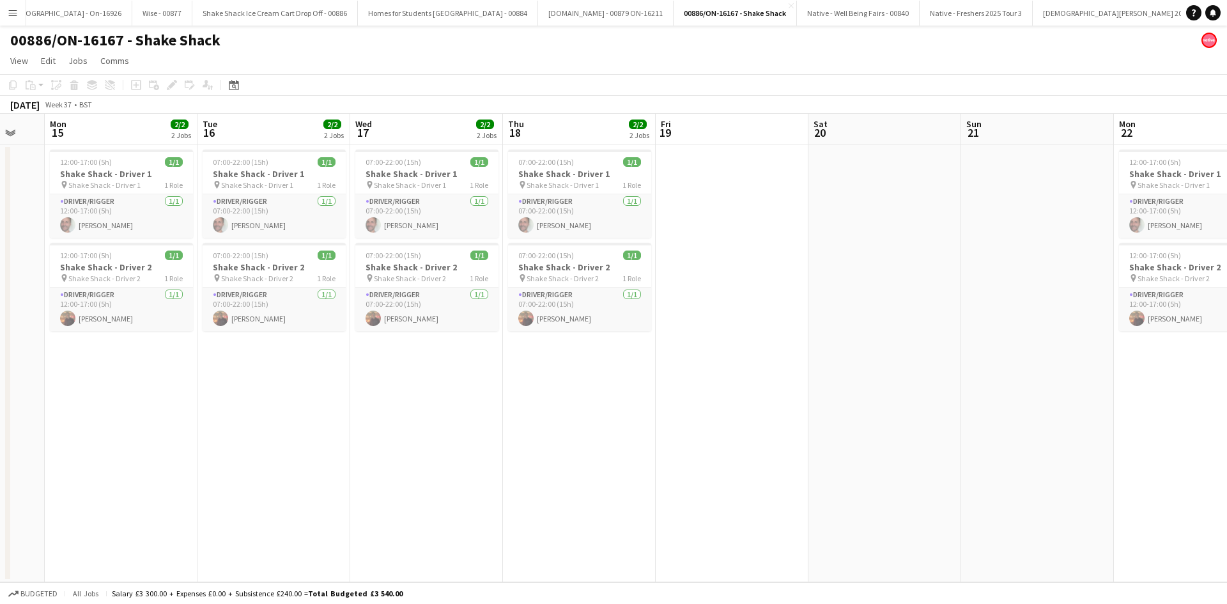
drag, startPoint x: 768, startPoint y: 385, endPoint x: 700, endPoint y: 378, distance: 68.2
click at [700, 378] on app-calendar-viewport "Fri 12 Sat 13 Sun 14 Mon 15 2/2 2 Jobs Tue 16 2/2 2 Jobs Wed 17 2/2 2 Jobs Thu …" at bounding box center [613, 348] width 1227 height 468
click at [702, 492] on app-date-cell "07:00-22:00 (15h) 1/1 Shake Shack - Driver 1 pin Shake Shack - Driver 1 1 Role …" at bounding box center [732, 363] width 153 height 438
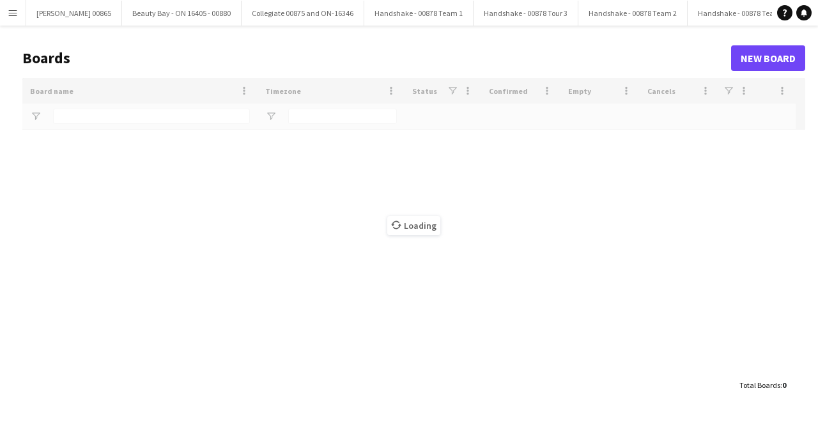
type input "********"
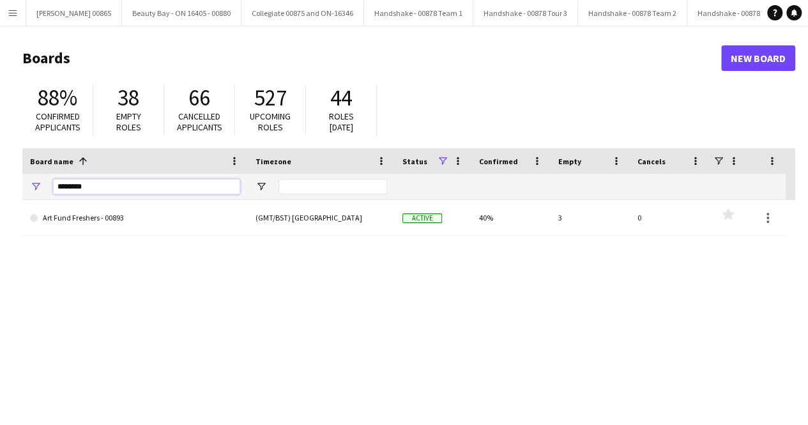
click at [151, 187] on input "********" at bounding box center [146, 186] width 187 height 15
